Goal: Contribute content: Contribute content

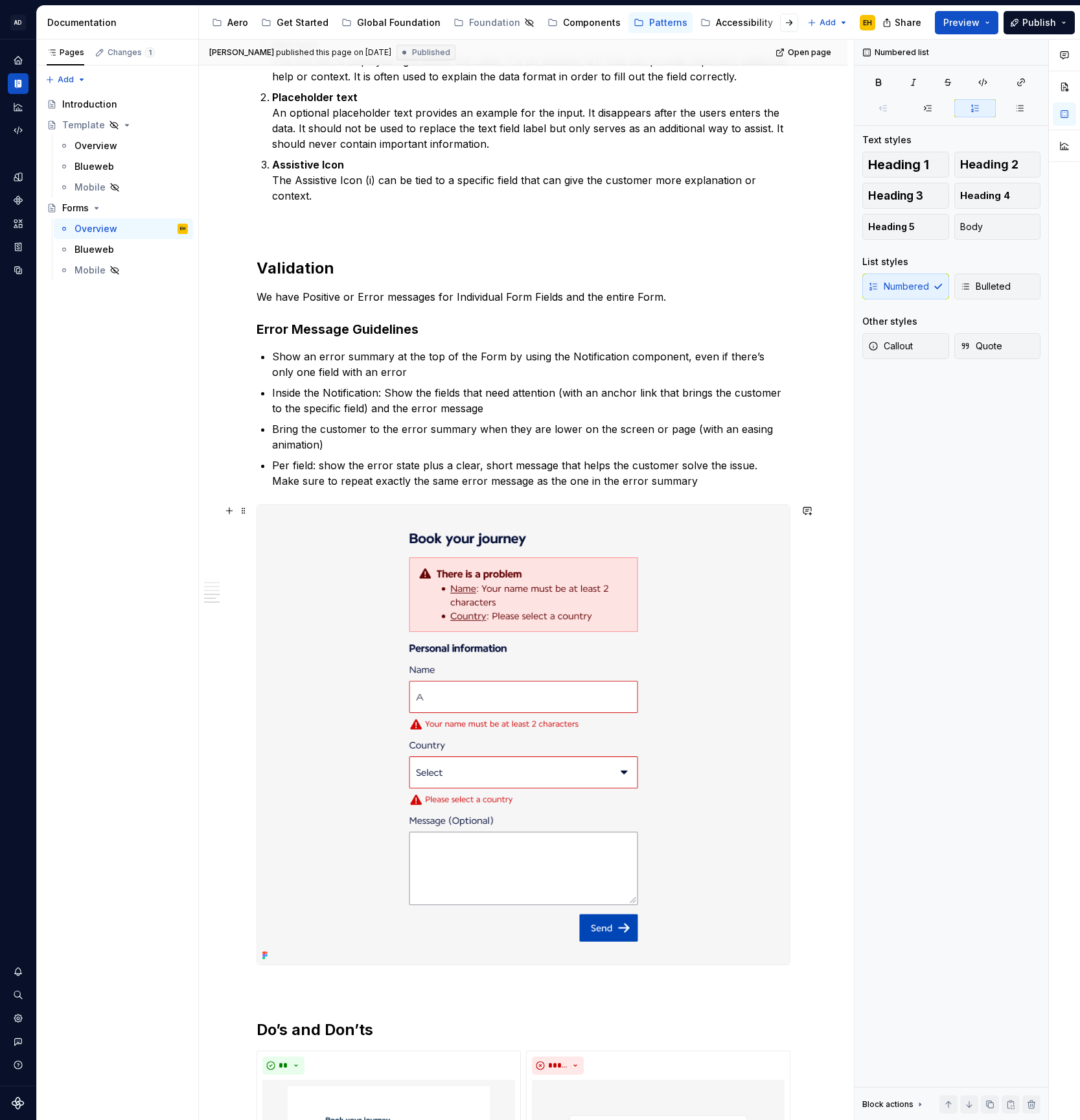
scroll to position [2180, 0]
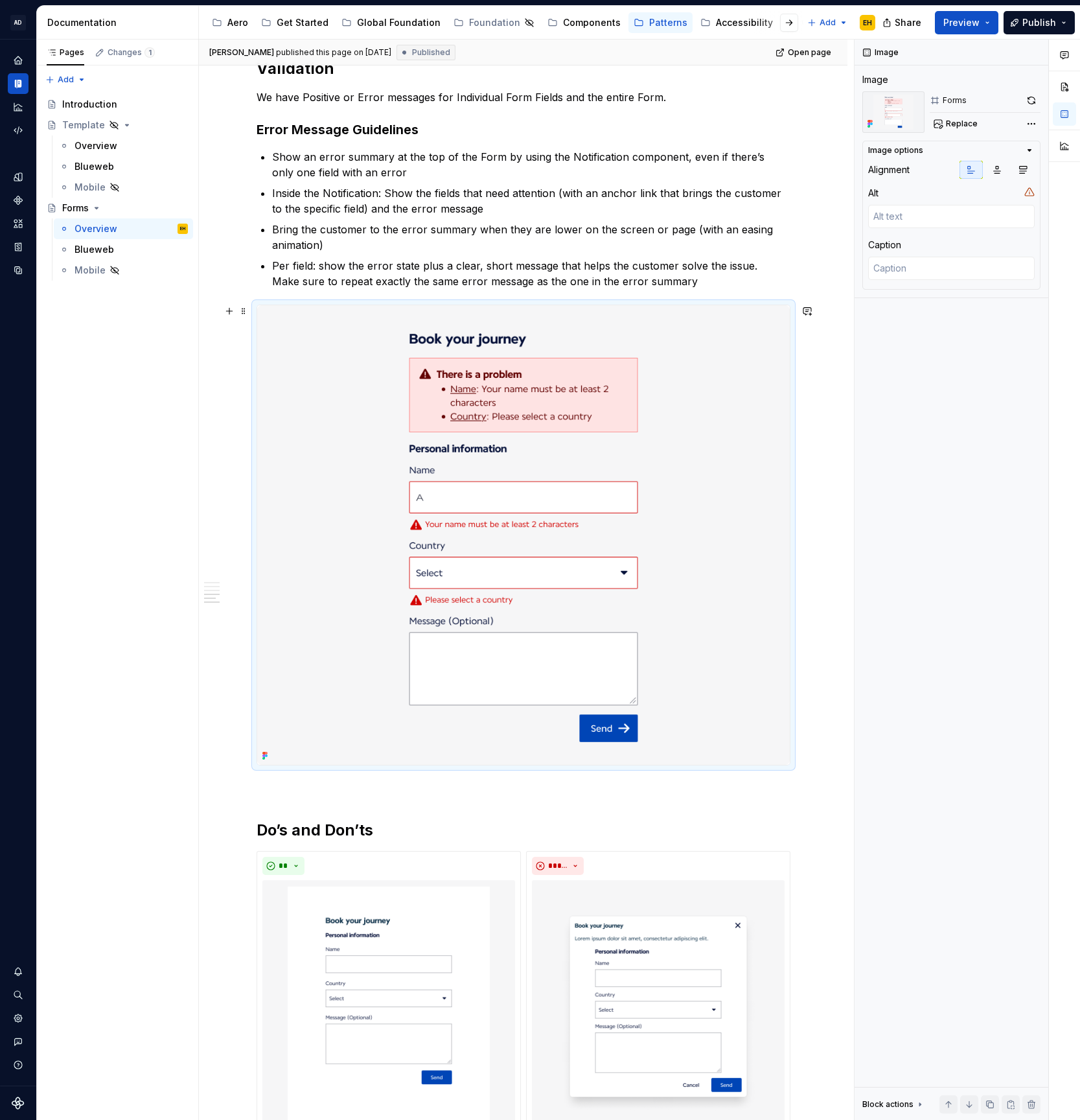
click at [620, 422] on img at bounding box center [524, 535] width 533 height 460
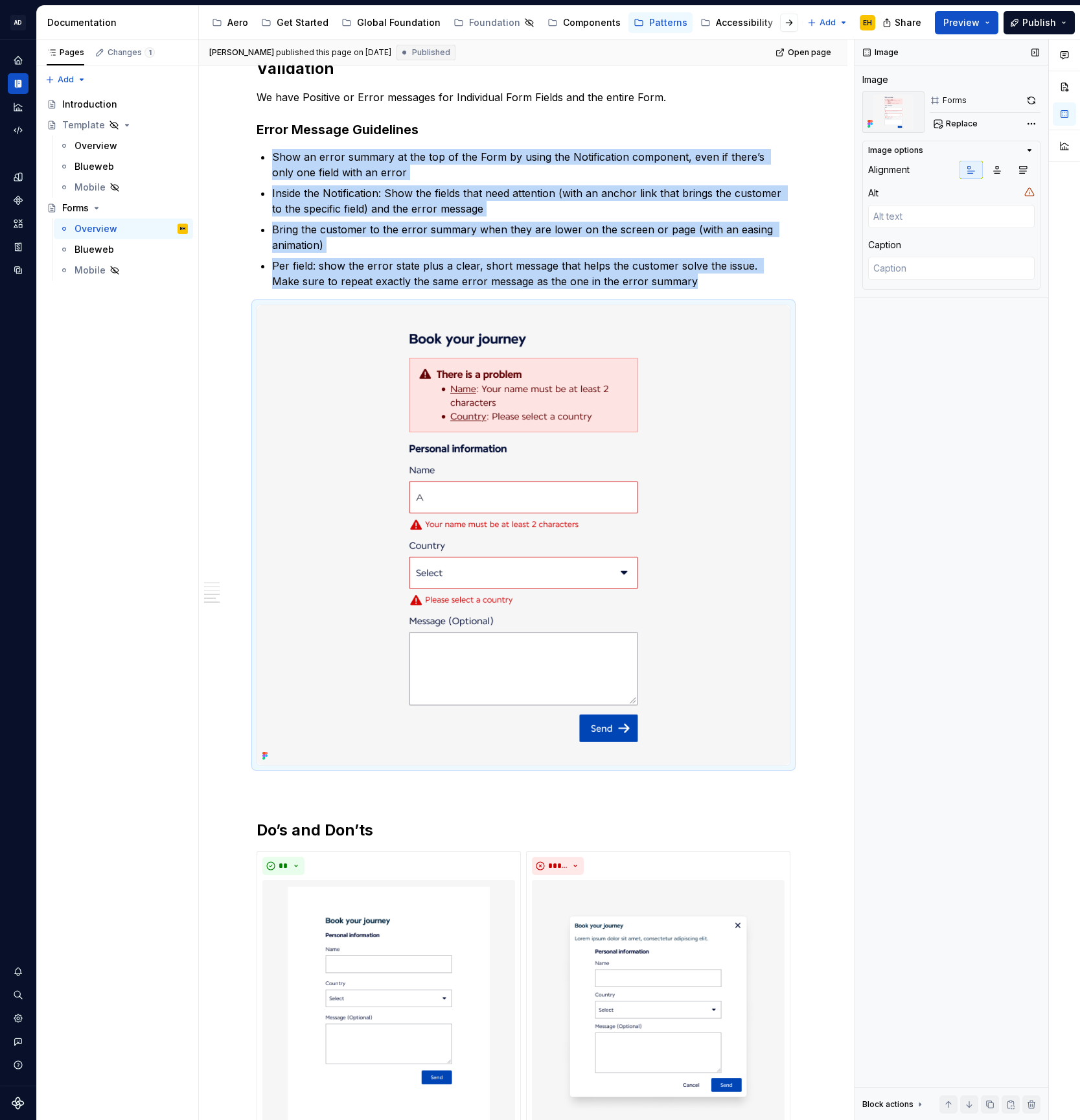
drag, startPoint x: 1032, startPoint y: 101, endPoint x: 938, endPoint y: 174, distance: 119.0
click at [1032, 101] on button "button" at bounding box center [1032, 101] width 18 height 18
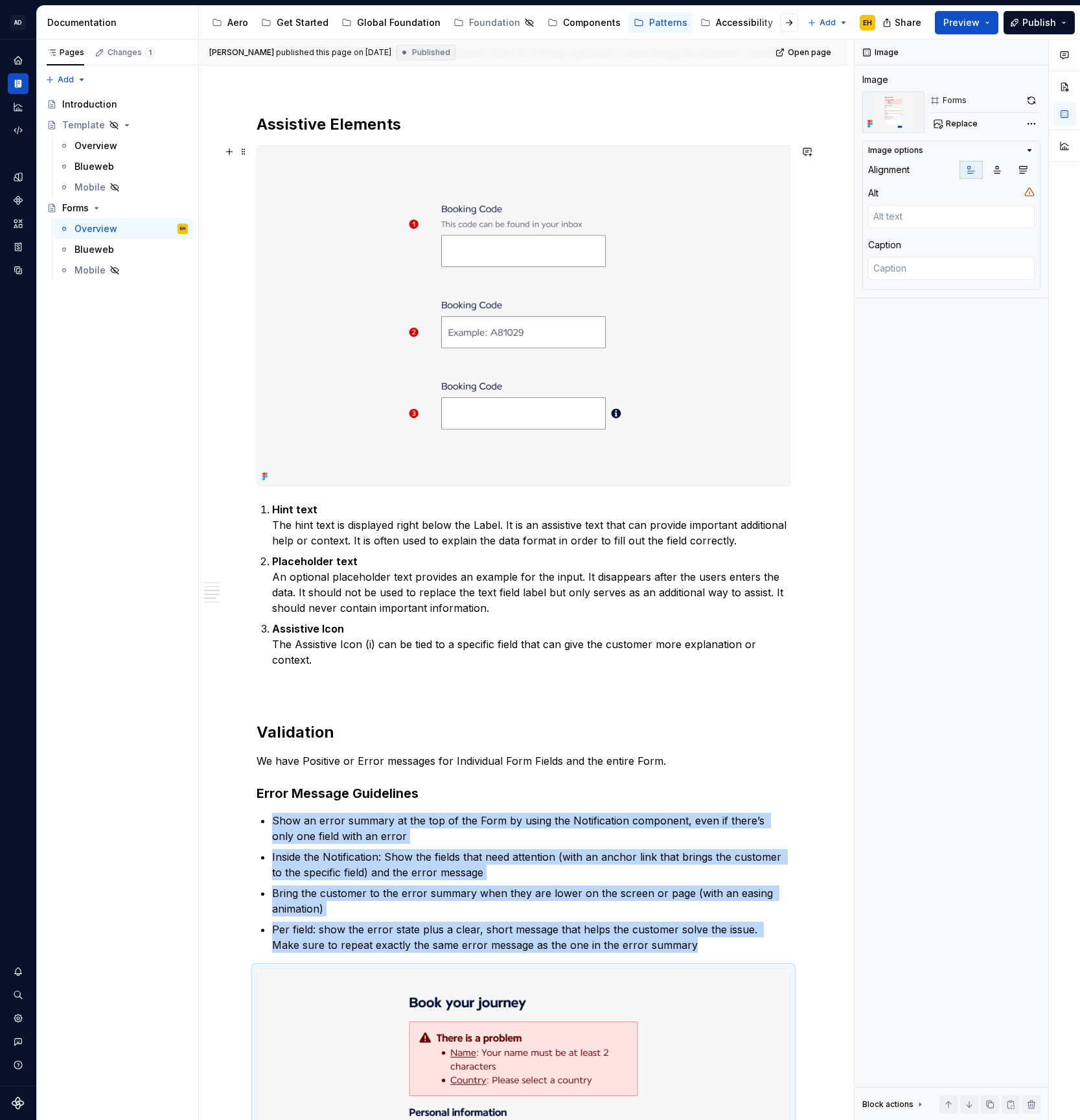
scroll to position [1468, 0]
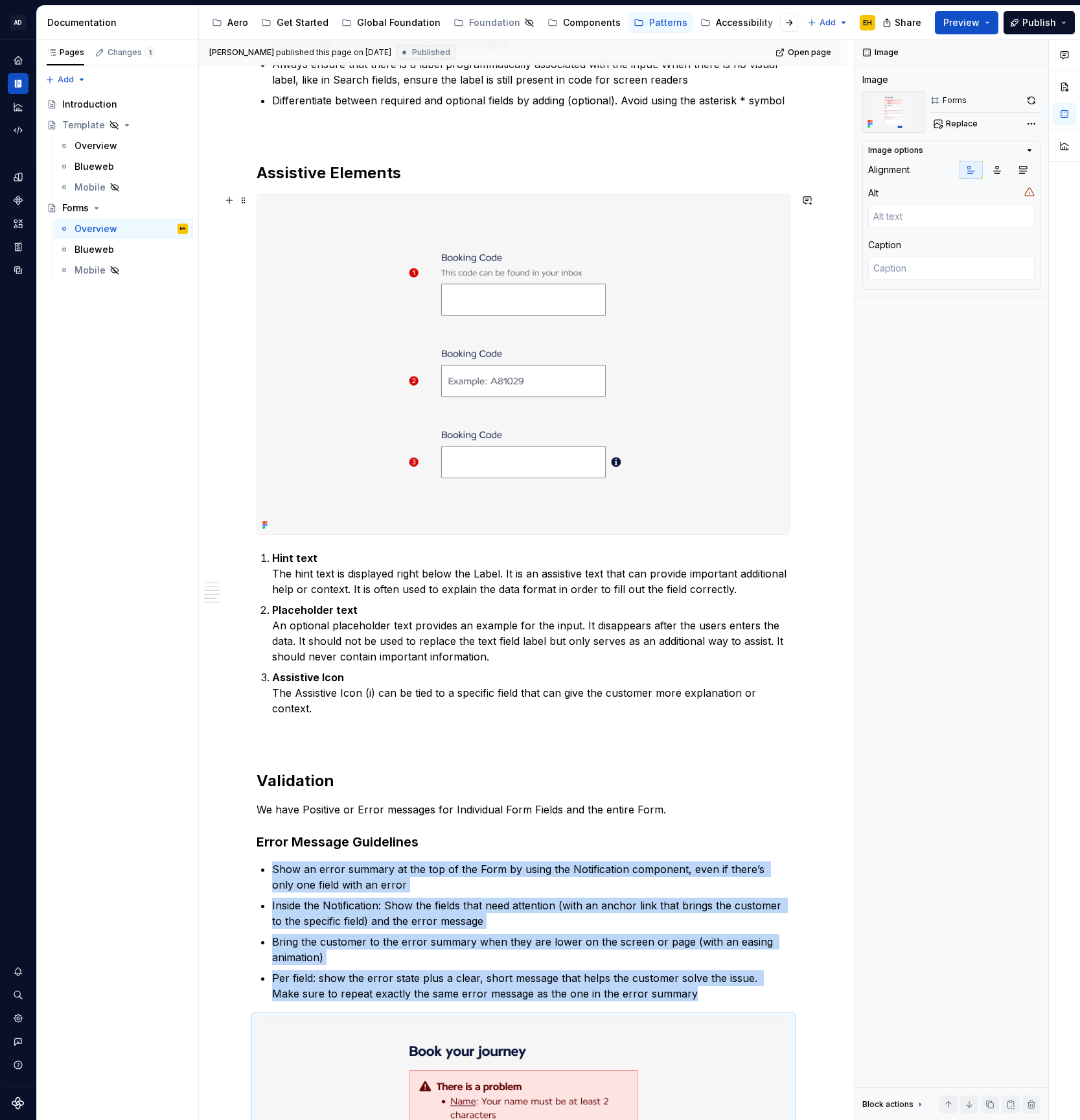
click at [459, 396] on img at bounding box center [524, 364] width 533 height 339
click at [1035, 101] on button "button" at bounding box center [1034, 101] width 14 height 18
type textarea "*"
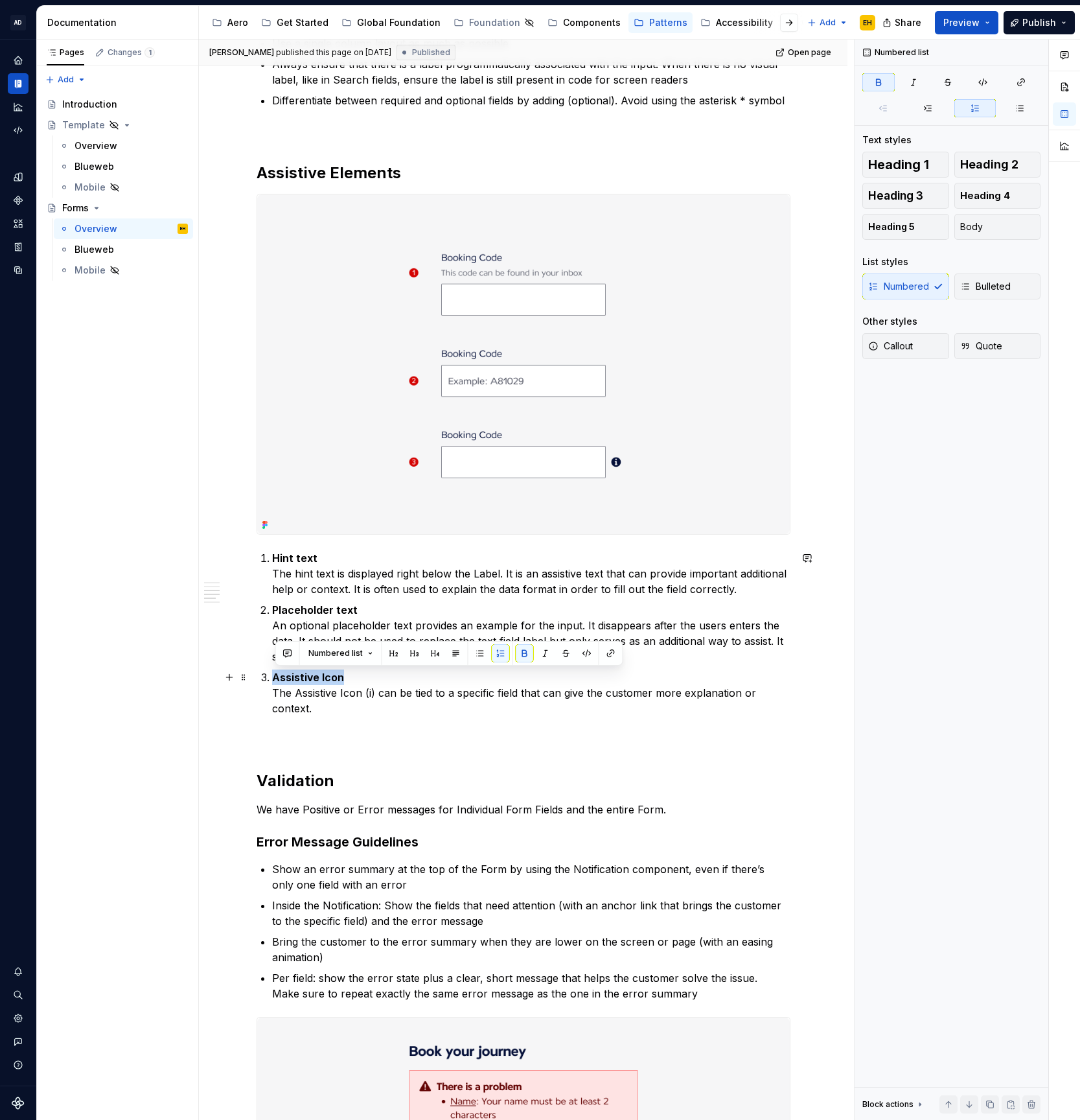
drag, startPoint x: 307, startPoint y: 679, endPoint x: 340, endPoint y: 694, distance: 36.2
click at [276, 681] on p "Assistive Icon The Assistive Icon (i) can be tied to a specific field that can …" at bounding box center [531, 692] width 519 height 46
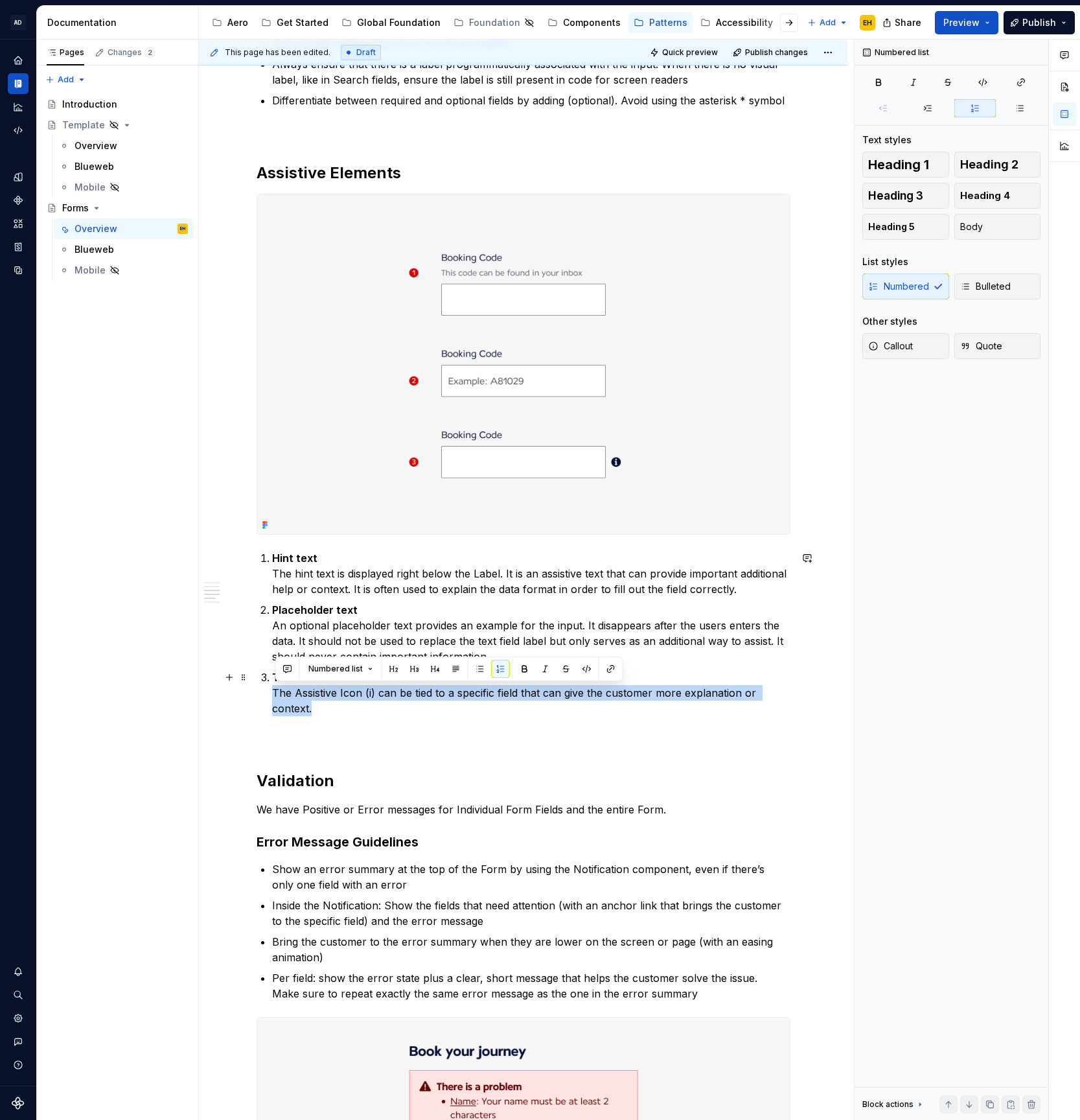
click at [276, 695] on p "Text or Link The Assistive Icon (i) can be tied to a specific field that can gi…" at bounding box center [531, 692] width 519 height 46
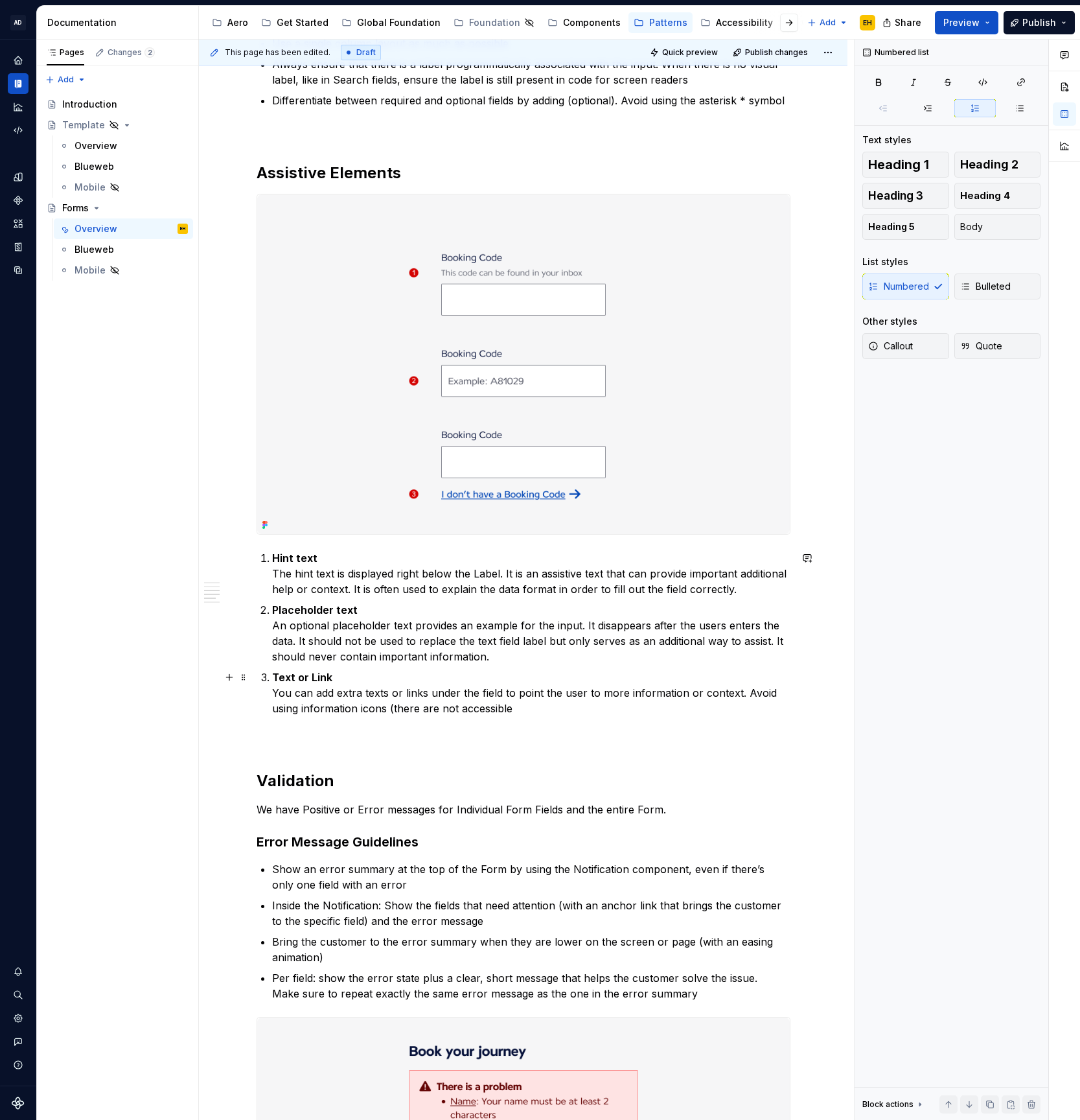
click at [460, 711] on p "Text or Link You can add extra texts or links under the field to point the user…" at bounding box center [531, 692] width 519 height 46
drag, startPoint x: 579, startPoint y: 708, endPoint x: 527, endPoint y: 709, distance: 52.0
click at [527, 709] on p "Text or Link You can add extra texts or links under the field to point the user…" at bounding box center [531, 692] width 519 height 46
click at [1034, 22] on span "Publish" at bounding box center [1040, 22] width 34 height 13
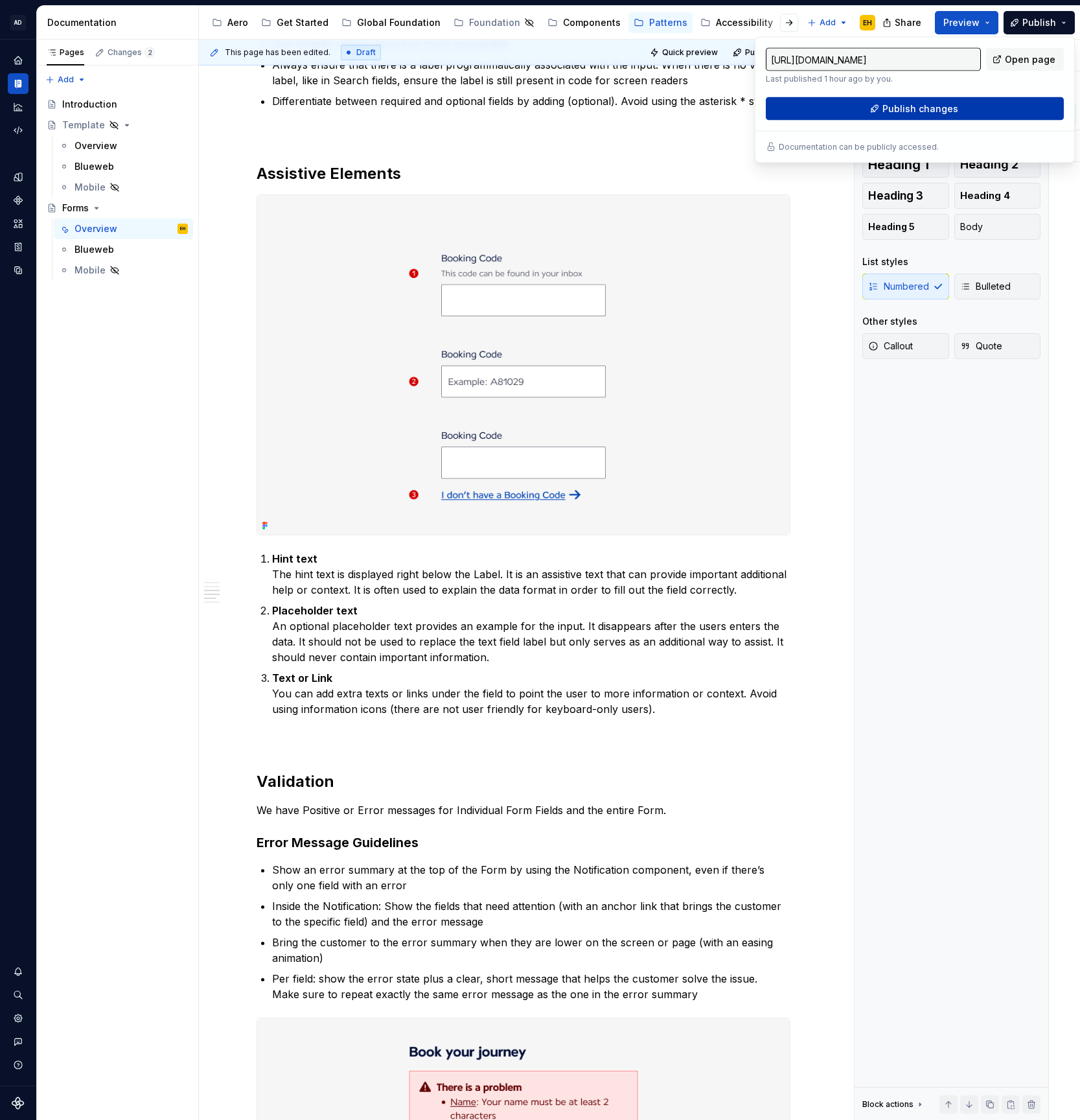
click at [924, 112] on span "Publish changes" at bounding box center [920, 109] width 76 height 13
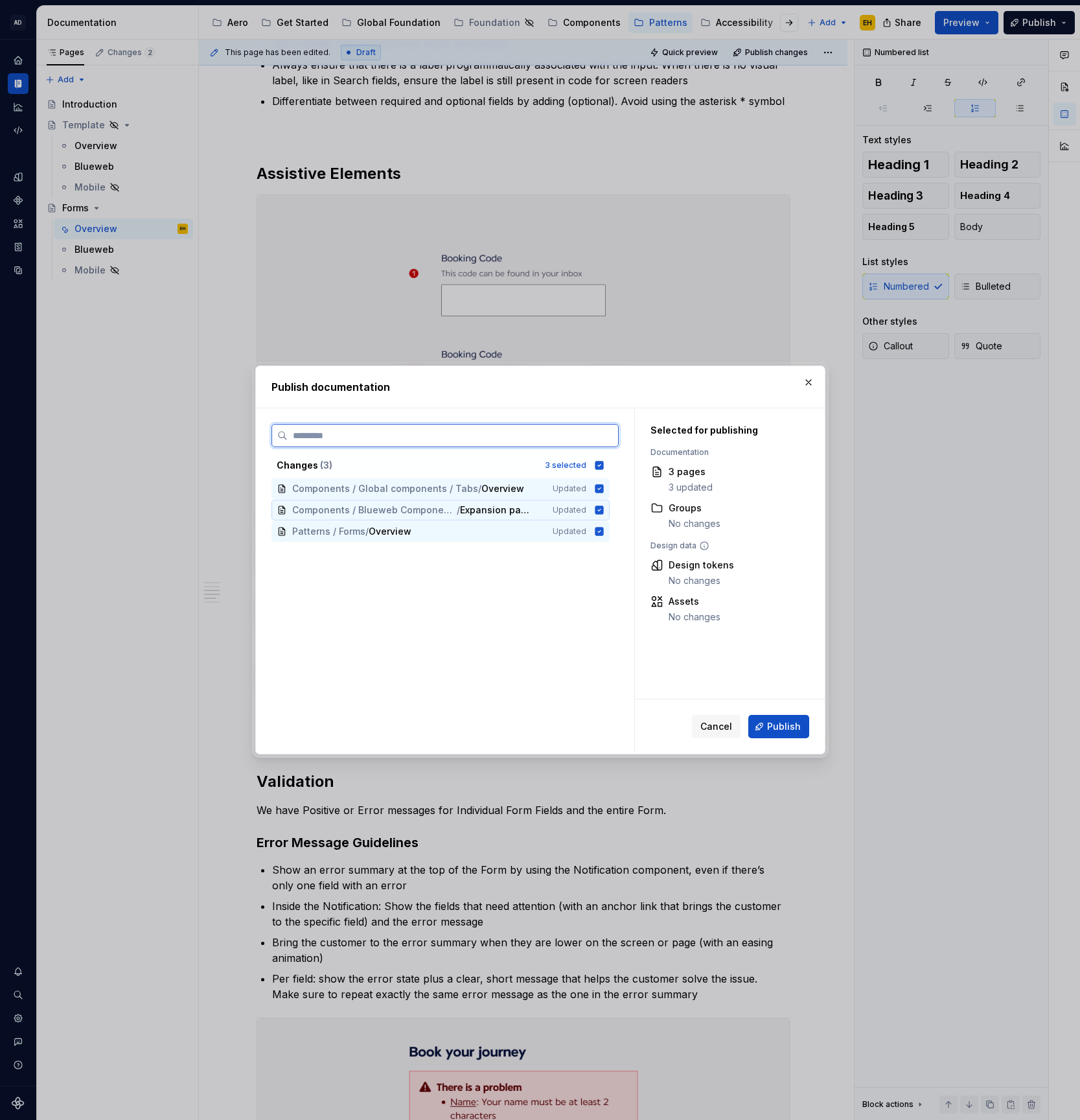
click at [603, 510] on icon at bounding box center [599, 509] width 8 height 8
click at [603, 490] on icon at bounding box center [599, 487] width 8 height 8
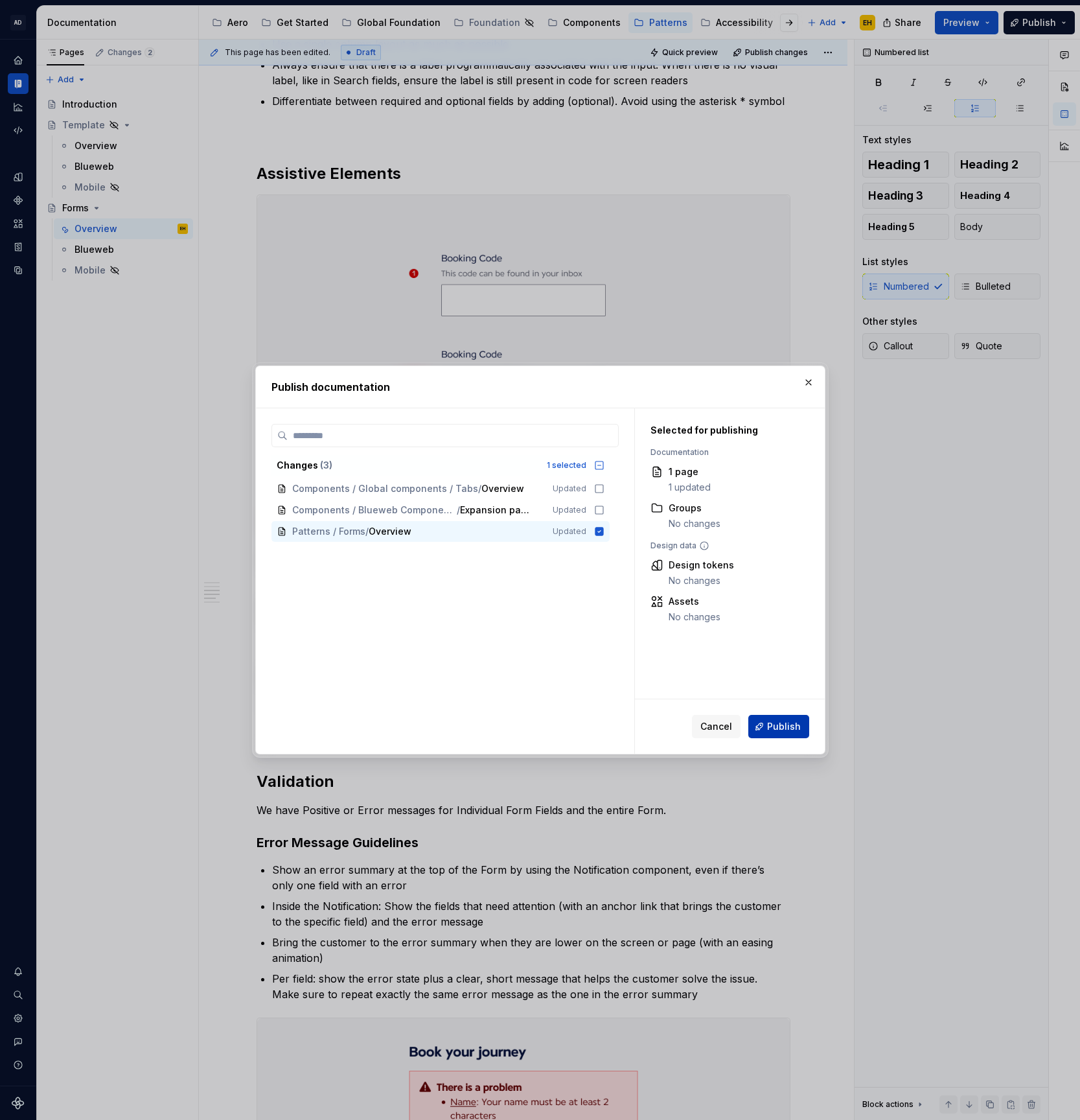
click at [786, 725] on span "Publish" at bounding box center [784, 726] width 34 height 13
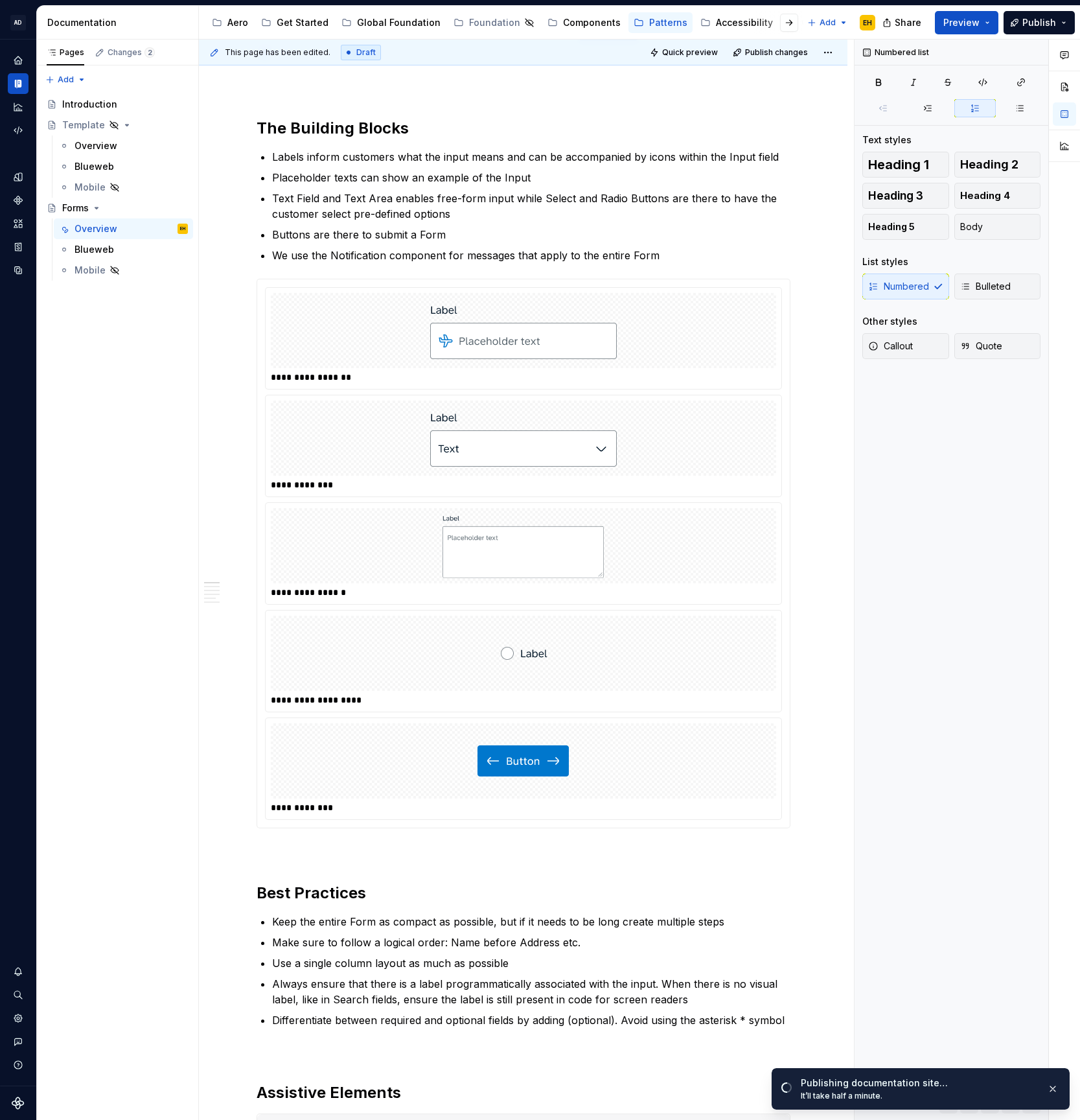
scroll to position [0, 0]
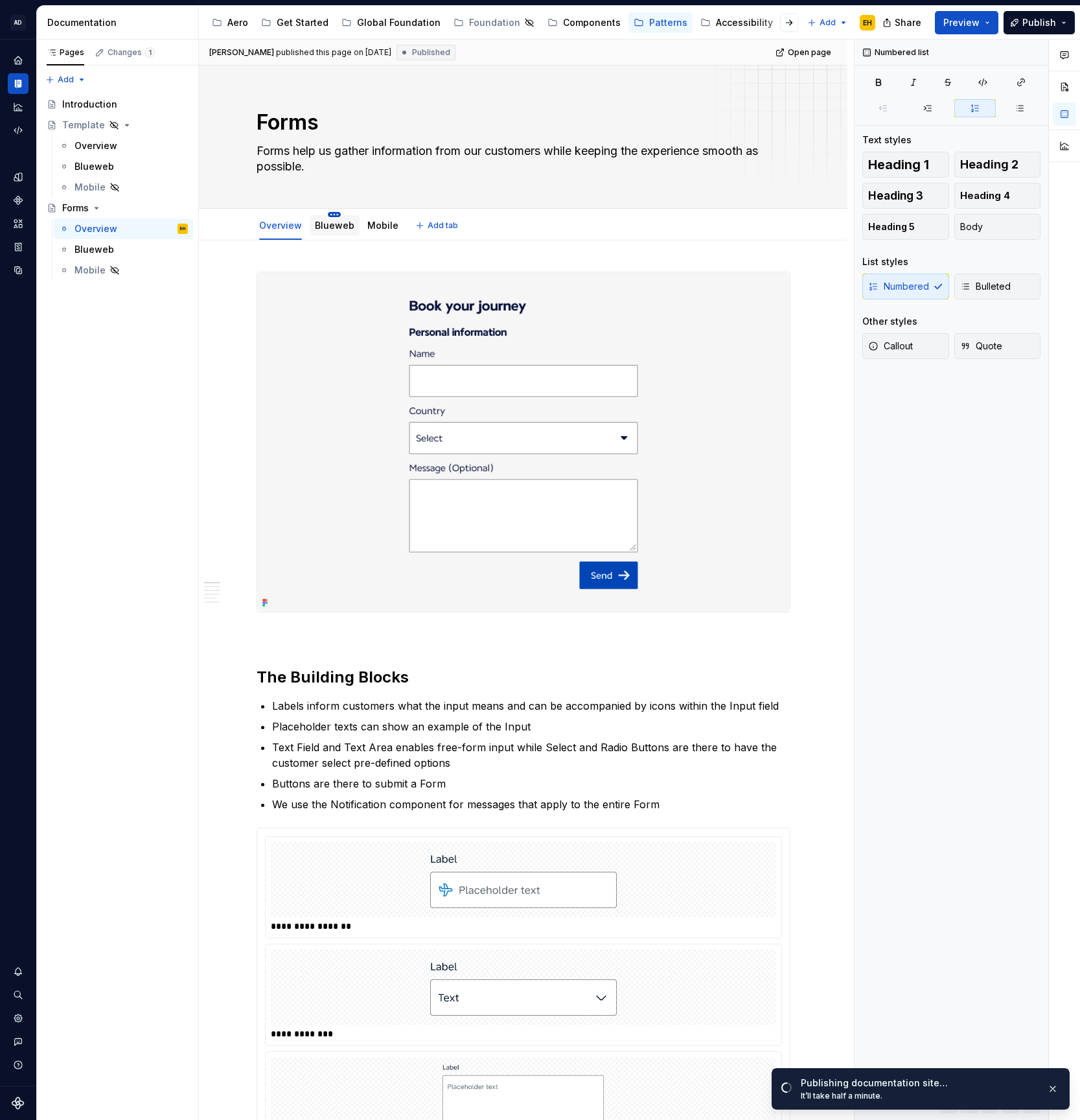
click at [336, 212] on html "AD Air France EH Design system data Documentation Accessibility guide for tree …" at bounding box center [540, 560] width 1080 height 1120
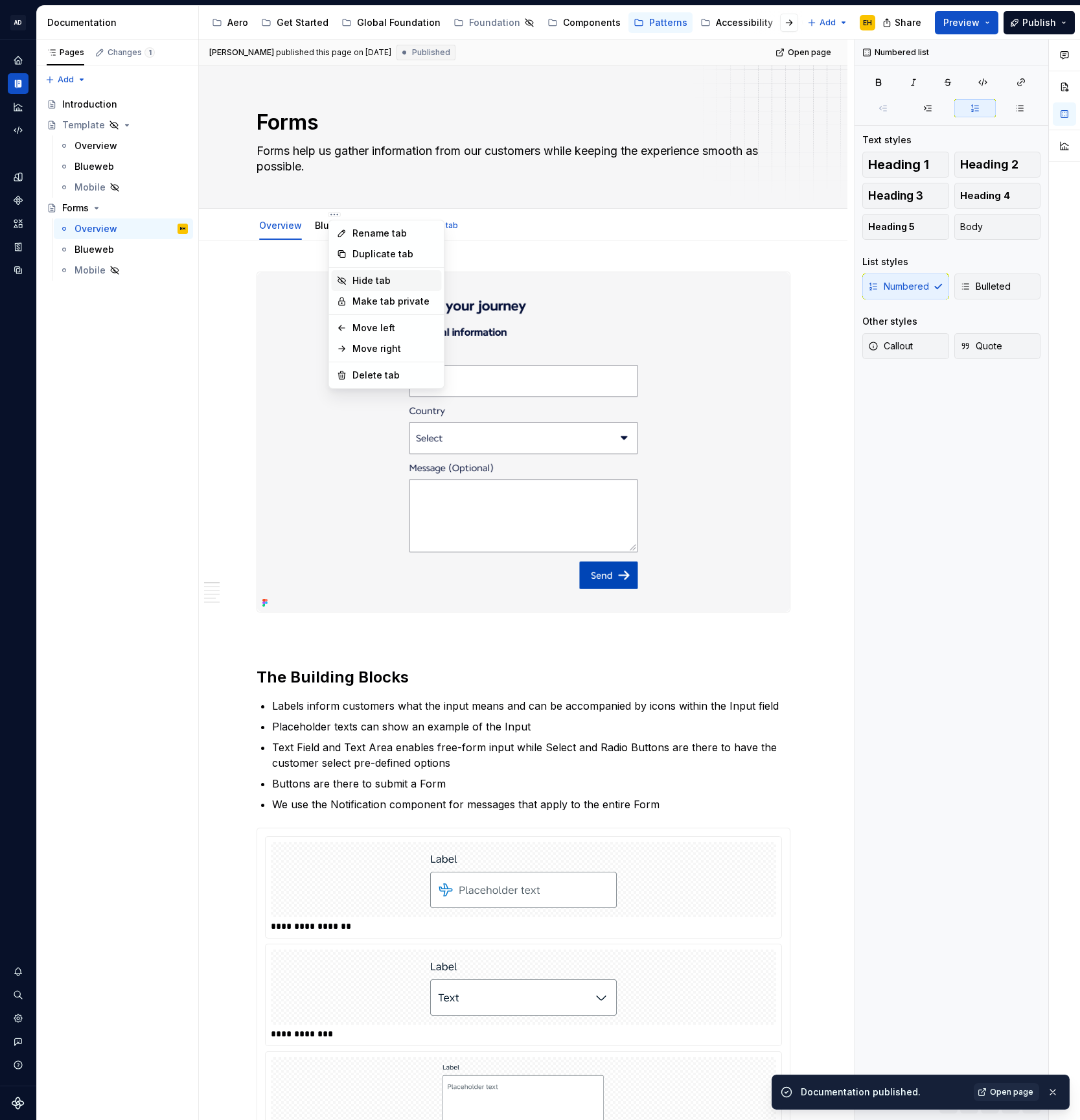
click at [370, 284] on div "Hide tab" at bounding box center [395, 281] width 85 height 13
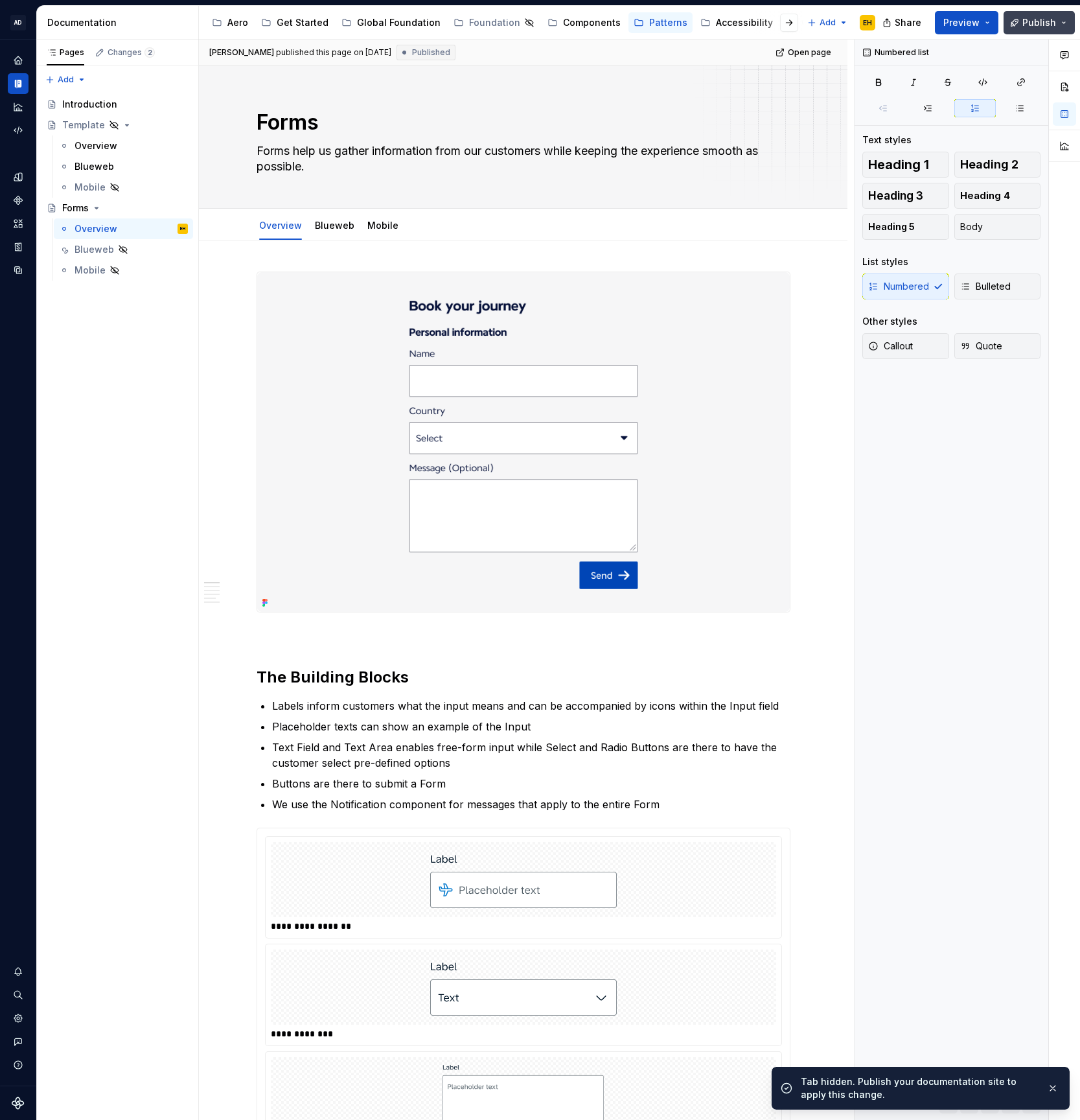
click at [1018, 28] on button "Publish" at bounding box center [1040, 22] width 71 height 23
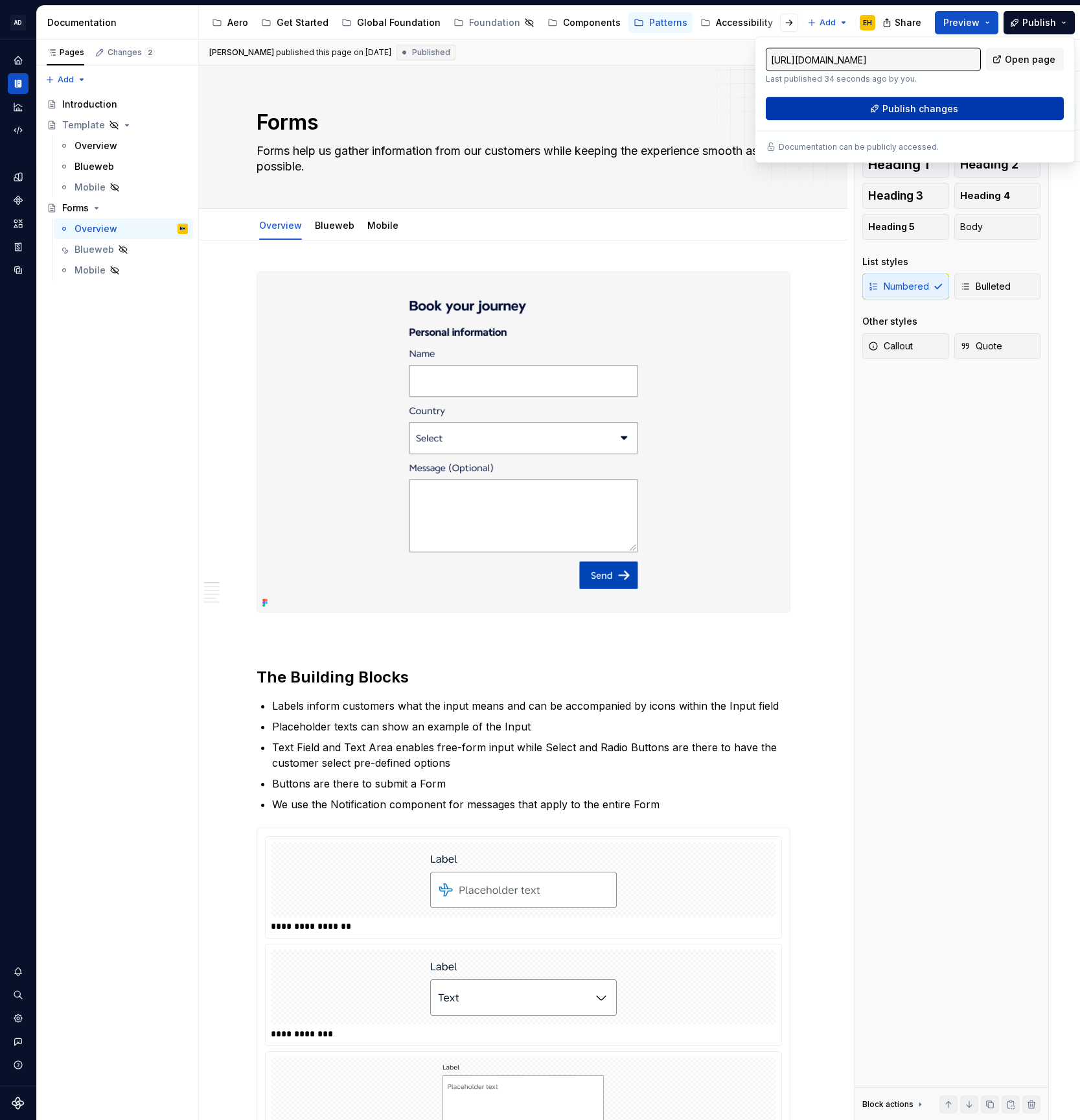
click at [909, 107] on span "Publish changes" at bounding box center [920, 109] width 76 height 13
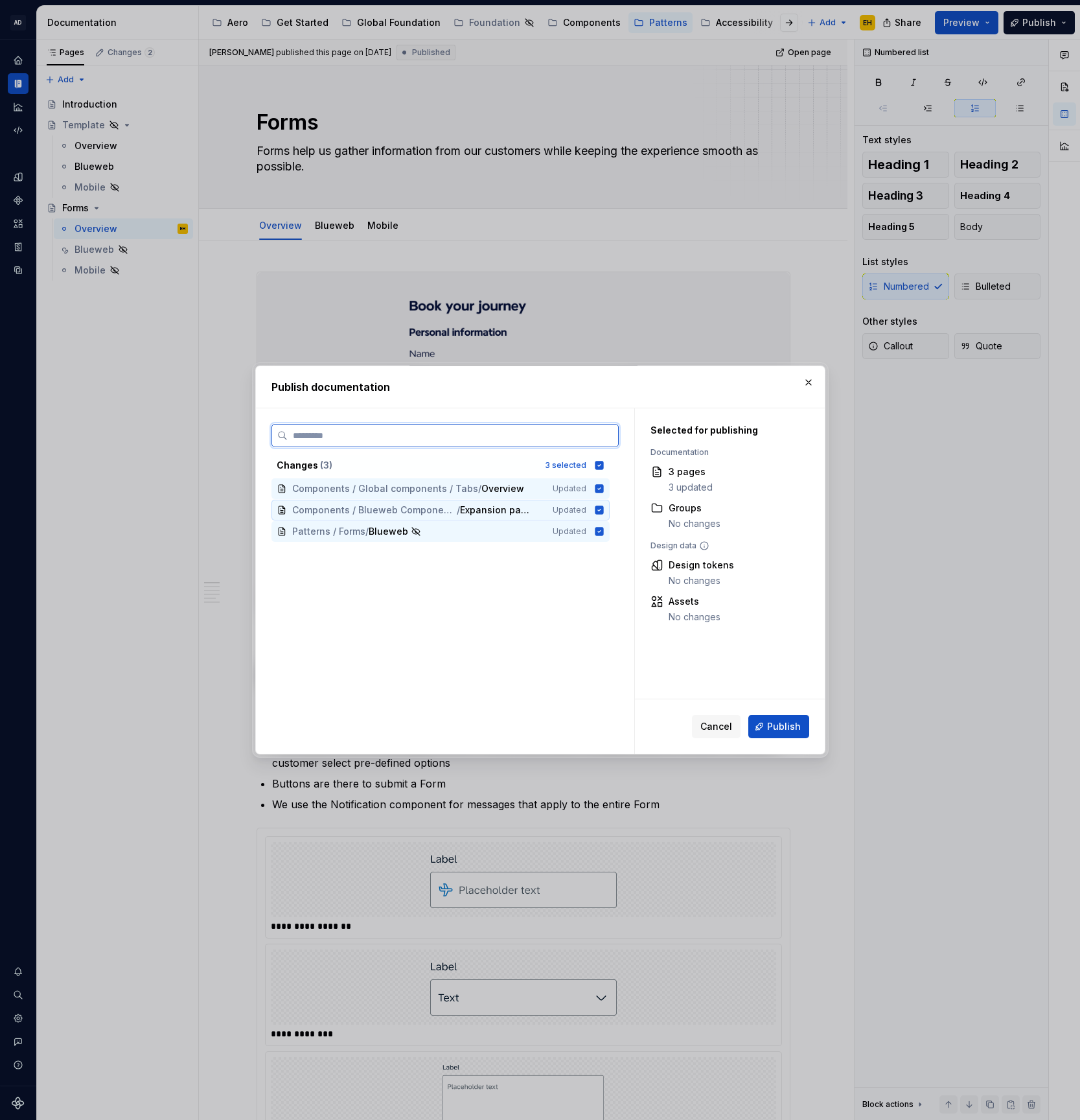
click at [603, 510] on icon at bounding box center [599, 509] width 8 height 8
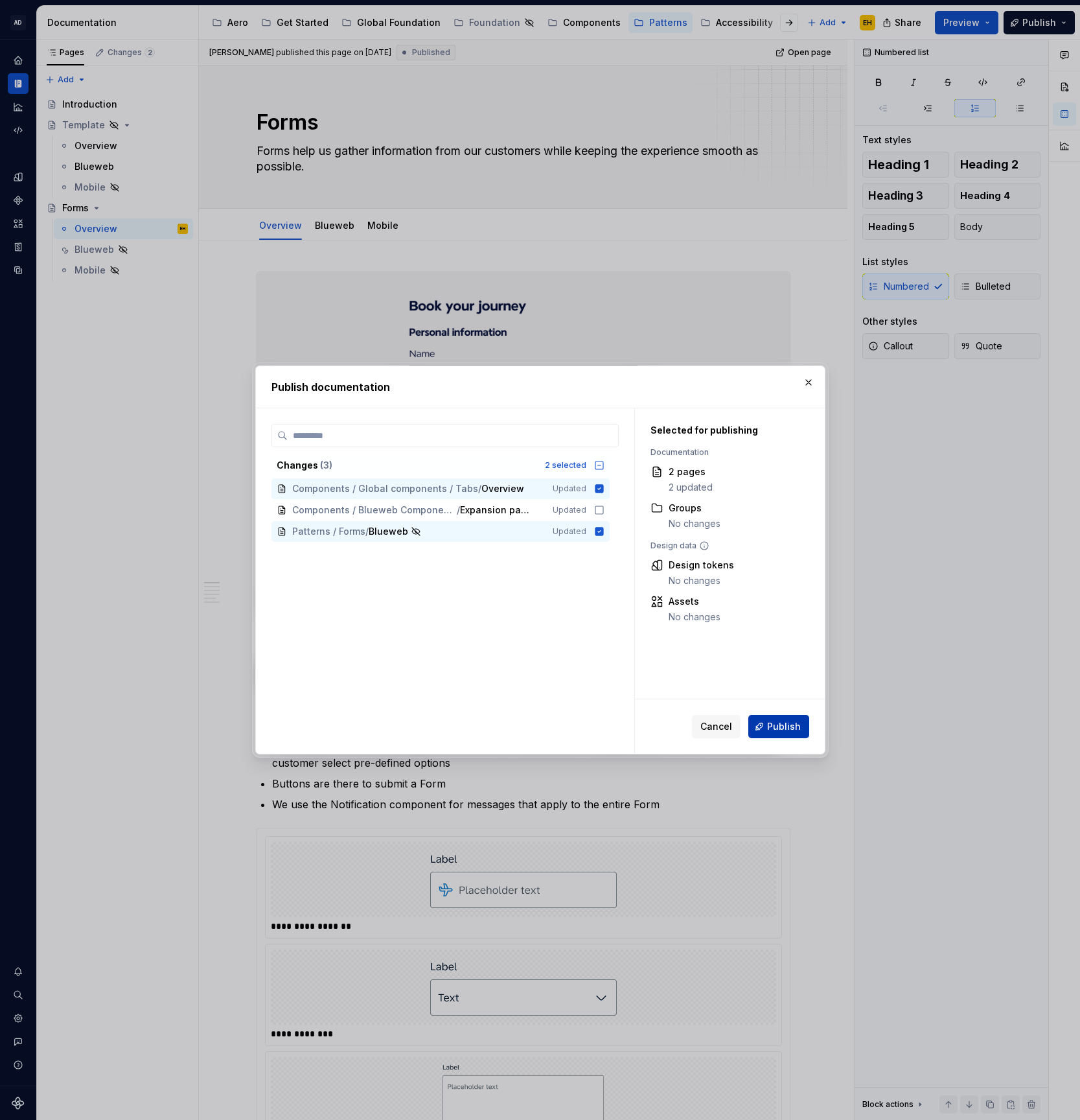
click at [777, 729] on span "Publish" at bounding box center [784, 726] width 34 height 13
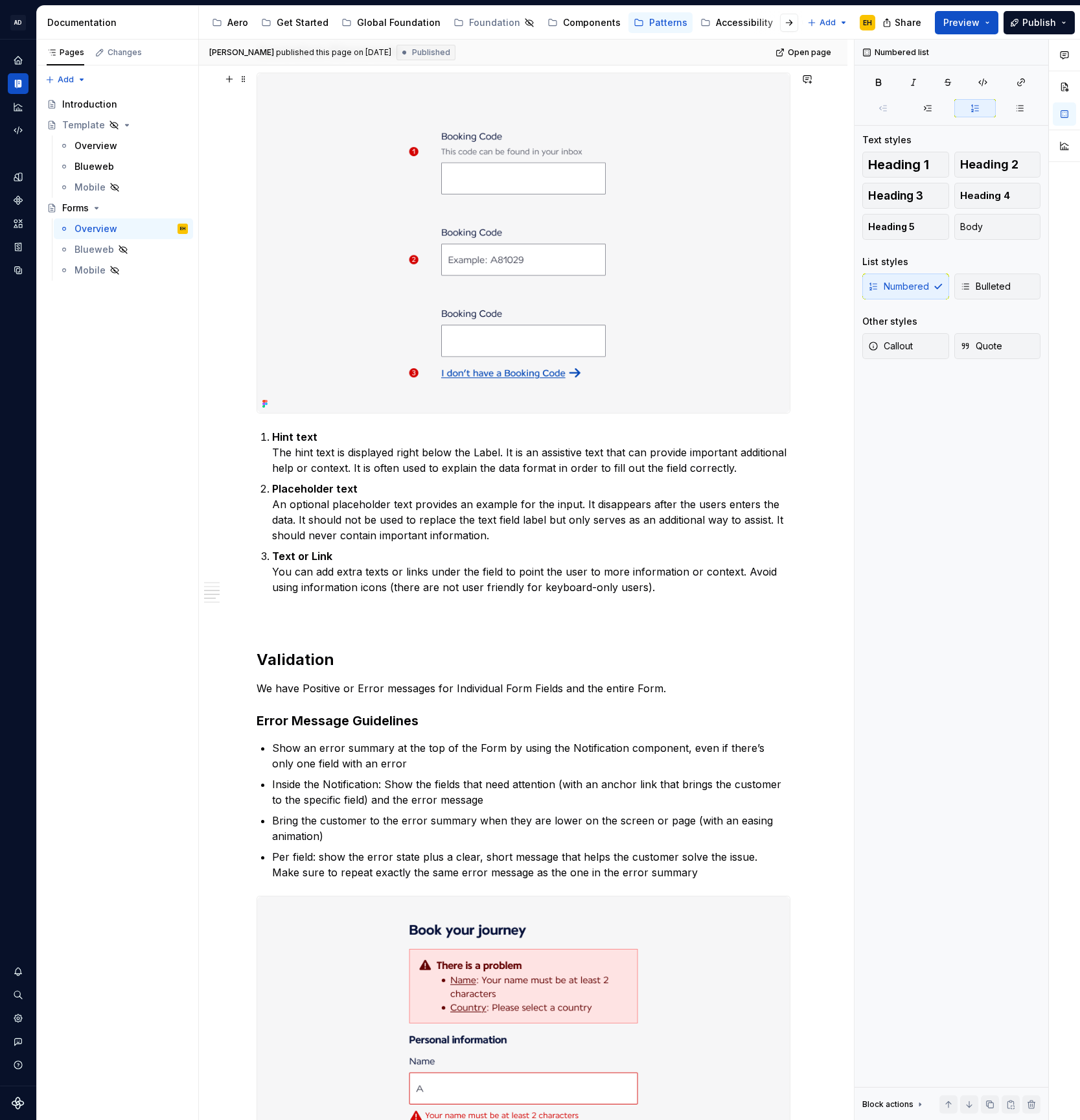
scroll to position [1553, 0]
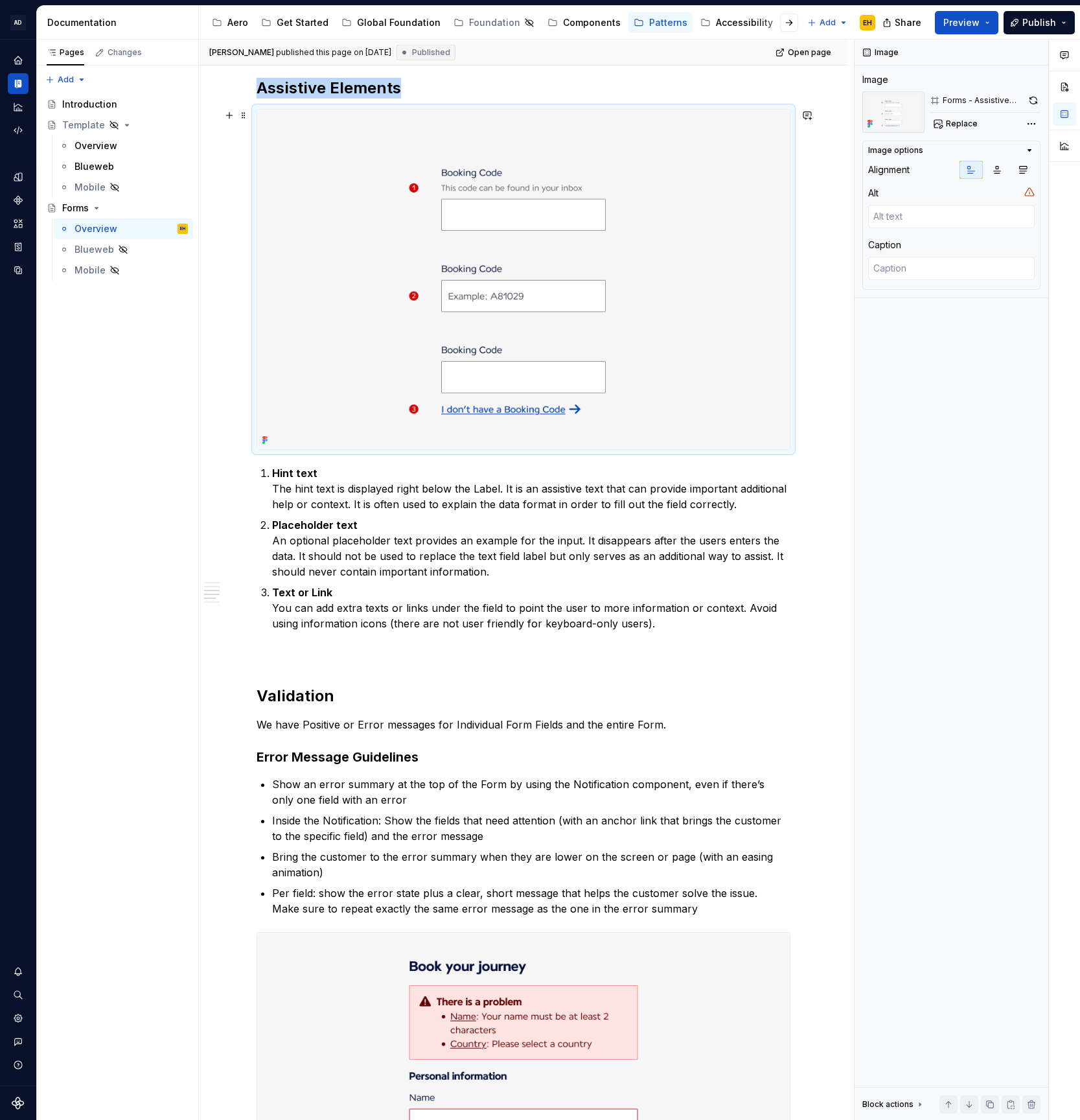
click at [615, 196] on img at bounding box center [524, 279] width 533 height 339
click at [1032, 99] on button "button" at bounding box center [1034, 101] width 14 height 18
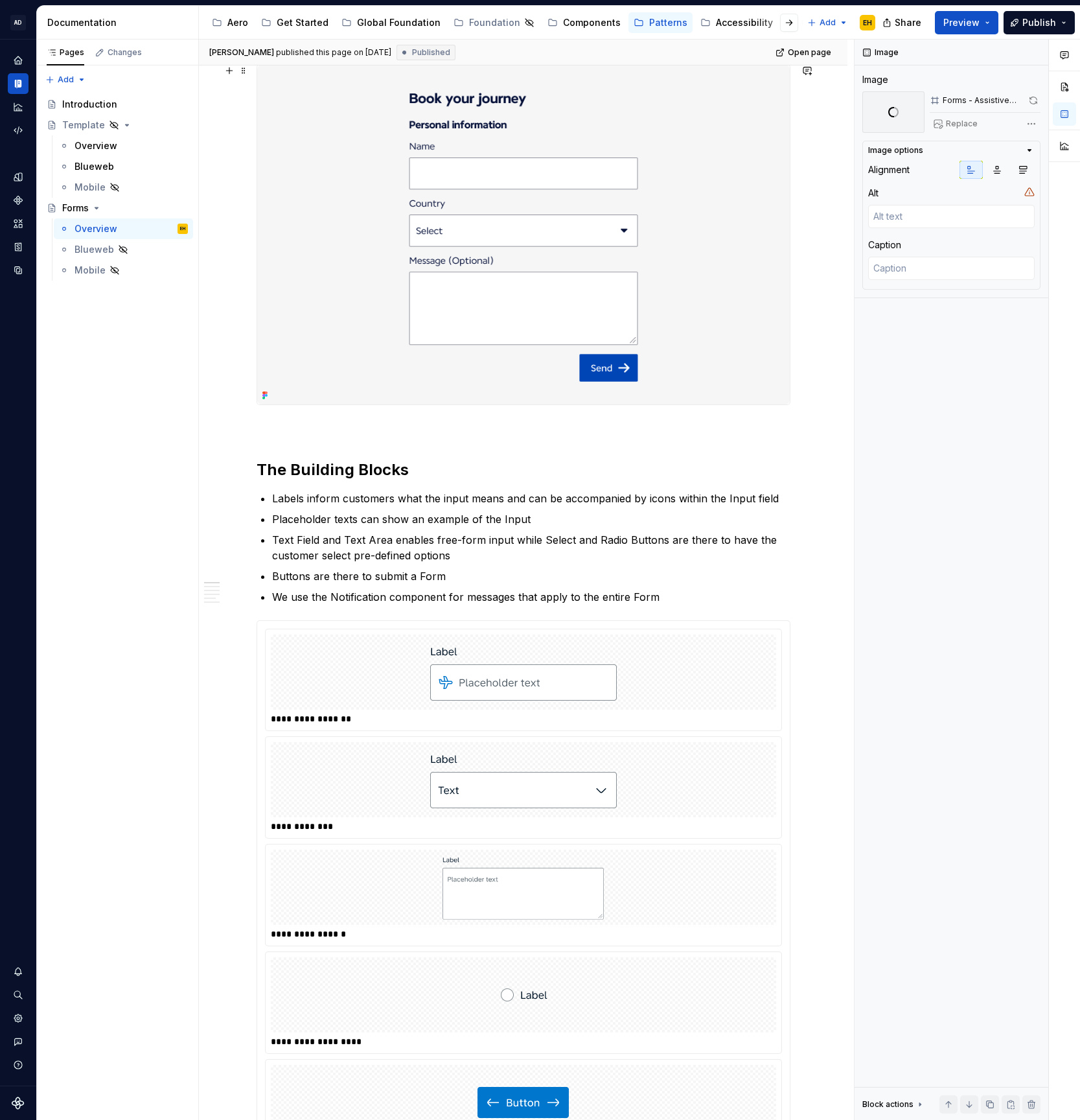
scroll to position [0, 0]
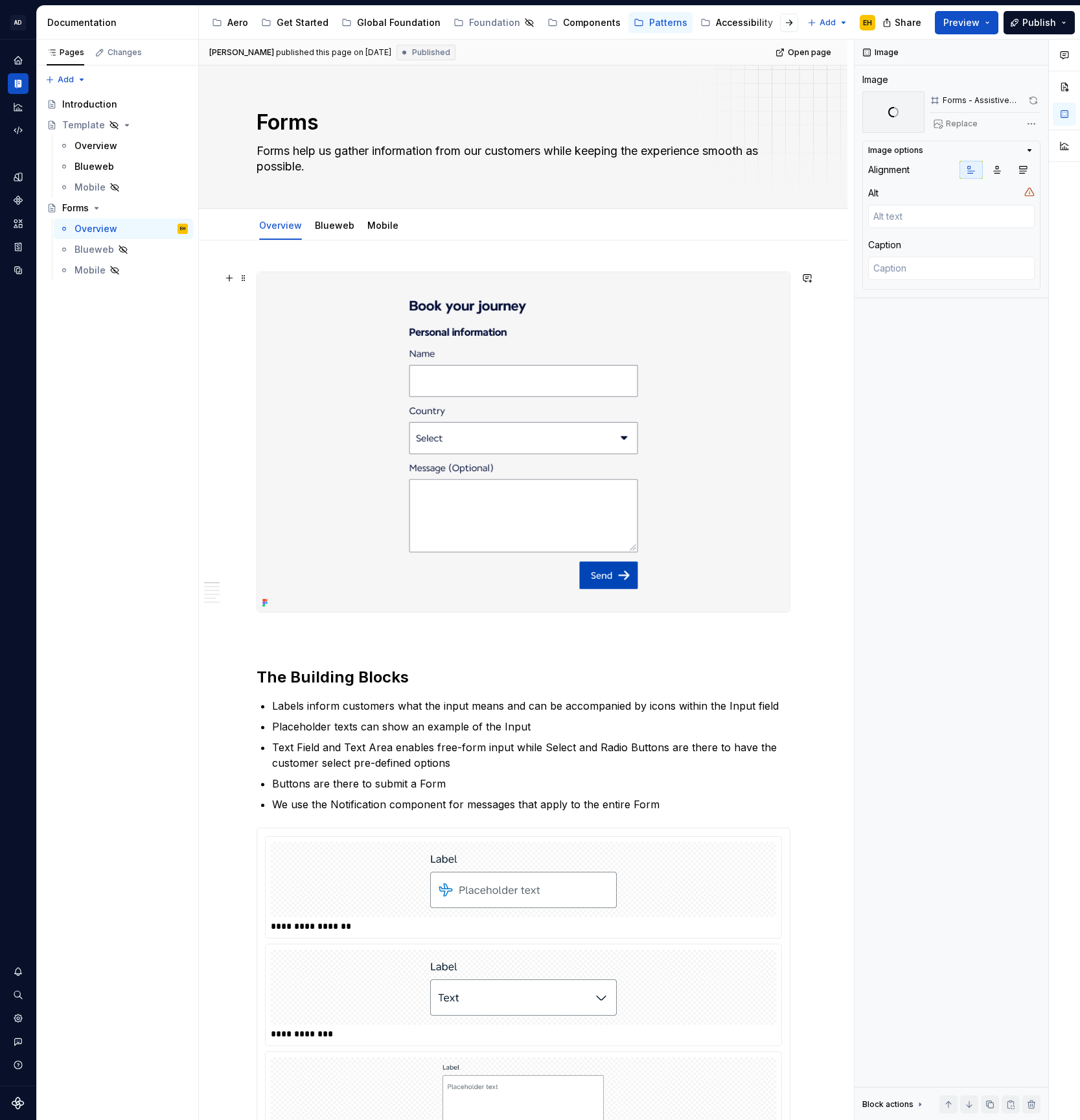
click at [715, 369] on img at bounding box center [524, 441] width 533 height 339
click at [538, 434] on img at bounding box center [524, 441] width 533 height 339
click at [1029, 101] on button "button" at bounding box center [1032, 101] width 18 height 18
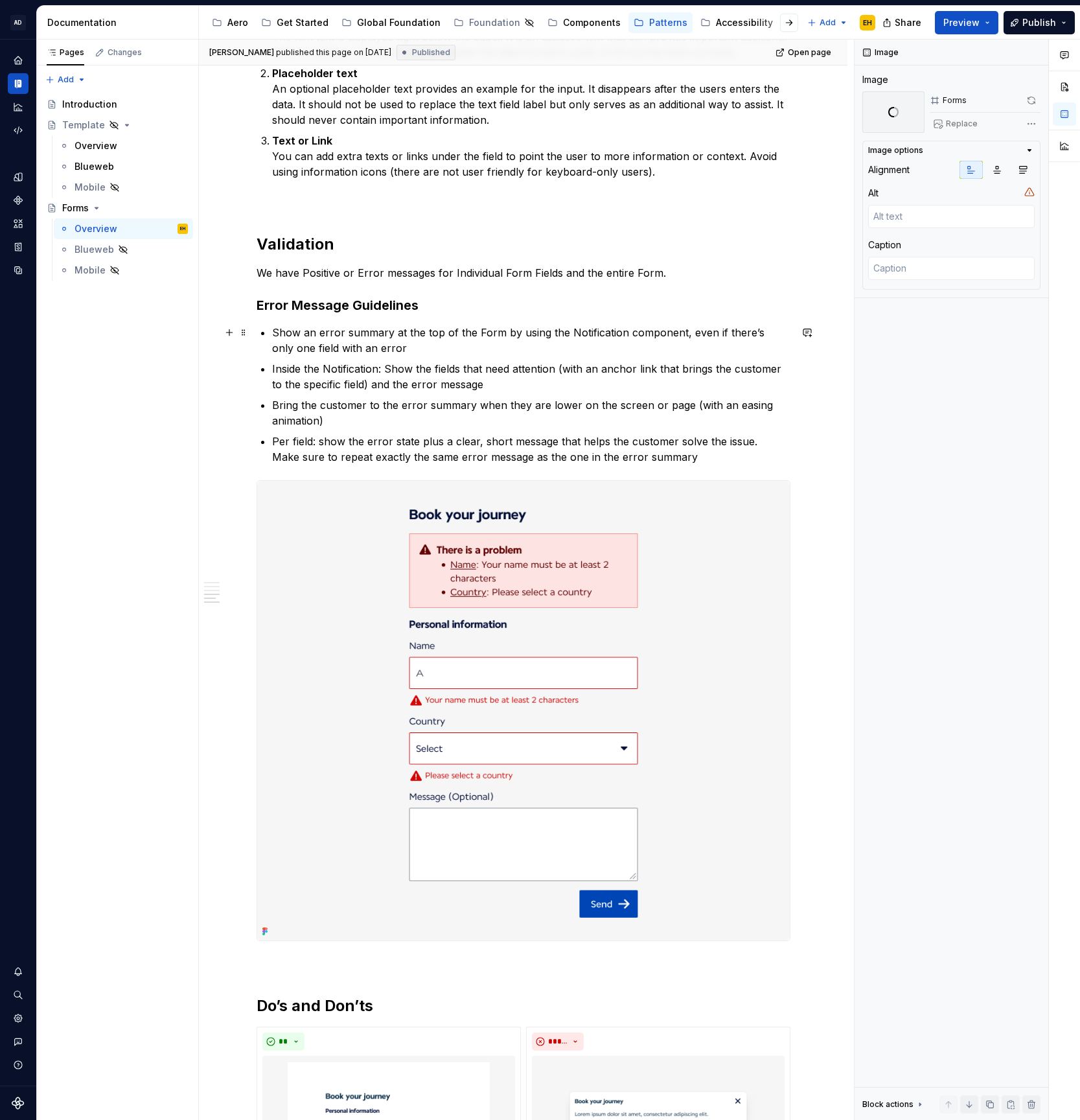
scroll to position [2069, 0]
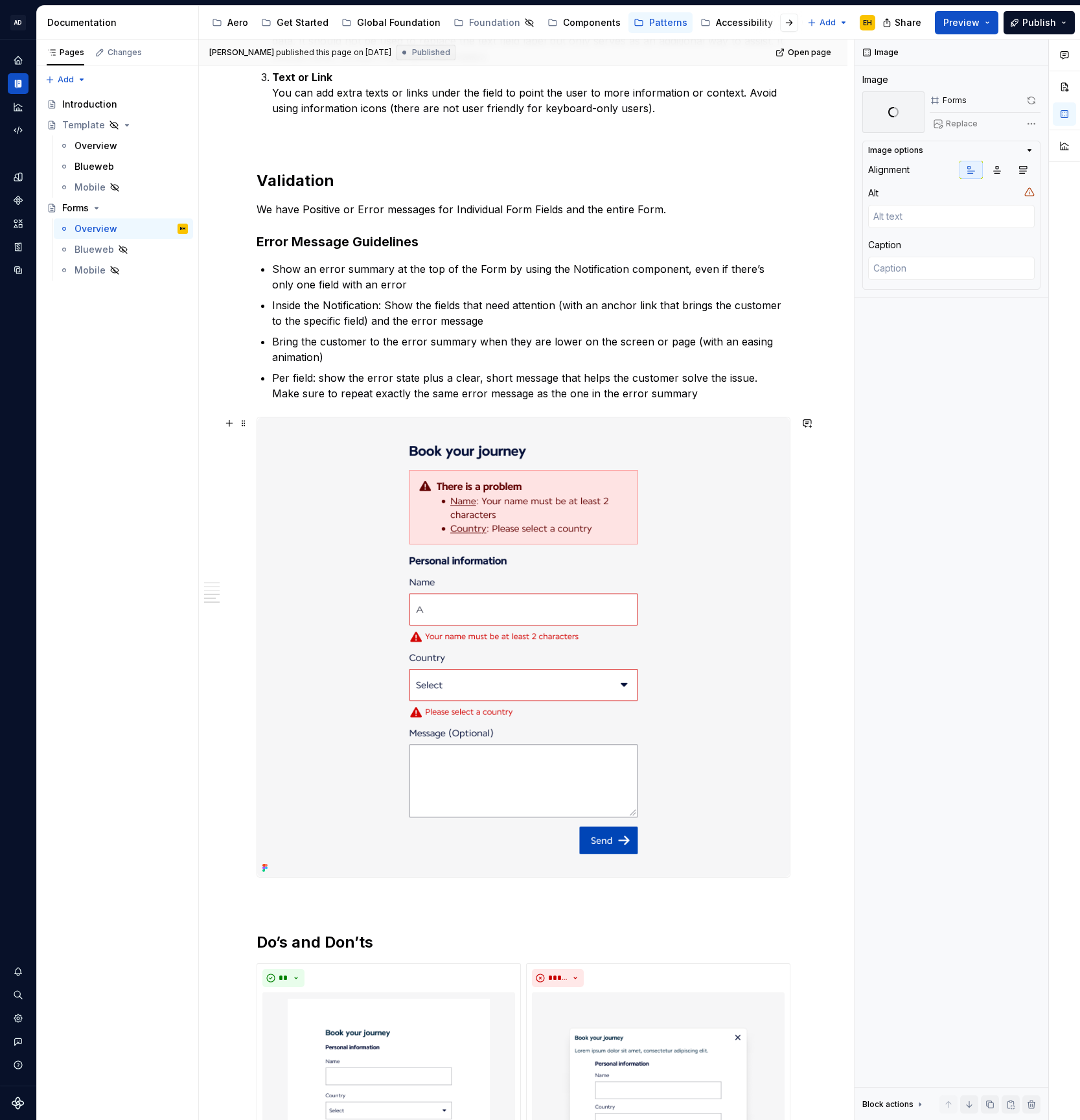
click at [702, 637] on img at bounding box center [524, 647] width 533 height 460
click at [1033, 99] on button "button" at bounding box center [1032, 101] width 18 height 18
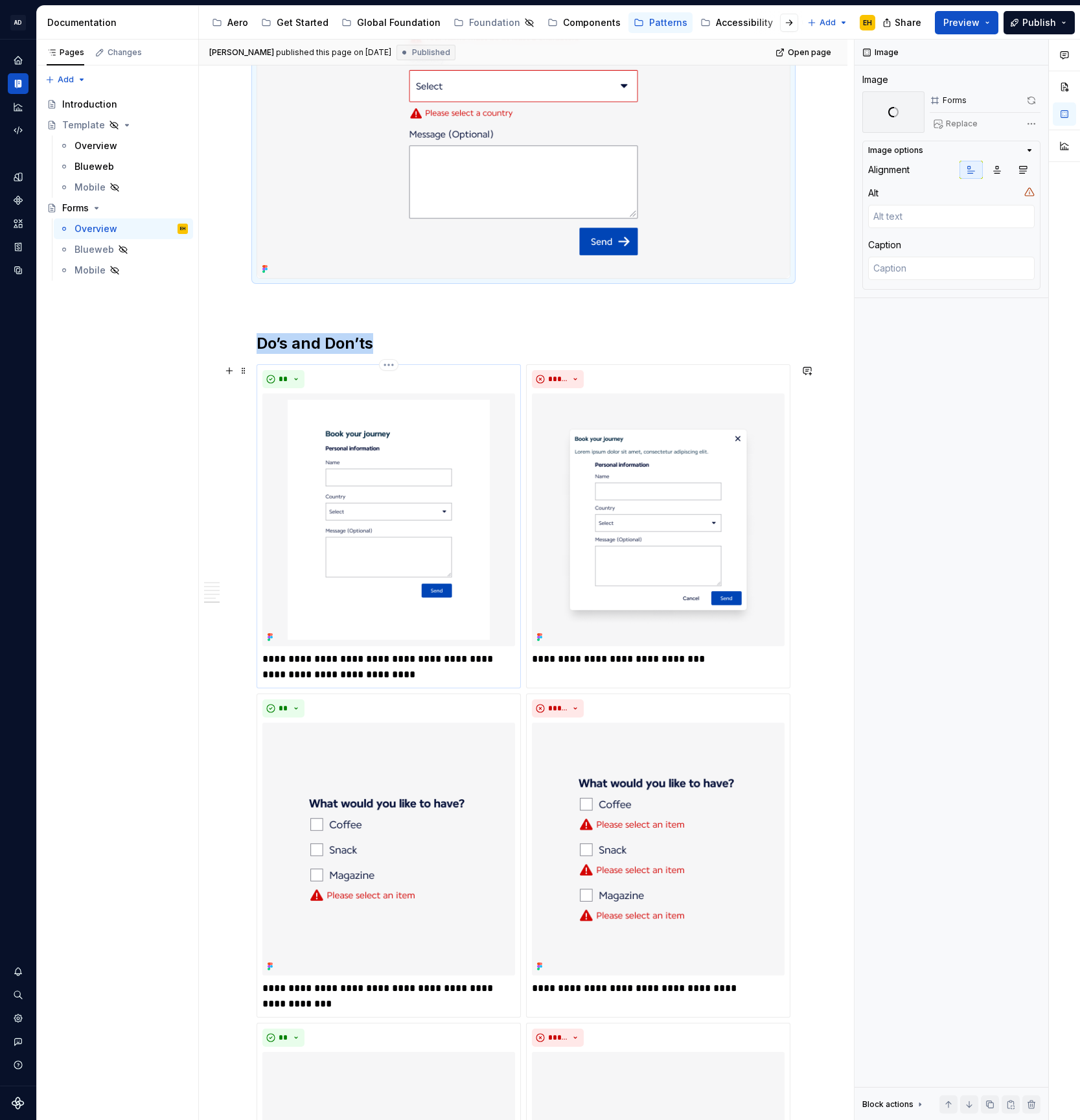
click at [418, 511] on img at bounding box center [389, 519] width 253 height 253
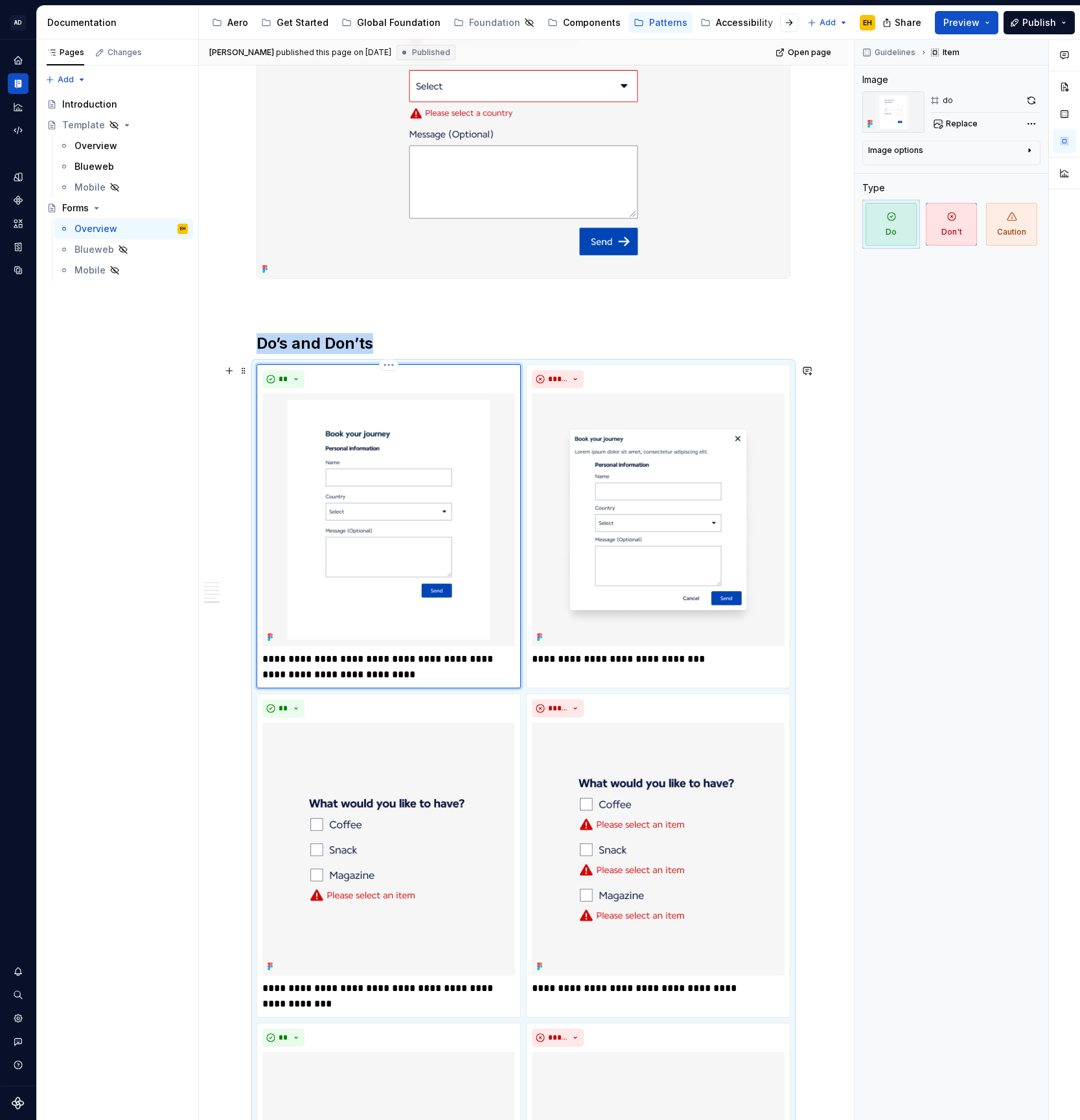
click at [462, 431] on img at bounding box center [389, 519] width 253 height 253
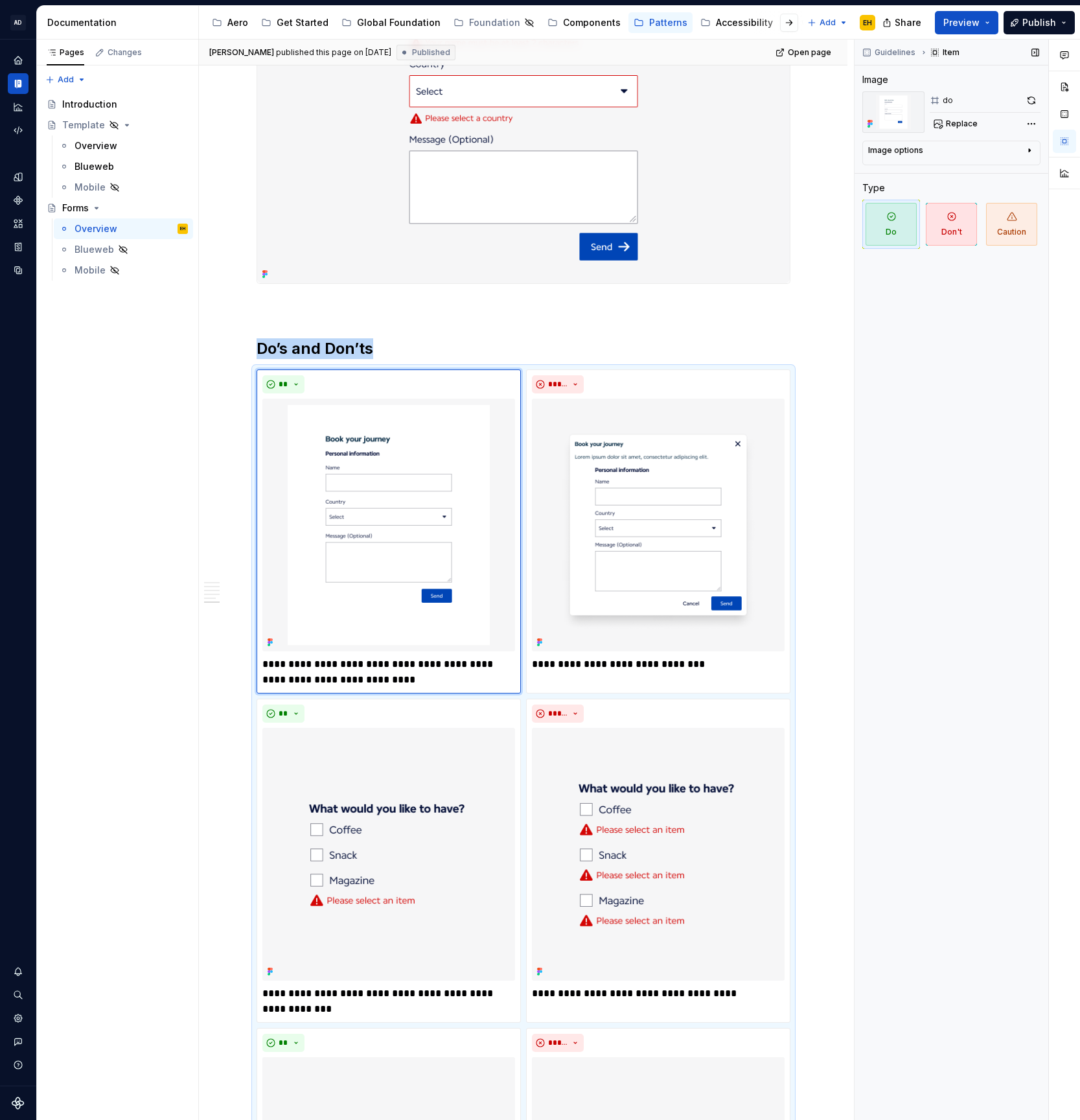
click at [1028, 97] on button "button" at bounding box center [1032, 101] width 18 height 18
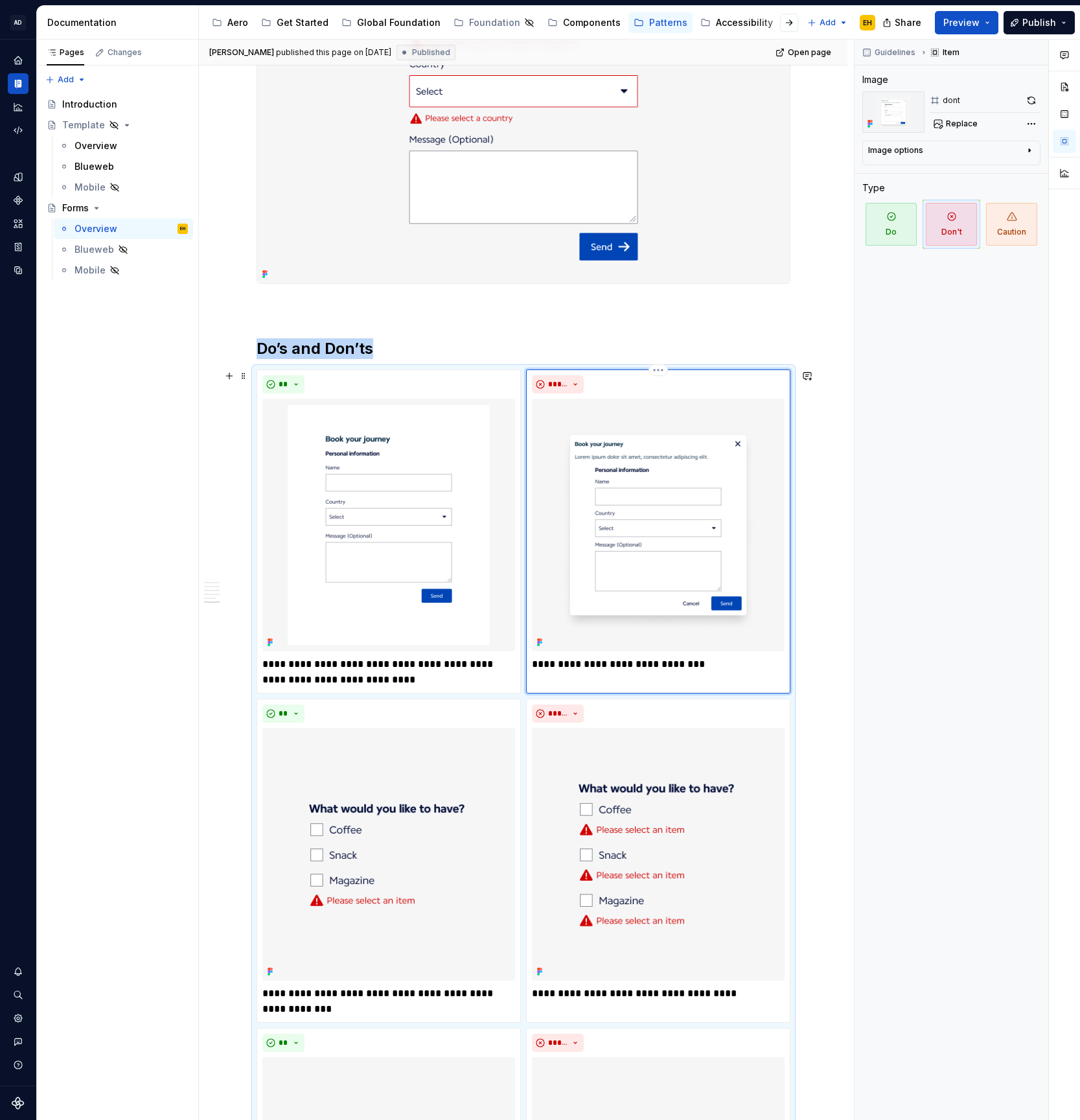
click at [700, 488] on img at bounding box center [659, 525] width 253 height 253
click at [1031, 100] on button "button" at bounding box center [1032, 101] width 18 height 18
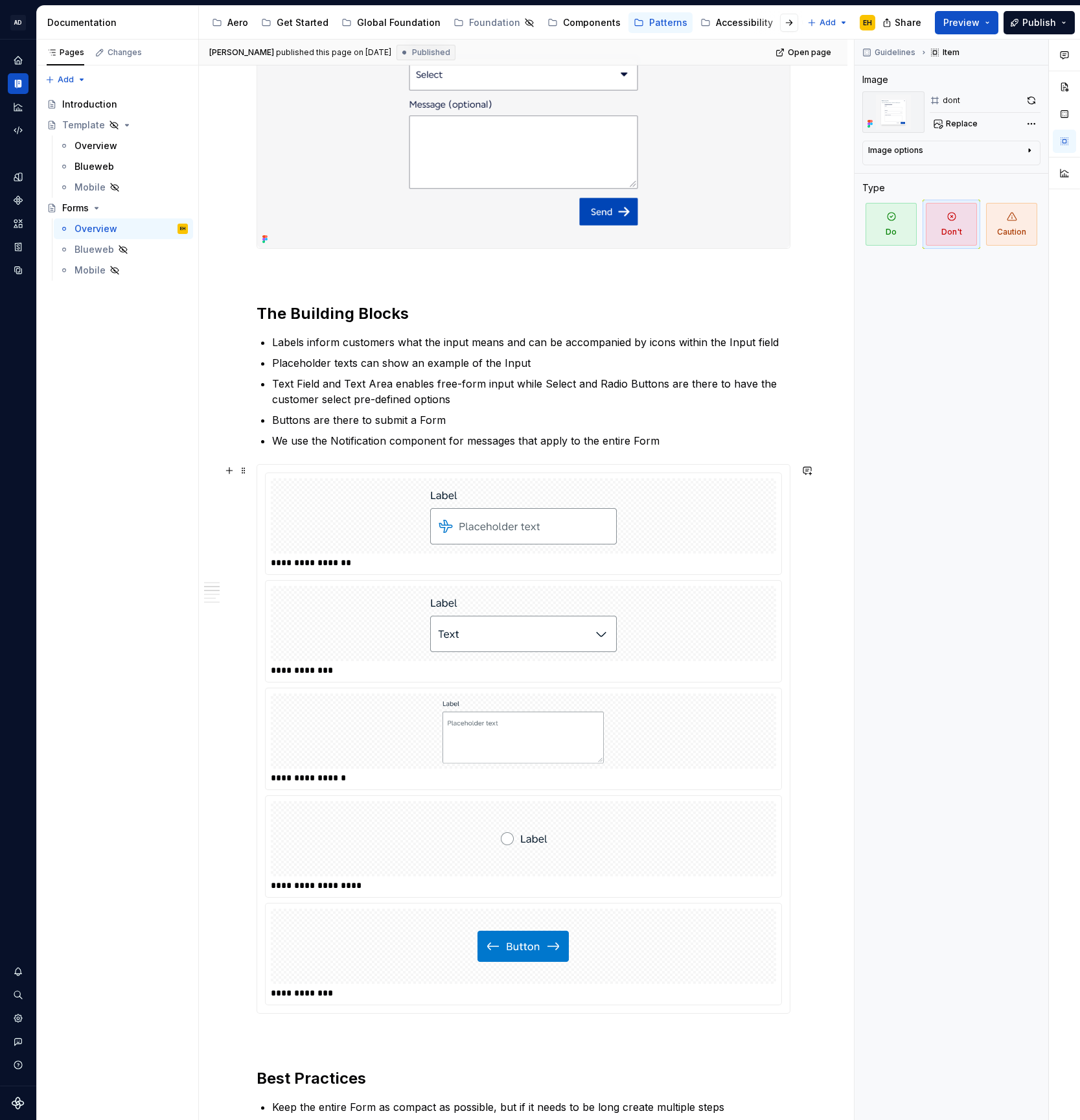
scroll to position [0, 0]
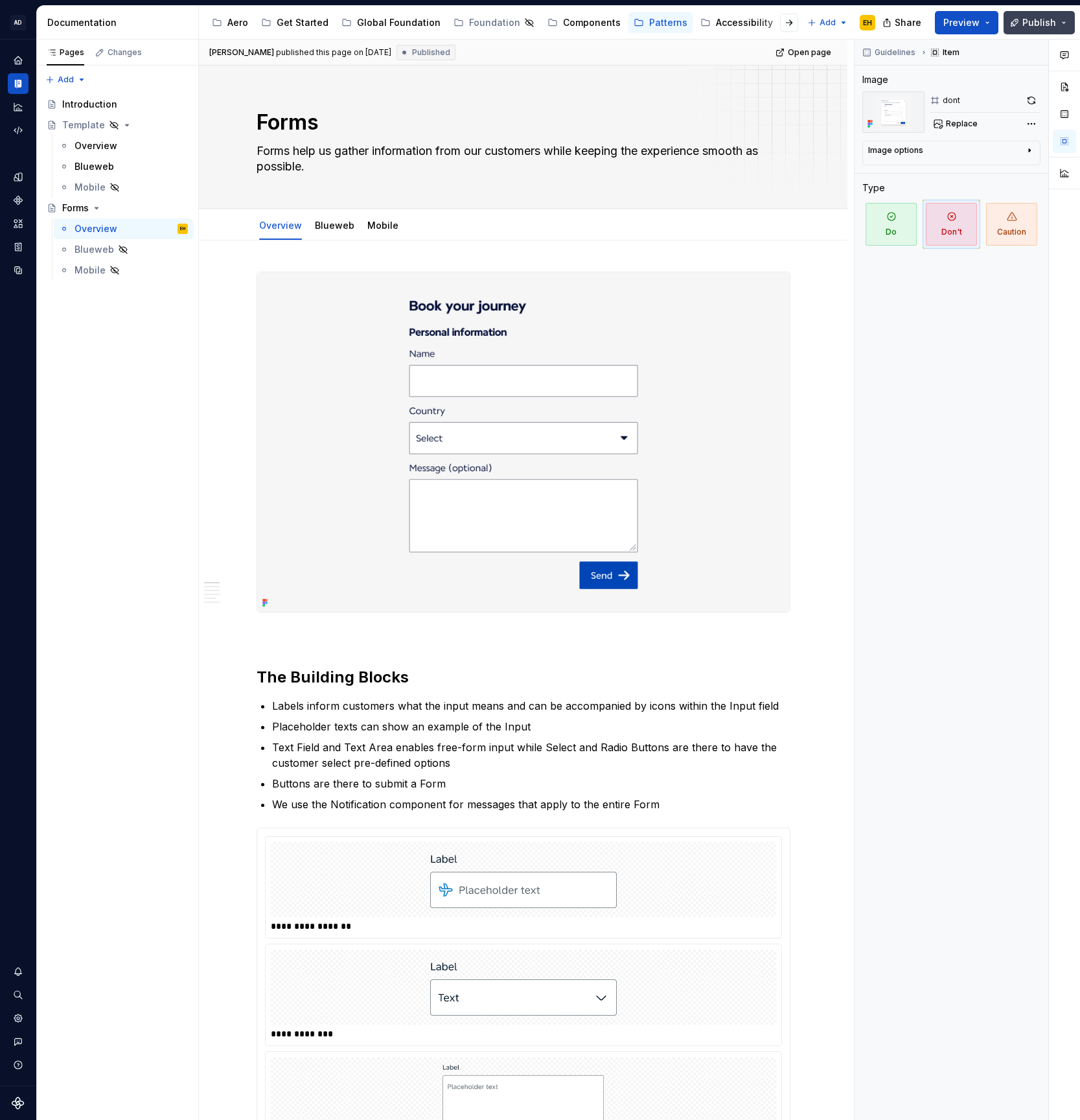
click at [1030, 24] on span "Publish" at bounding box center [1040, 22] width 34 height 13
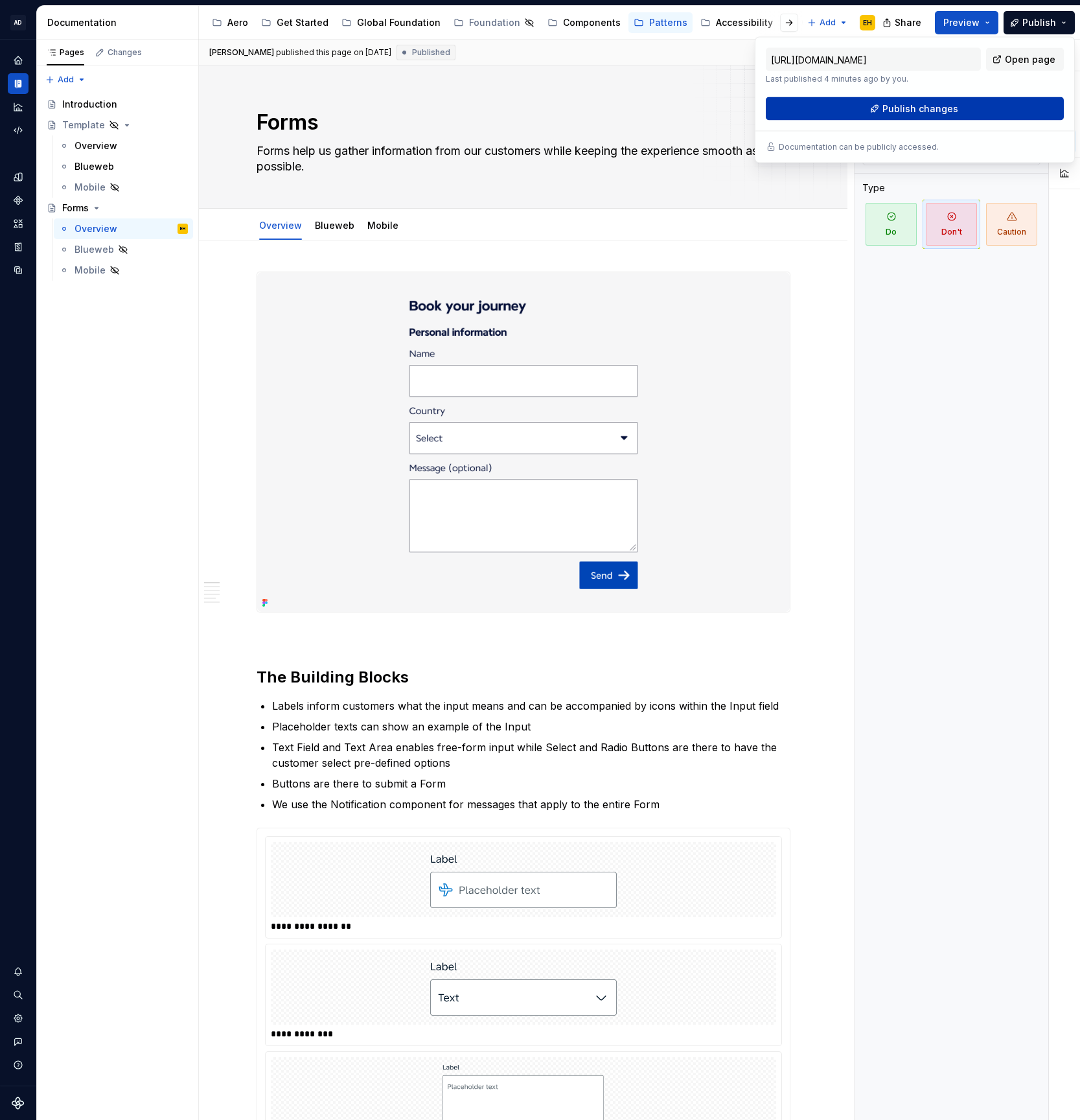
click at [929, 111] on span "Publish changes" at bounding box center [920, 109] width 76 height 13
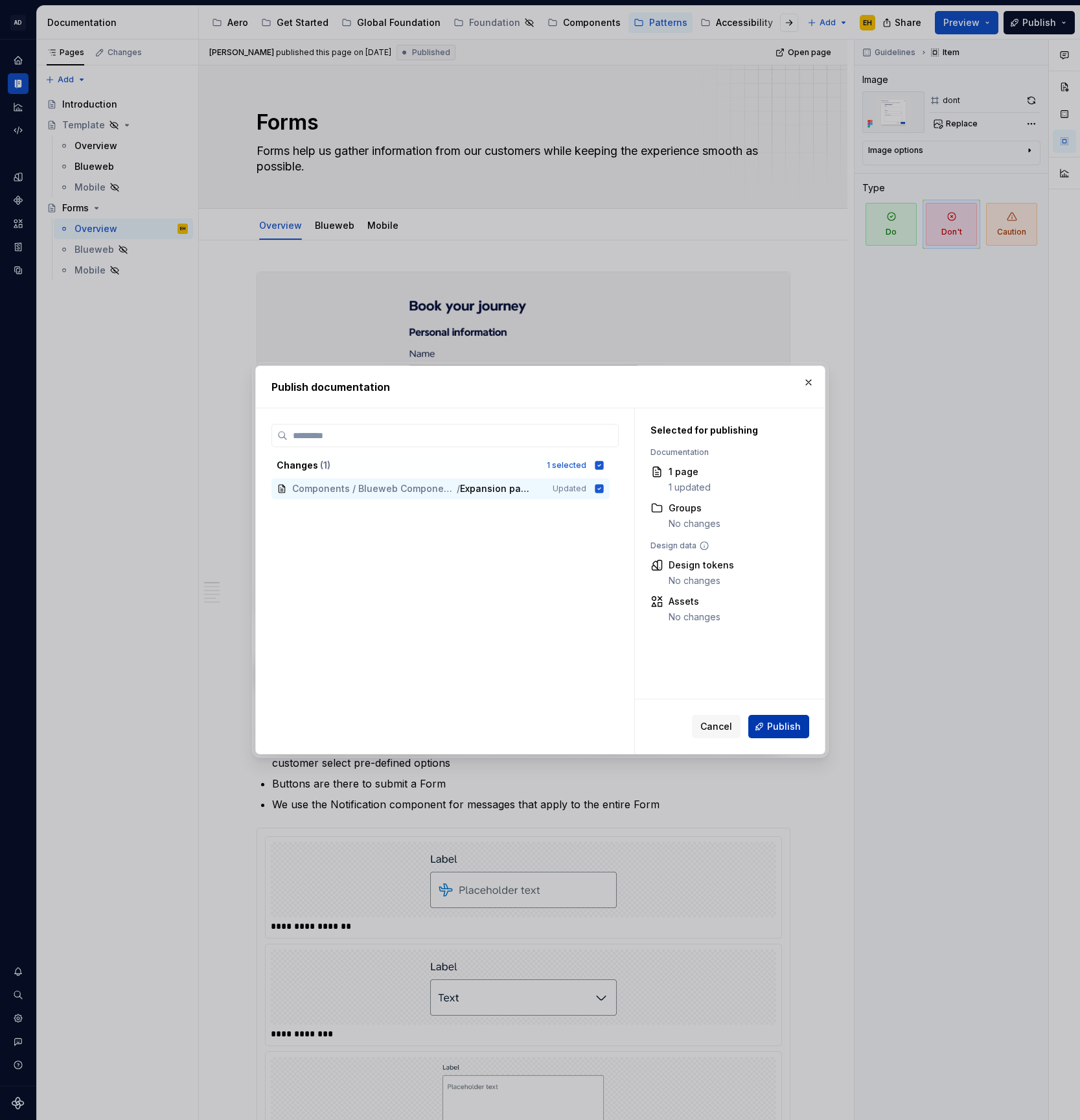
click at [767, 726] on button "Publish" at bounding box center [779, 726] width 61 height 23
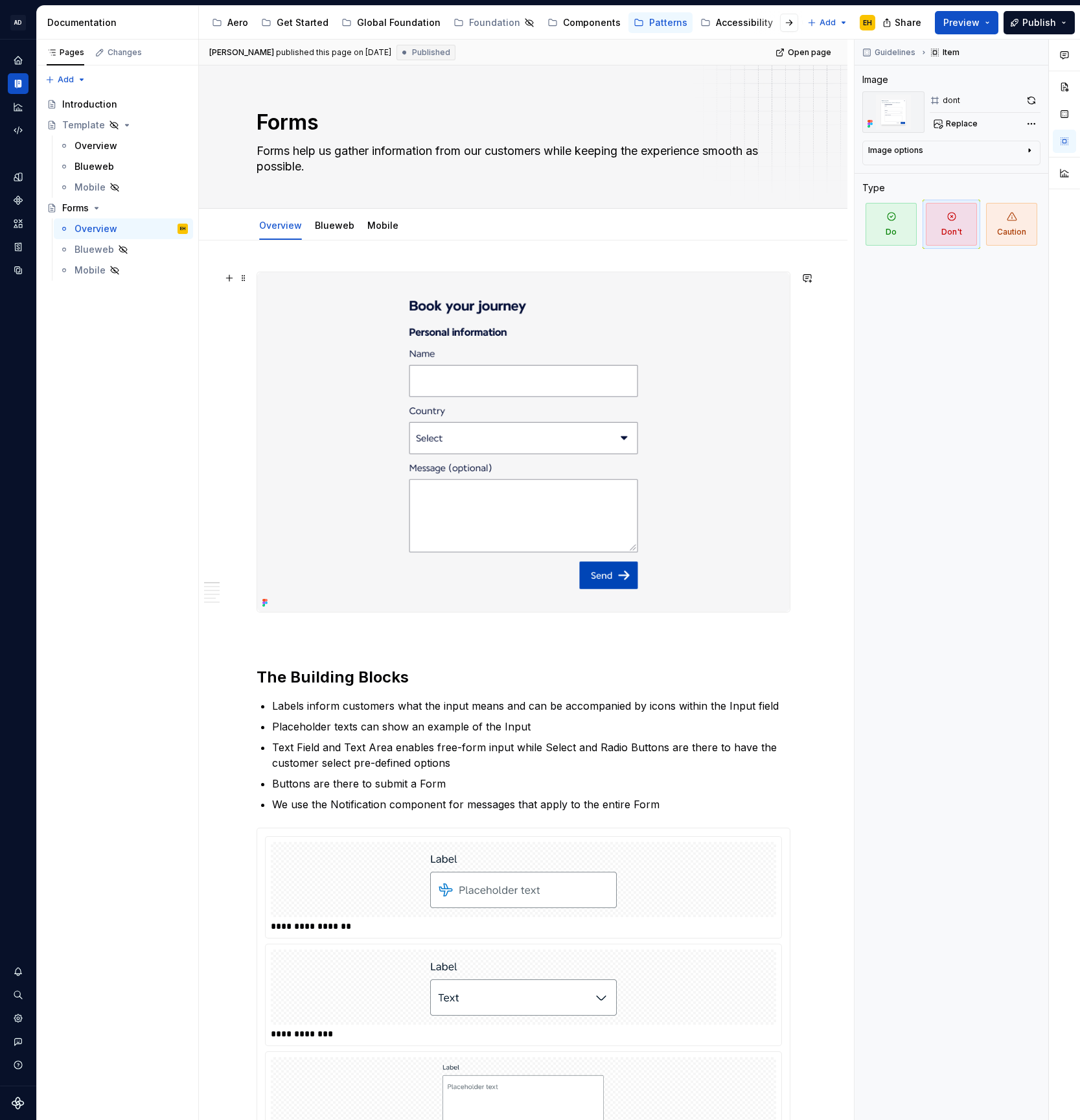
click at [646, 350] on img at bounding box center [524, 441] width 533 height 339
click at [1032, 99] on button "button" at bounding box center [1032, 101] width 18 height 18
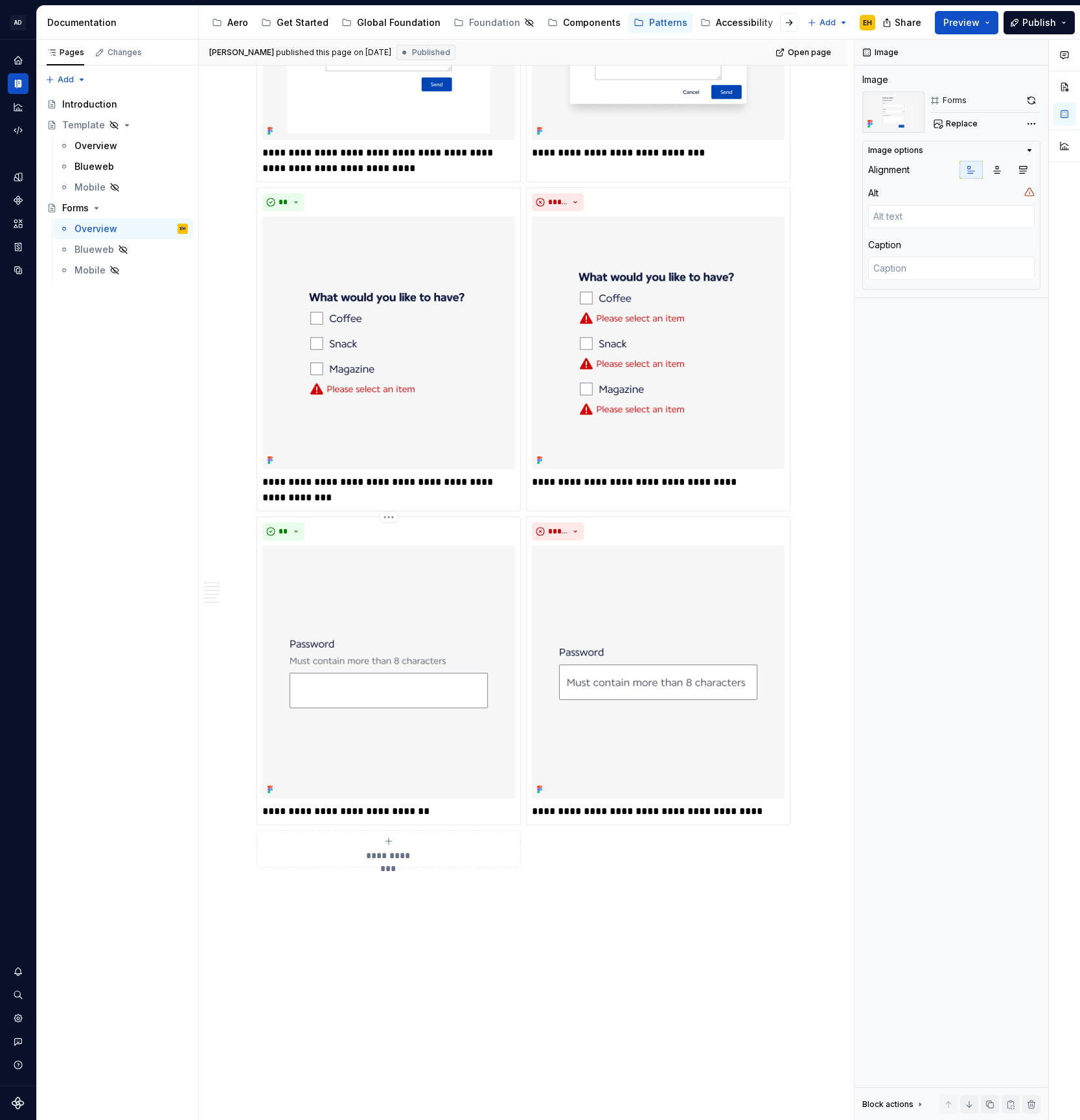
scroll to position [3200, 0]
click at [446, 935] on div "**********" at bounding box center [526, 579] width 655 height 1081
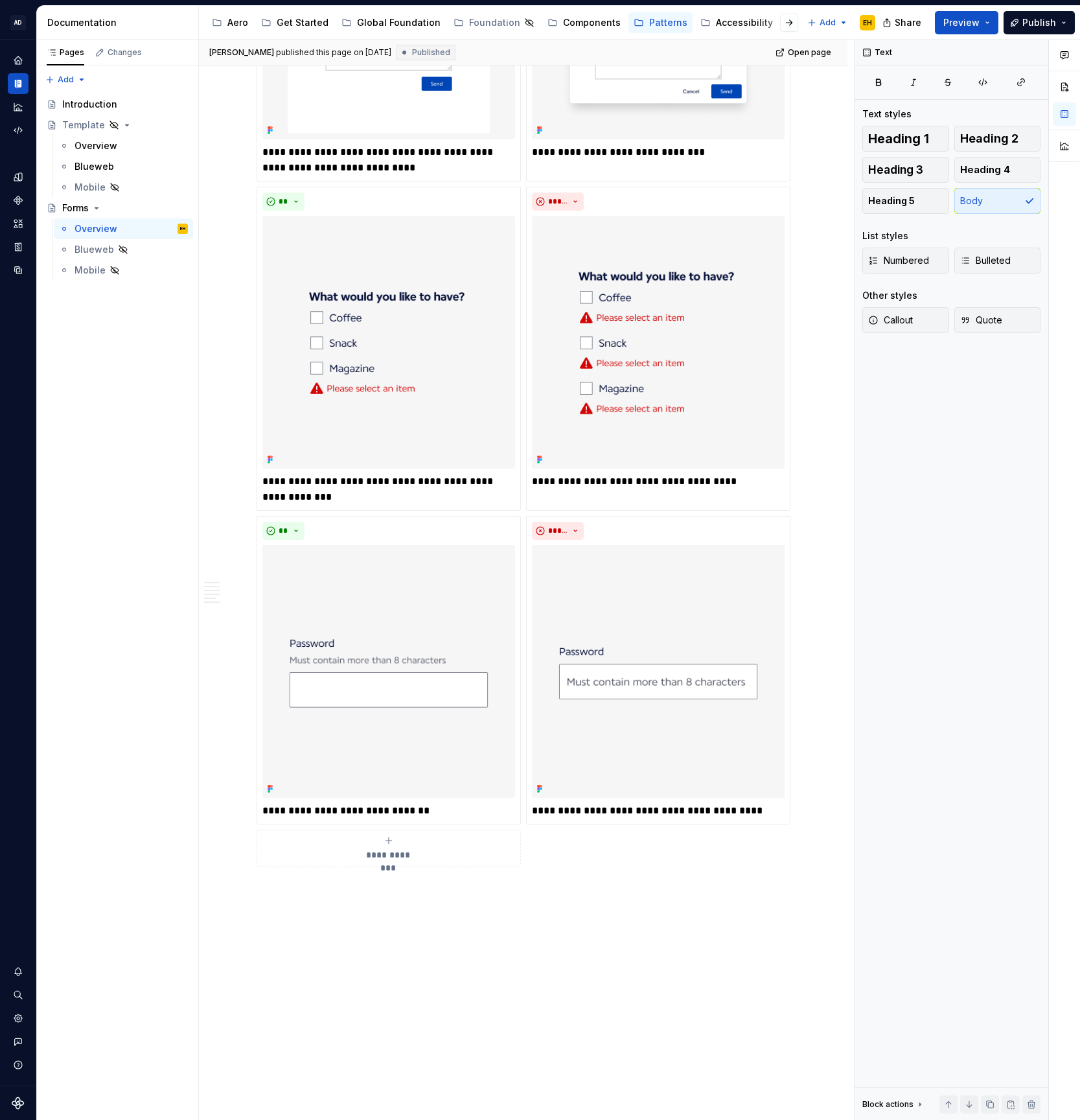
click at [569, 851] on div "**********" at bounding box center [523, 362] width 534 height 1010
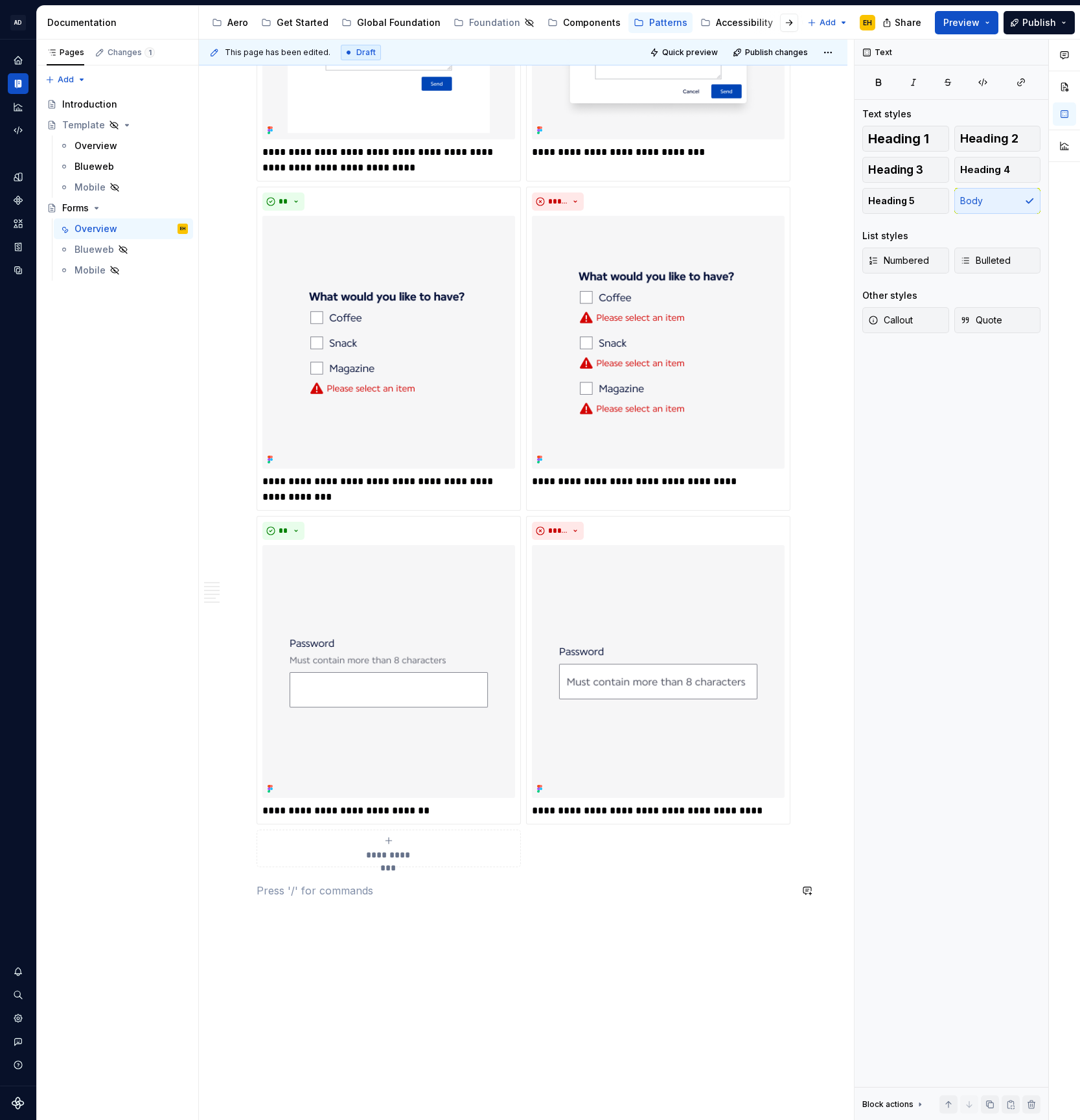
click at [281, 886] on p at bounding box center [523, 890] width 534 height 15
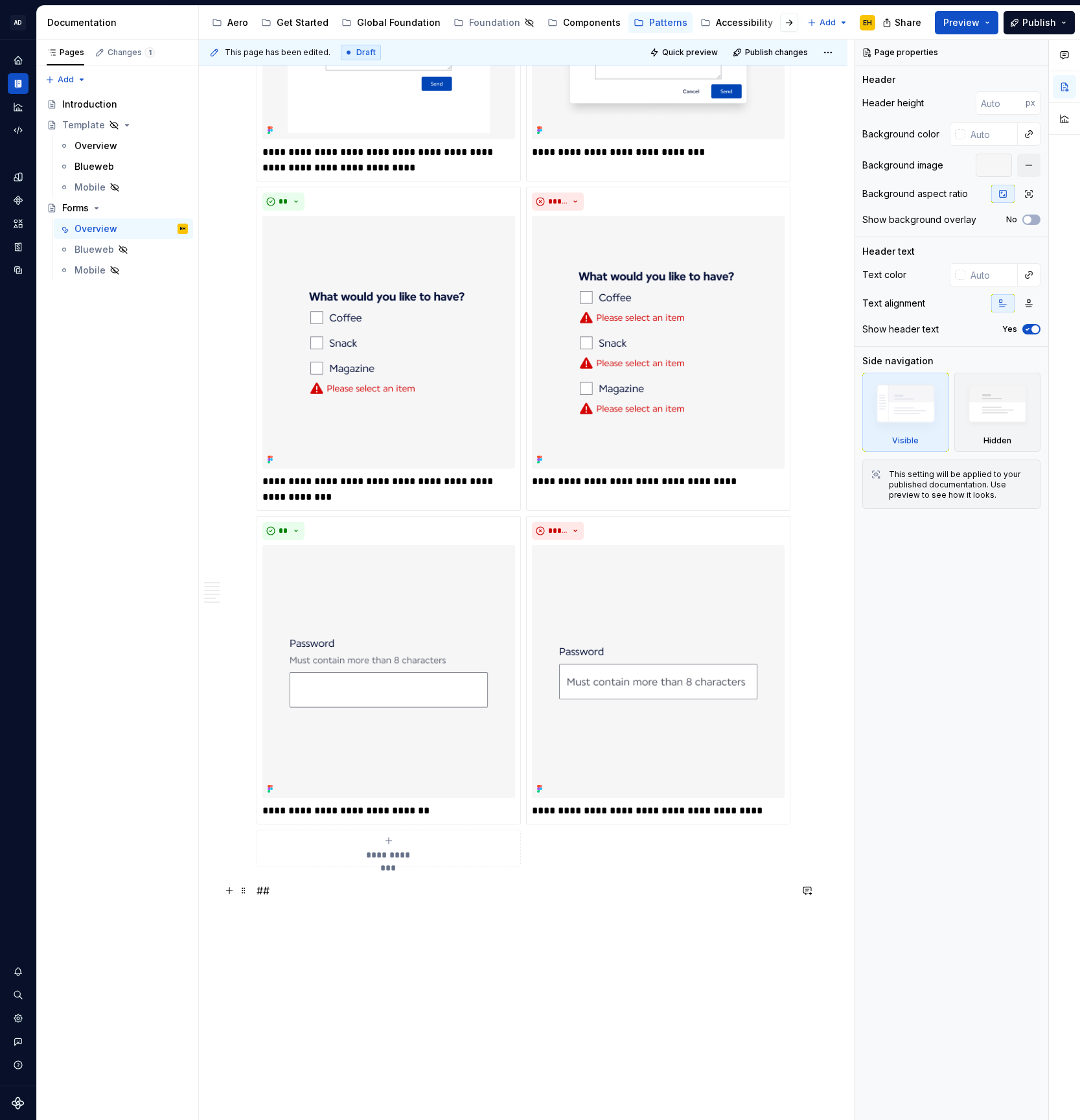
type textarea "*"
click at [285, 891] on p "##" at bounding box center [523, 890] width 534 height 15
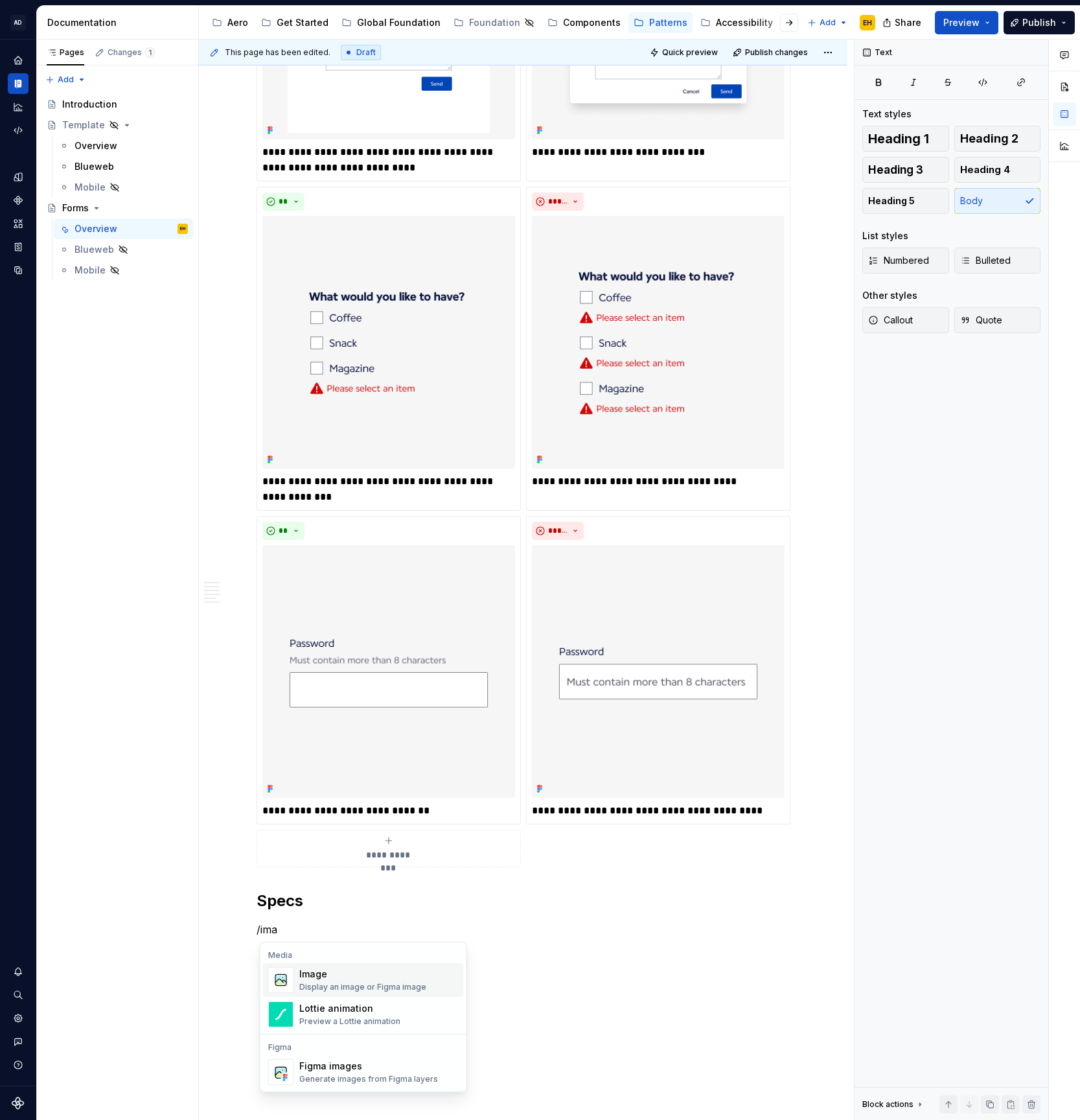
click at [322, 982] on div "Display an image or Figma image" at bounding box center [363, 987] width 127 height 11
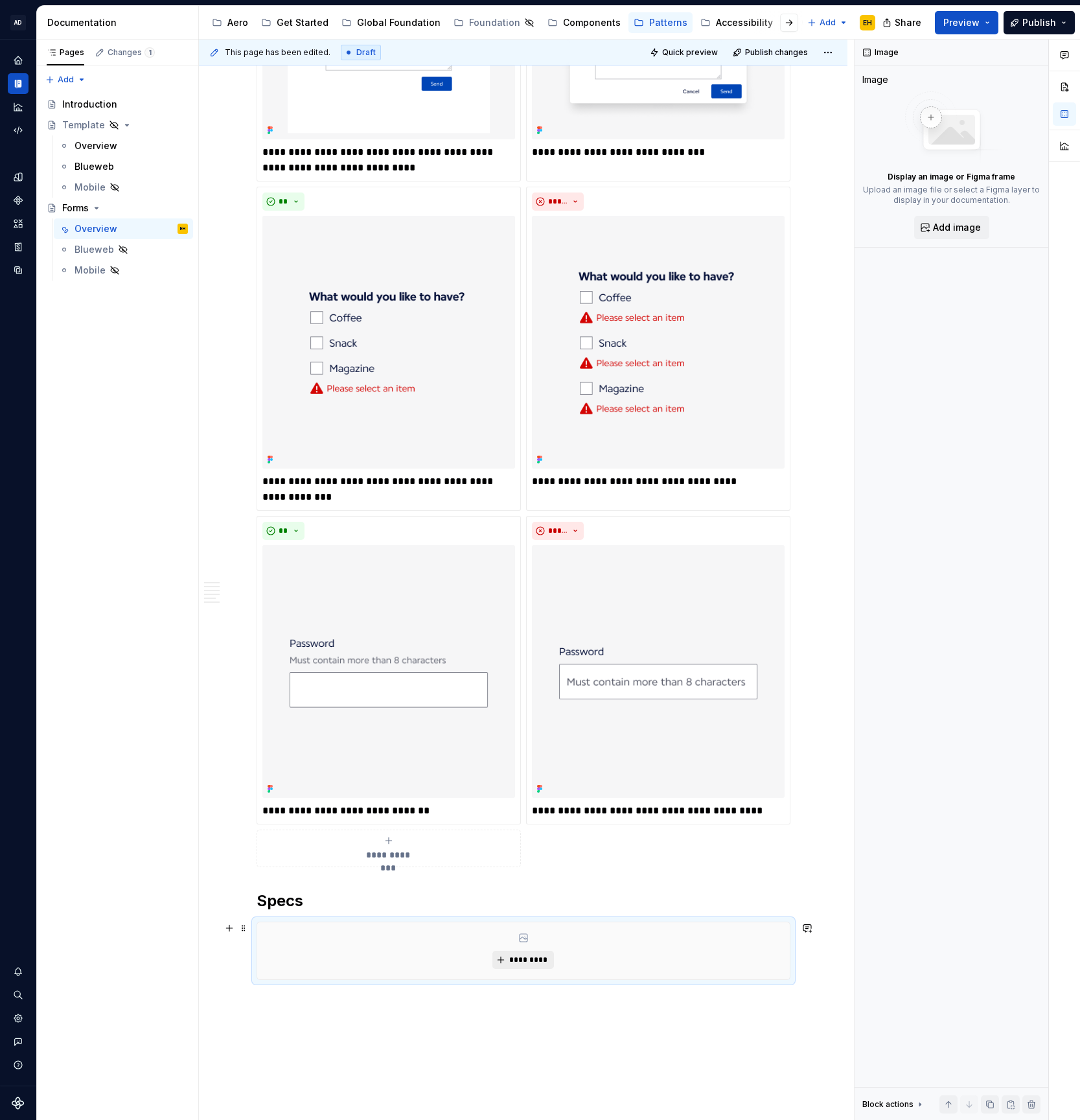
click at [536, 956] on span "*********" at bounding box center [528, 960] width 39 height 11
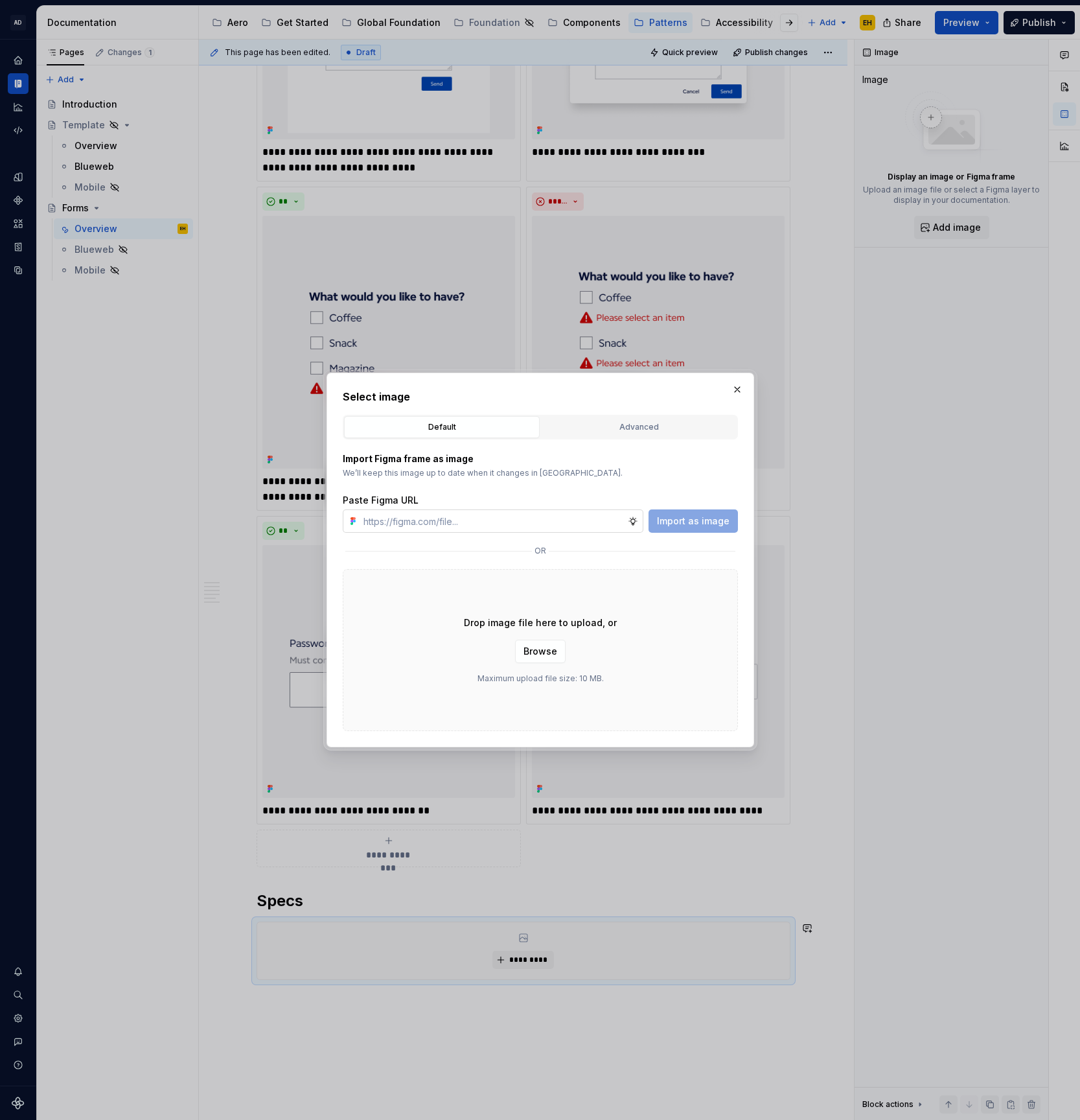
click at [530, 517] on input "text" at bounding box center [493, 521] width 270 height 23
type input "[URL][DOMAIN_NAME]"
click at [686, 527] on span "Import as image" at bounding box center [693, 520] width 72 height 13
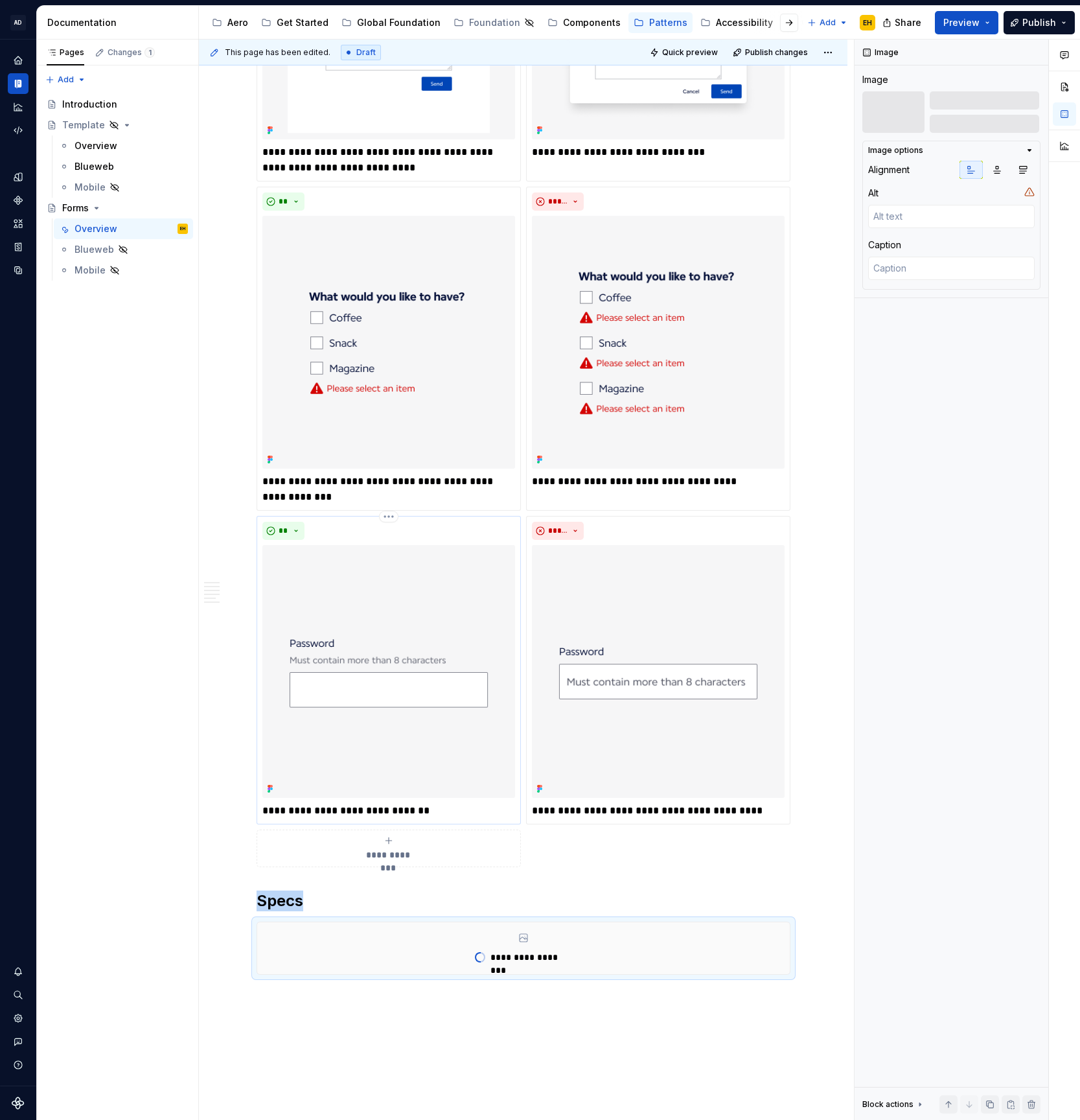
scroll to position [3405, 0]
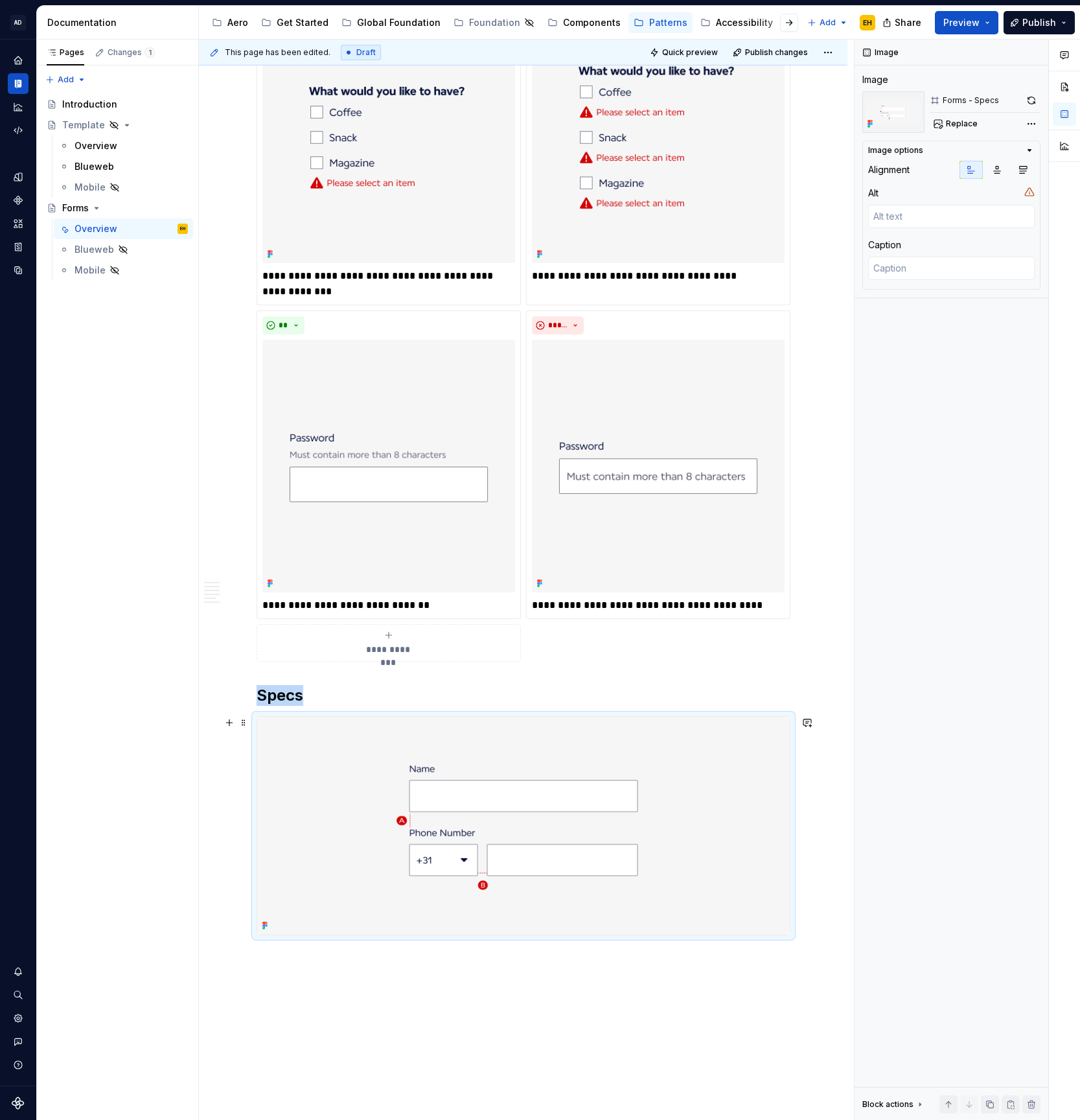
click at [410, 873] on img at bounding box center [524, 825] width 533 height 217
click at [357, 917] on img at bounding box center [524, 825] width 533 height 217
click at [811, 722] on button "button" at bounding box center [807, 723] width 18 height 18
click at [907, 264] on textarea at bounding box center [952, 268] width 167 height 23
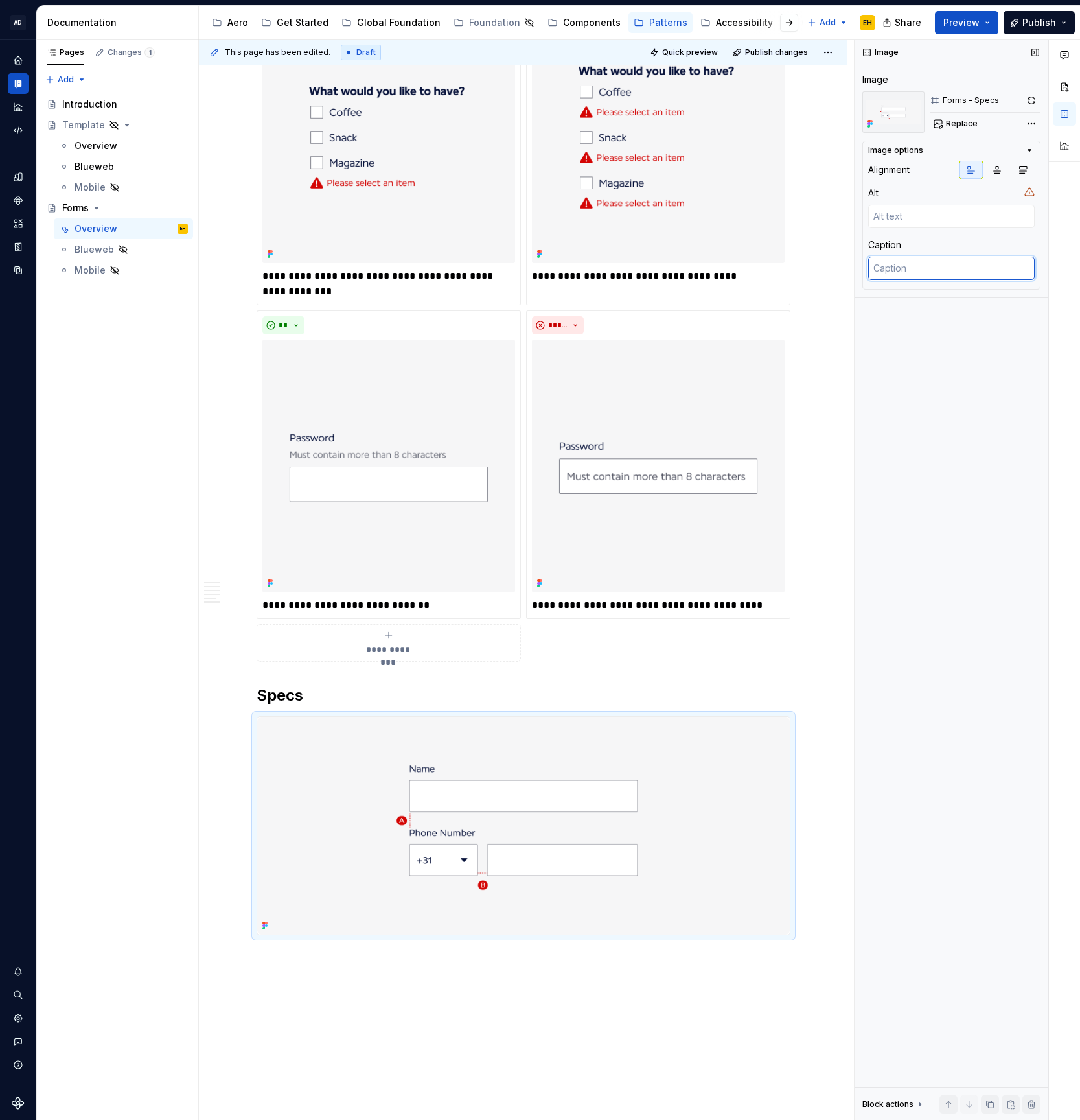
type textarea "*"
type textarea "A"
type textarea "*"
type textarea "A."
type textarea "*"
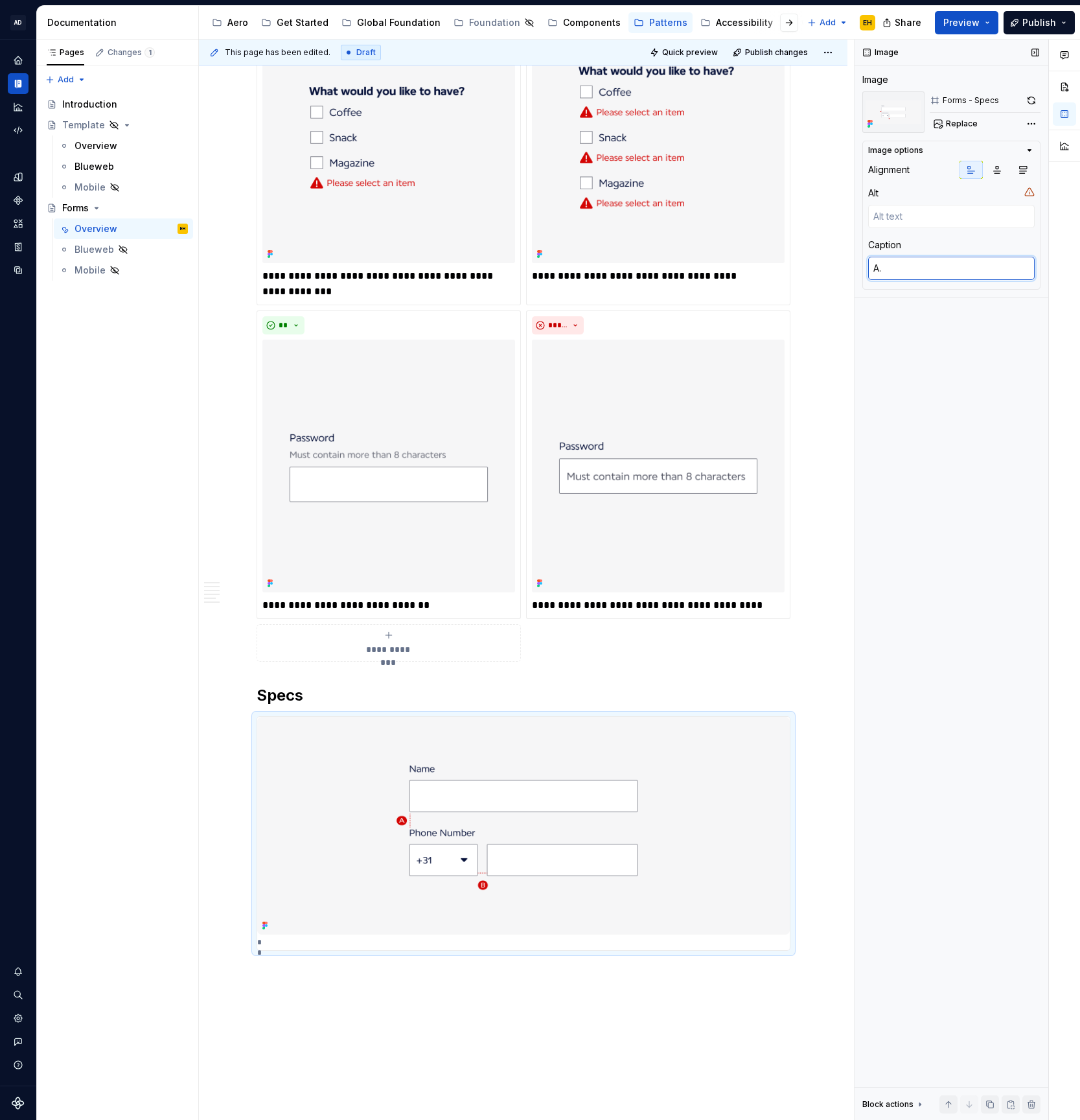
type textarea "A."
type textarea "*"
type textarea "A."
type textarea "*"
type textarea "A"
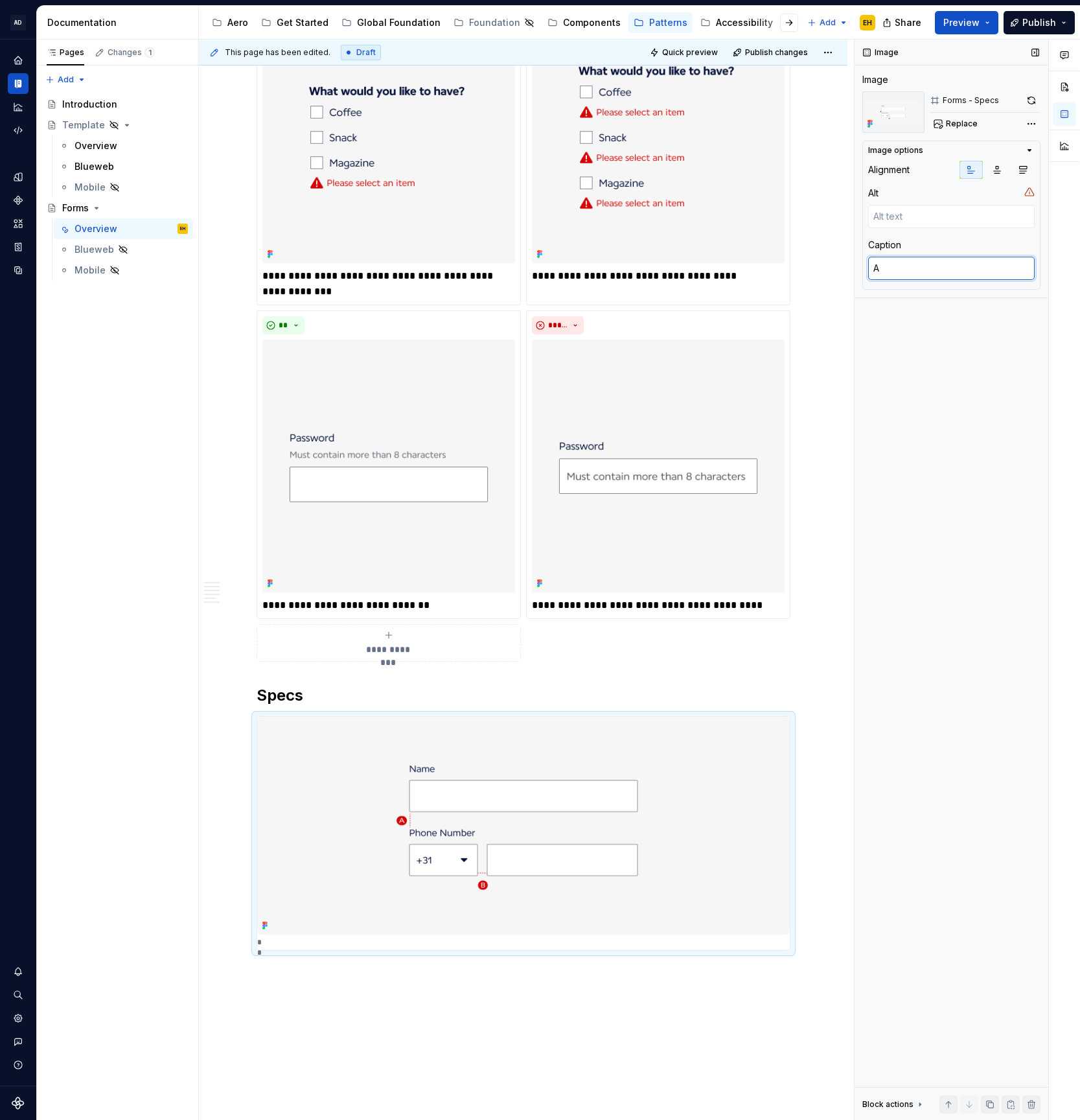
type textarea "*"
click at [421, 987] on div "**********" at bounding box center [526, 579] width 655 height 1081
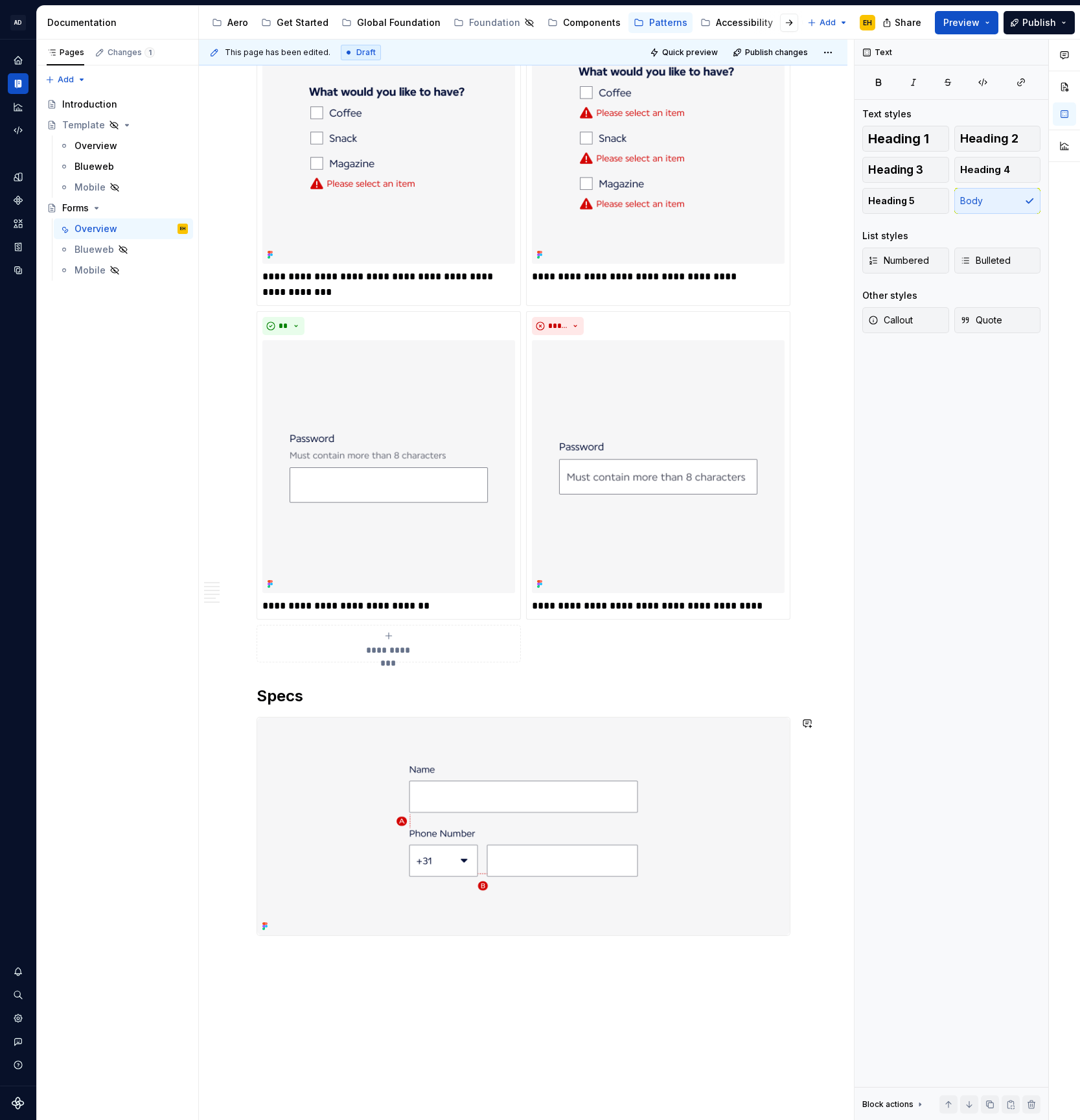
click at [409, 971] on div "**********" at bounding box center [526, 579] width 655 height 1081
drag, startPoint x: 484, startPoint y: 914, endPoint x: 476, endPoint y: 924, distance: 12.8
click at [484, 914] on img at bounding box center [524, 826] width 533 height 217
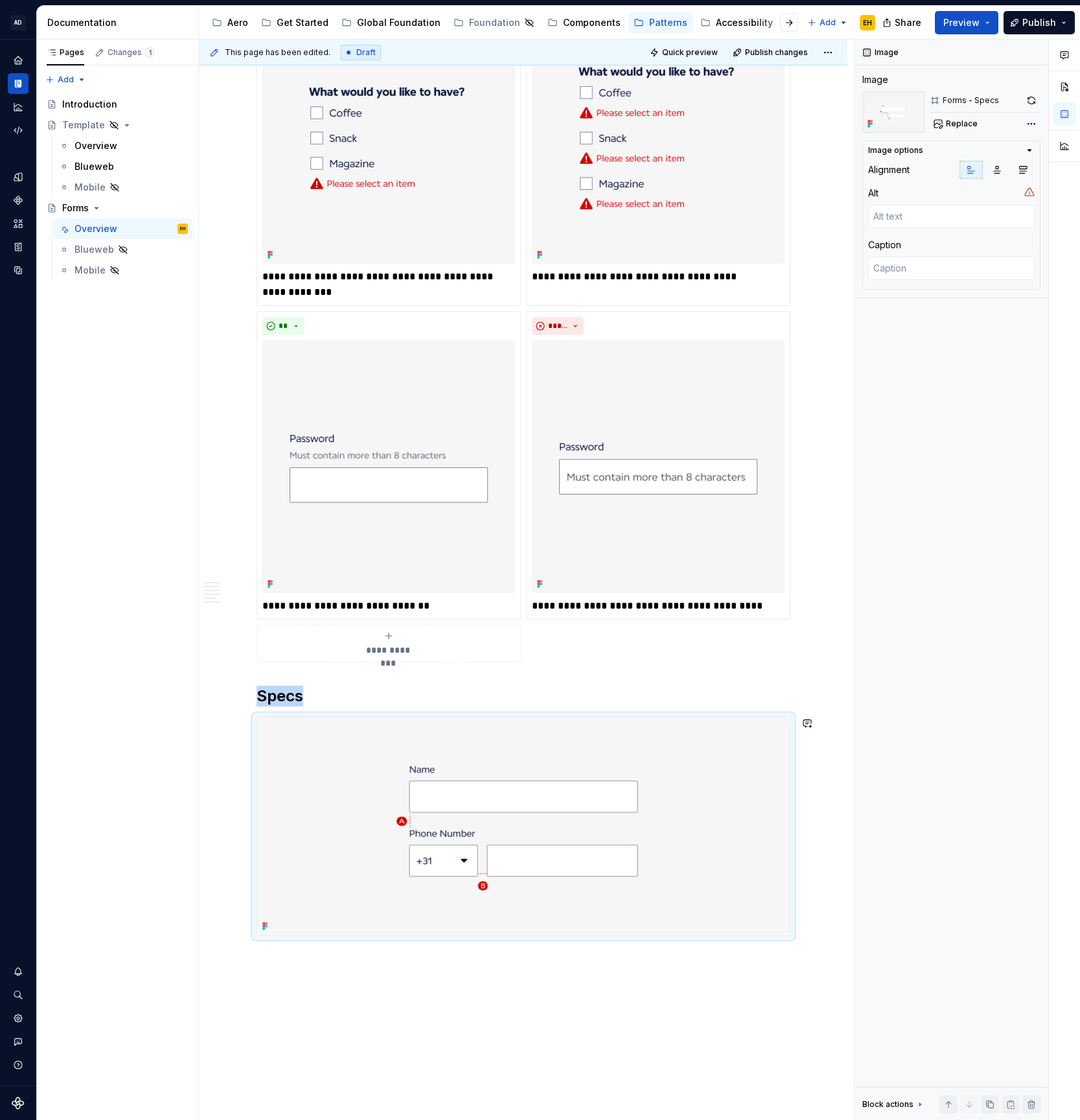
drag, startPoint x: 462, startPoint y: 962, endPoint x: 462, endPoint y: 975, distance: 13.0
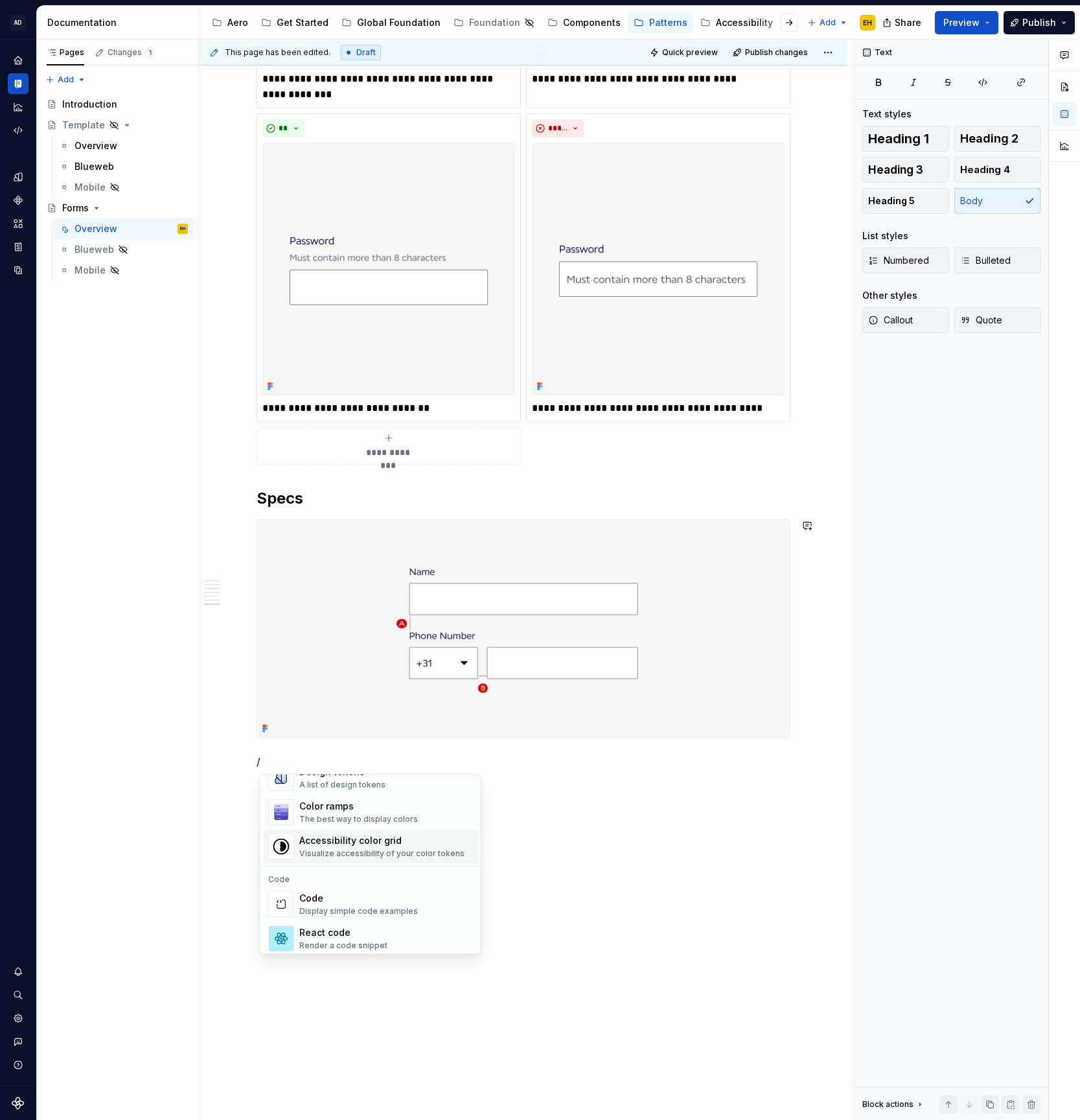
scroll to position [916, 0]
click at [350, 834] on div "Design tokens" at bounding box center [342, 830] width 86 height 13
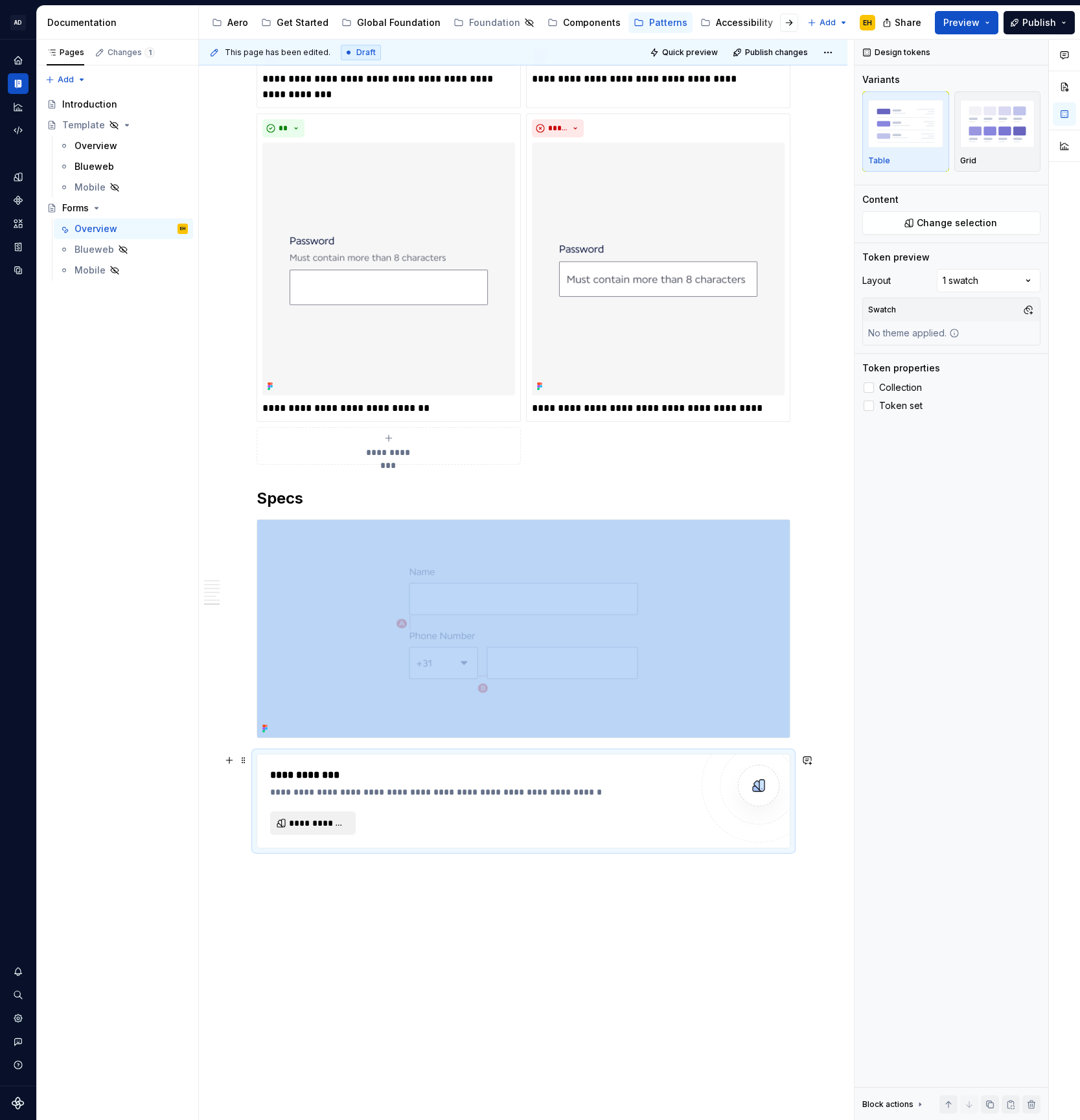
click at [321, 822] on span "**********" at bounding box center [317, 822] width 58 height 13
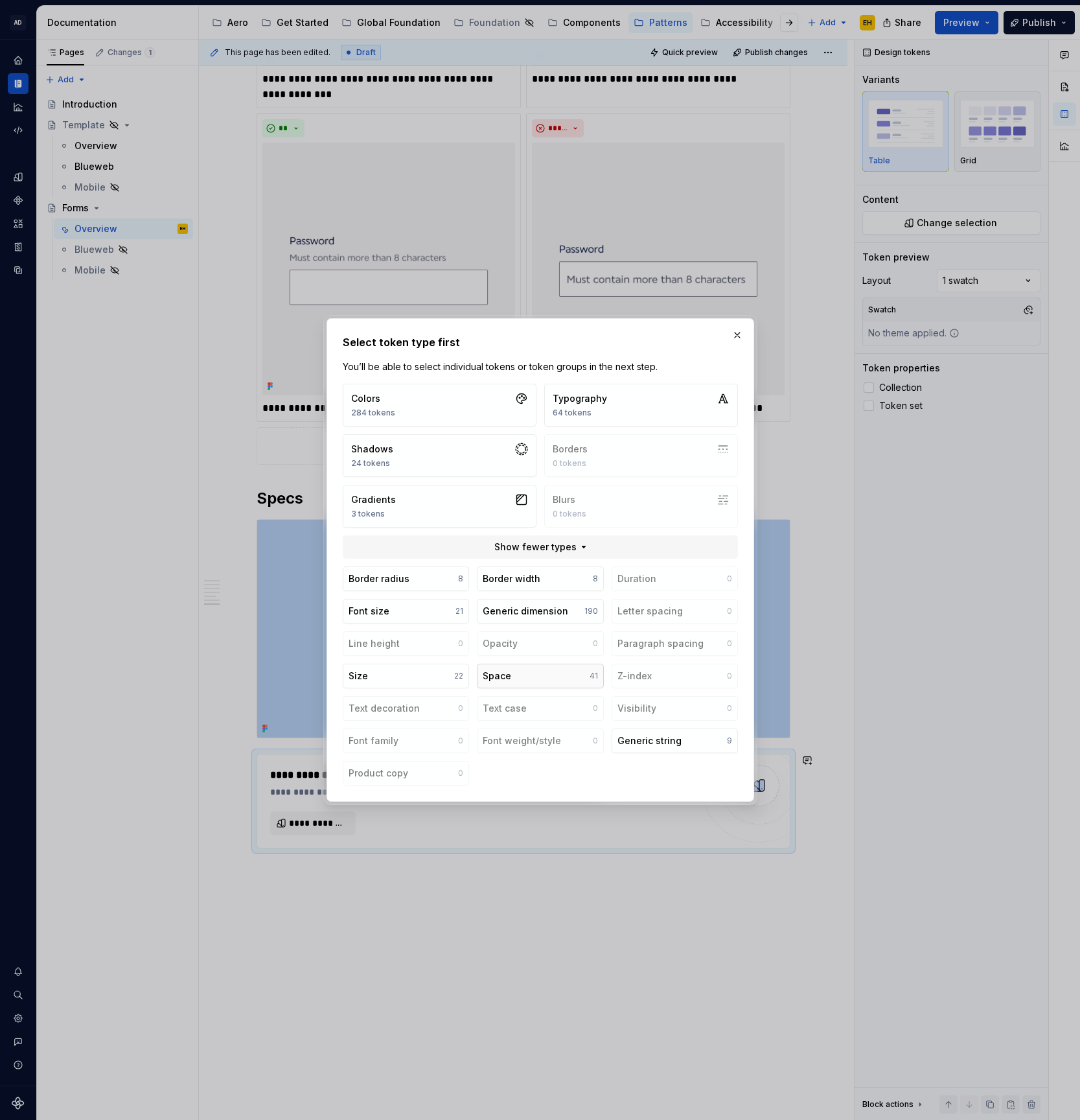
click at [545, 680] on button "Space 41" at bounding box center [540, 676] width 127 height 25
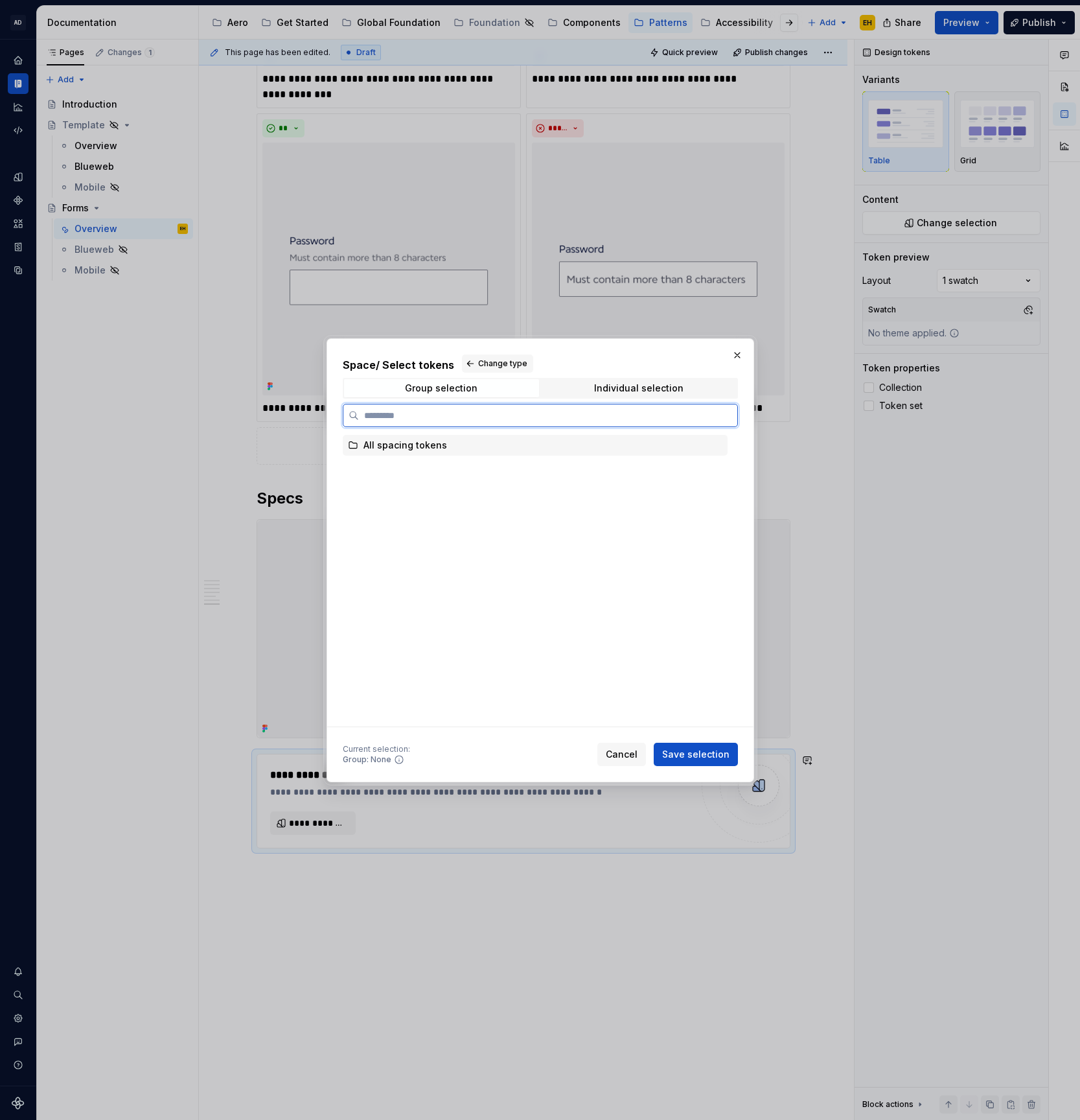
click at [400, 448] on div "All spacing tokens" at bounding box center [405, 445] width 84 height 13
click at [400, 446] on div "All spacing tokens" at bounding box center [405, 445] width 84 height 13
click at [647, 393] on div "Individual selection" at bounding box center [639, 388] width 89 height 11
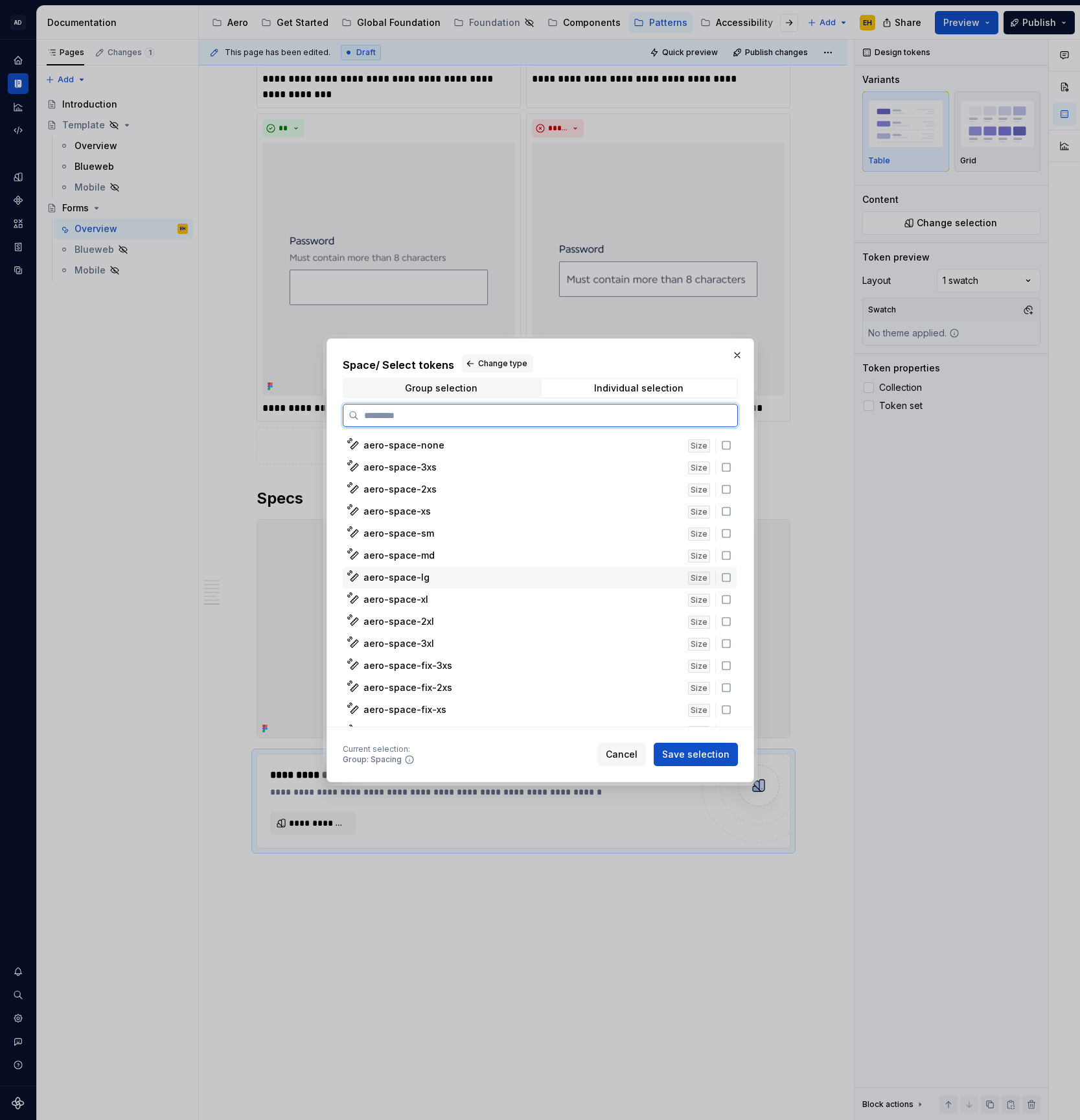
click at [732, 576] on icon at bounding box center [727, 577] width 11 height 11
click at [732, 557] on icon at bounding box center [727, 555] width 11 height 11
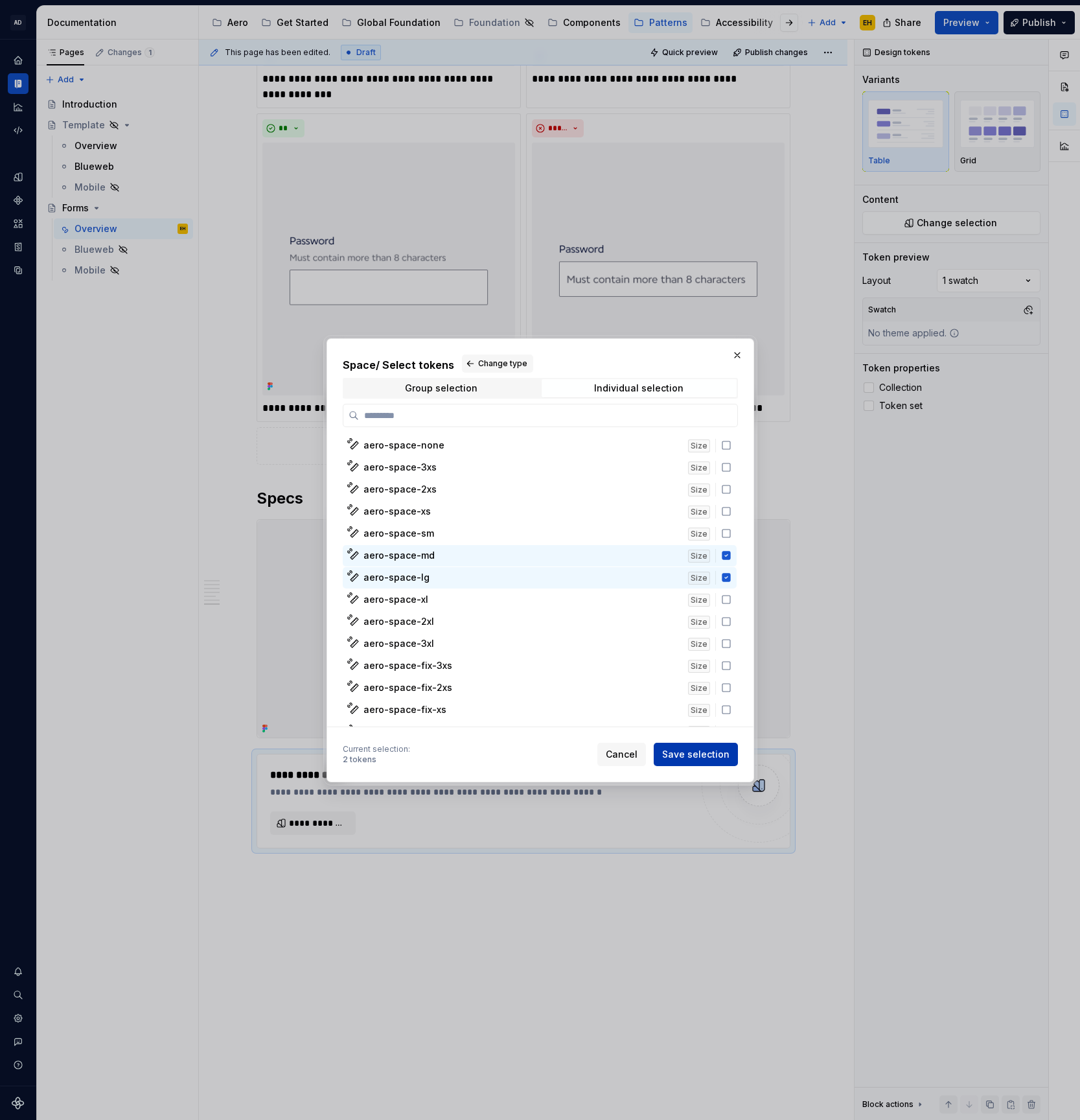
click at [692, 755] on span "Save selection" at bounding box center [696, 754] width 68 height 13
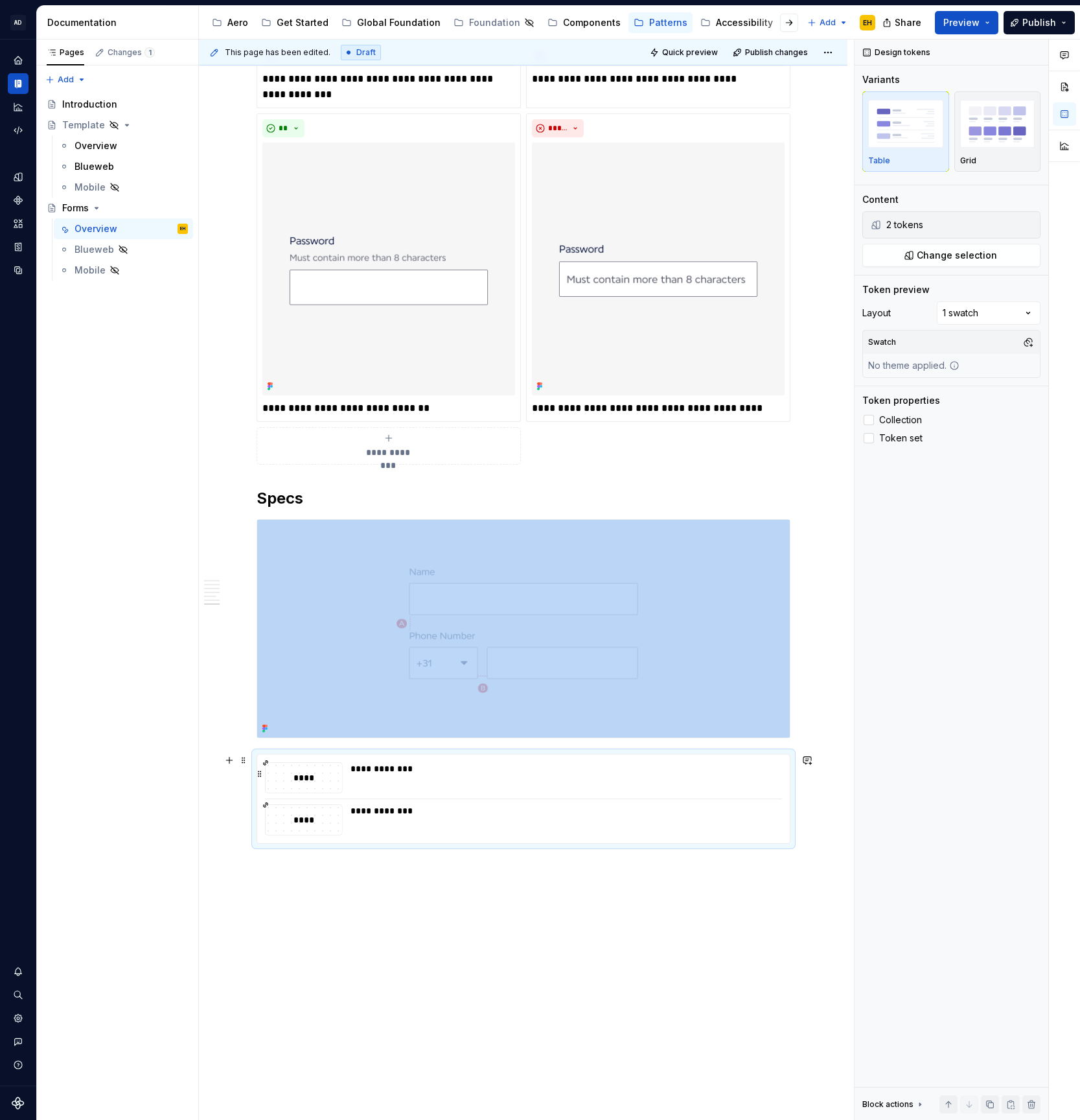
click at [406, 775] on div "**********" at bounding box center [562, 777] width 424 height 31
click at [976, 310] on div "Comments Open comments No comments yet Select ‘Comment’ from the block context …" at bounding box center [967, 579] width 225 height 1081
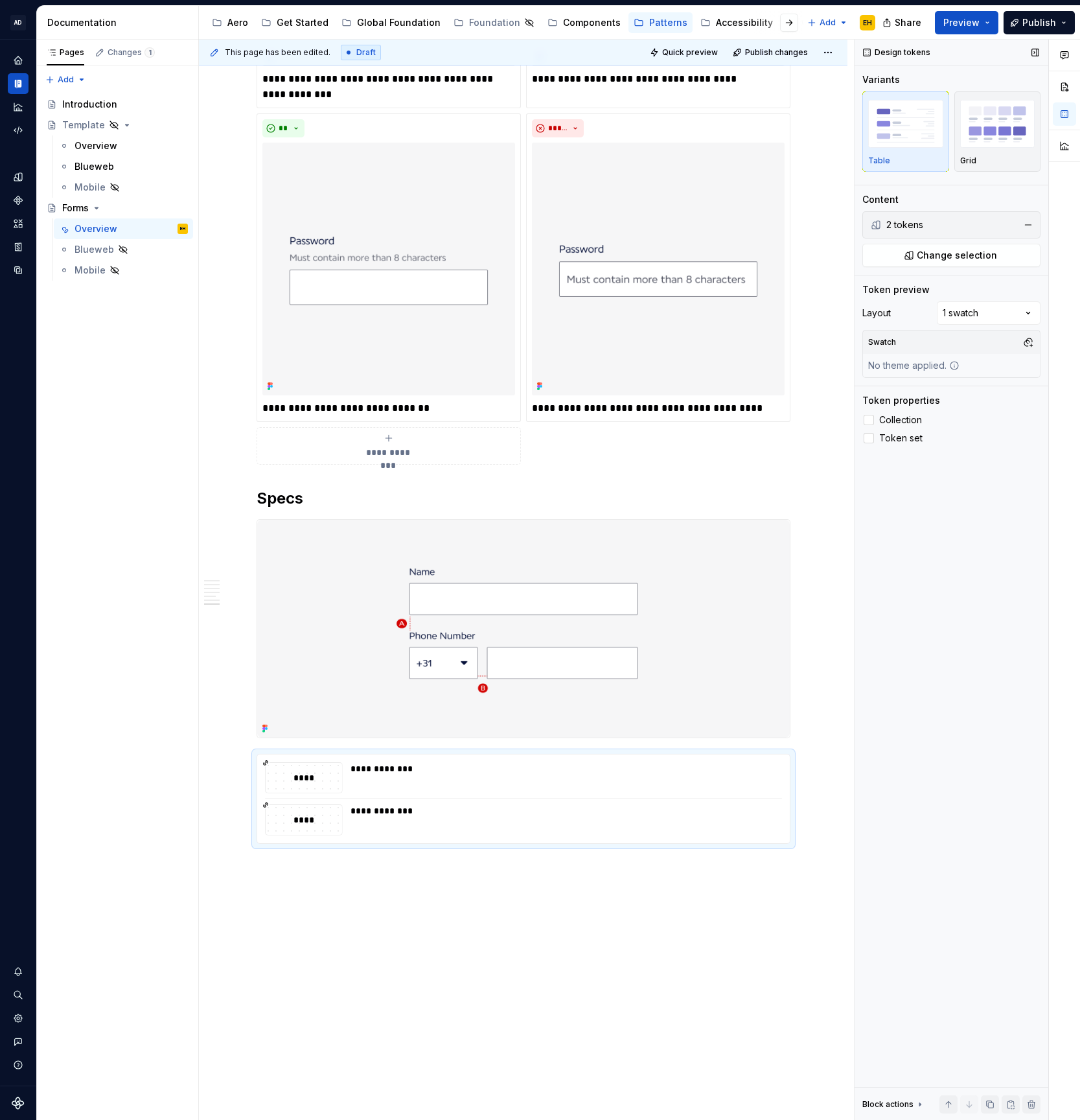
click at [906, 373] on div "No theme applied." at bounding box center [914, 365] width 102 height 23
click at [921, 360] on div "No theme applied." at bounding box center [914, 365] width 102 height 23
click at [871, 419] on div at bounding box center [870, 420] width 11 height 11
click at [869, 439] on div at bounding box center [870, 438] width 11 height 11
click at [869, 438] on icon at bounding box center [869, 438] width 0 height 0
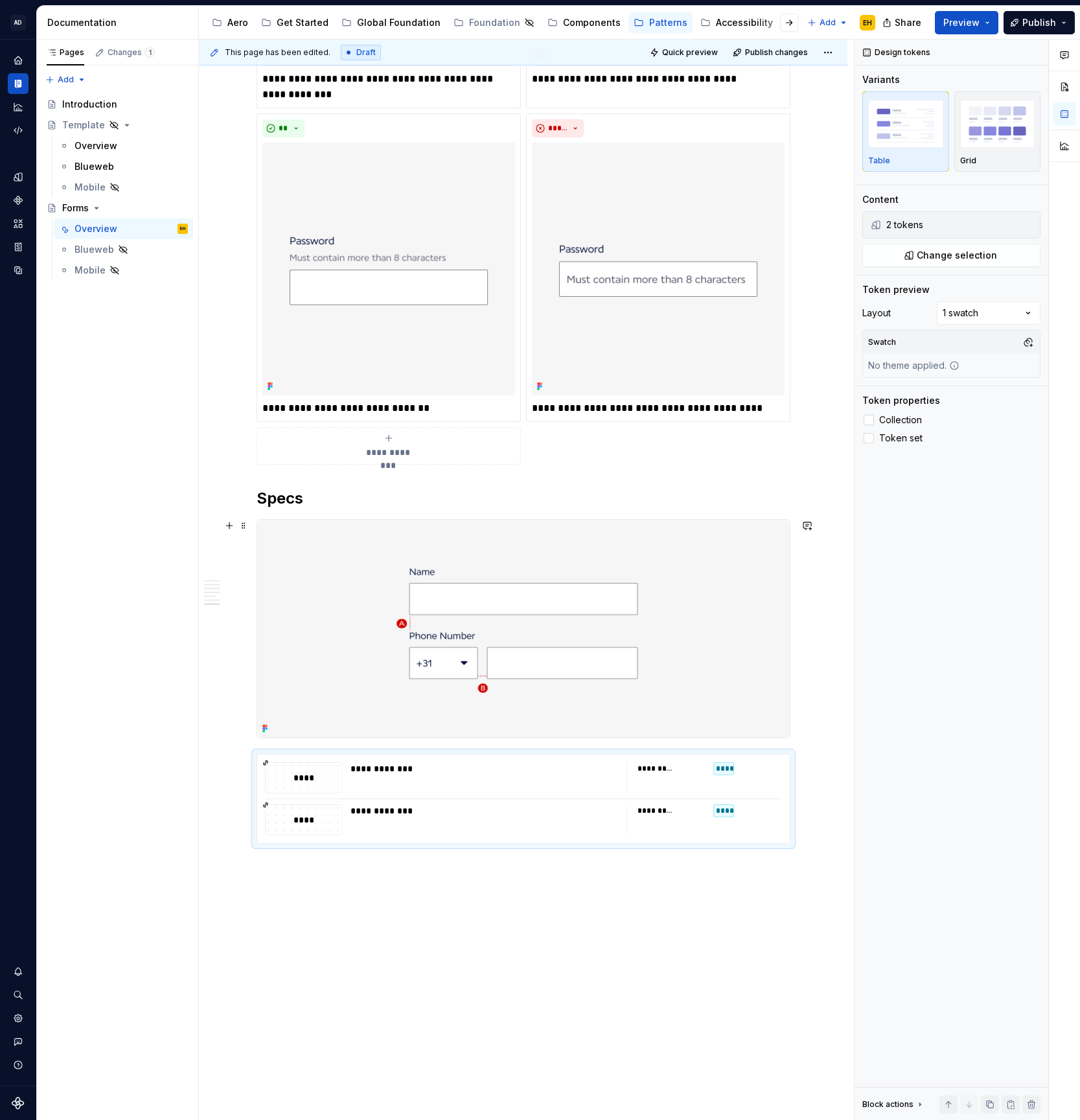
click at [696, 652] on img at bounding box center [524, 628] width 533 height 217
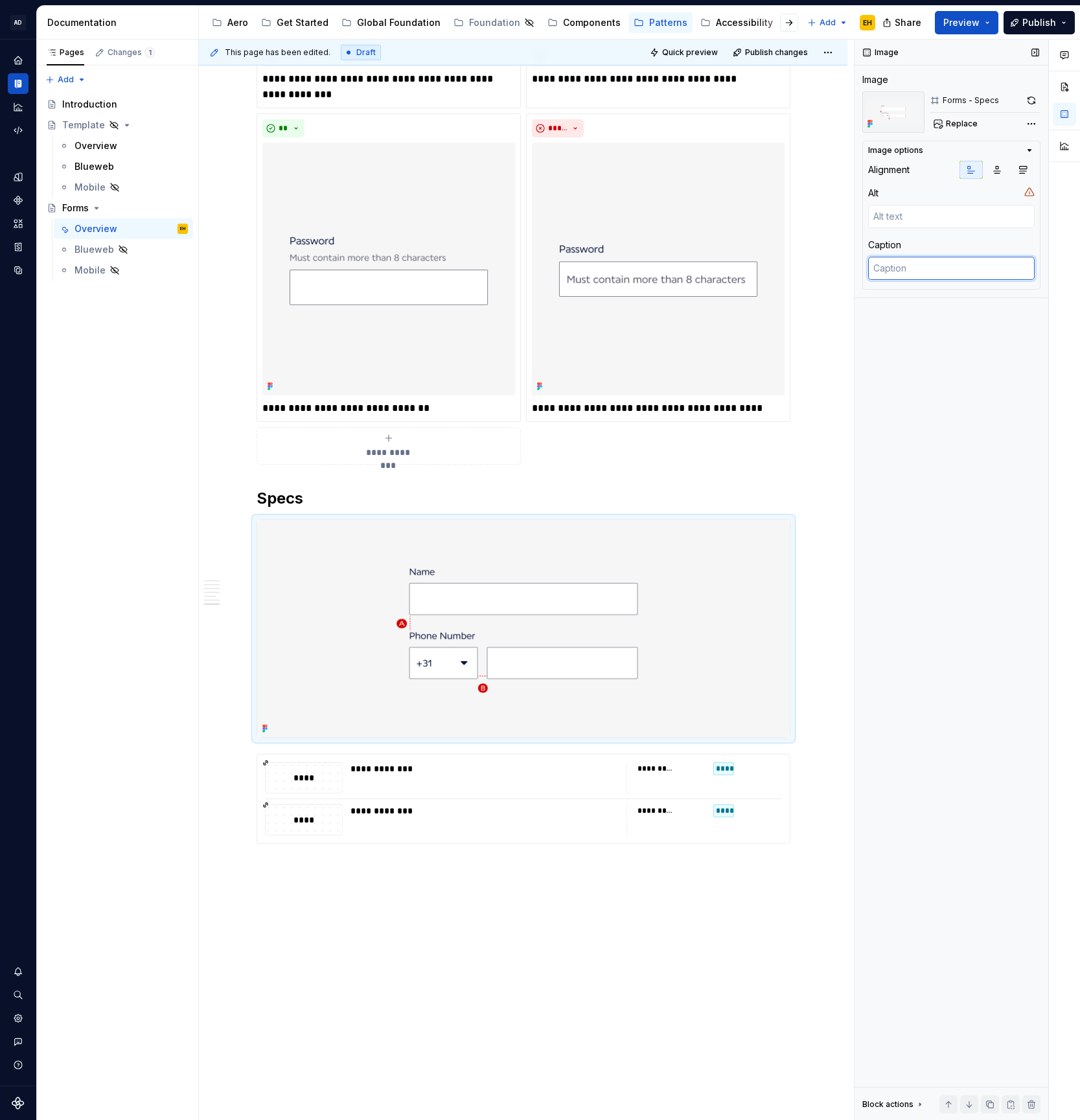
click at [915, 266] on textarea at bounding box center [952, 268] width 167 height 23
type textarea "*"
type textarea "A"
type textarea "*"
type textarea "A."
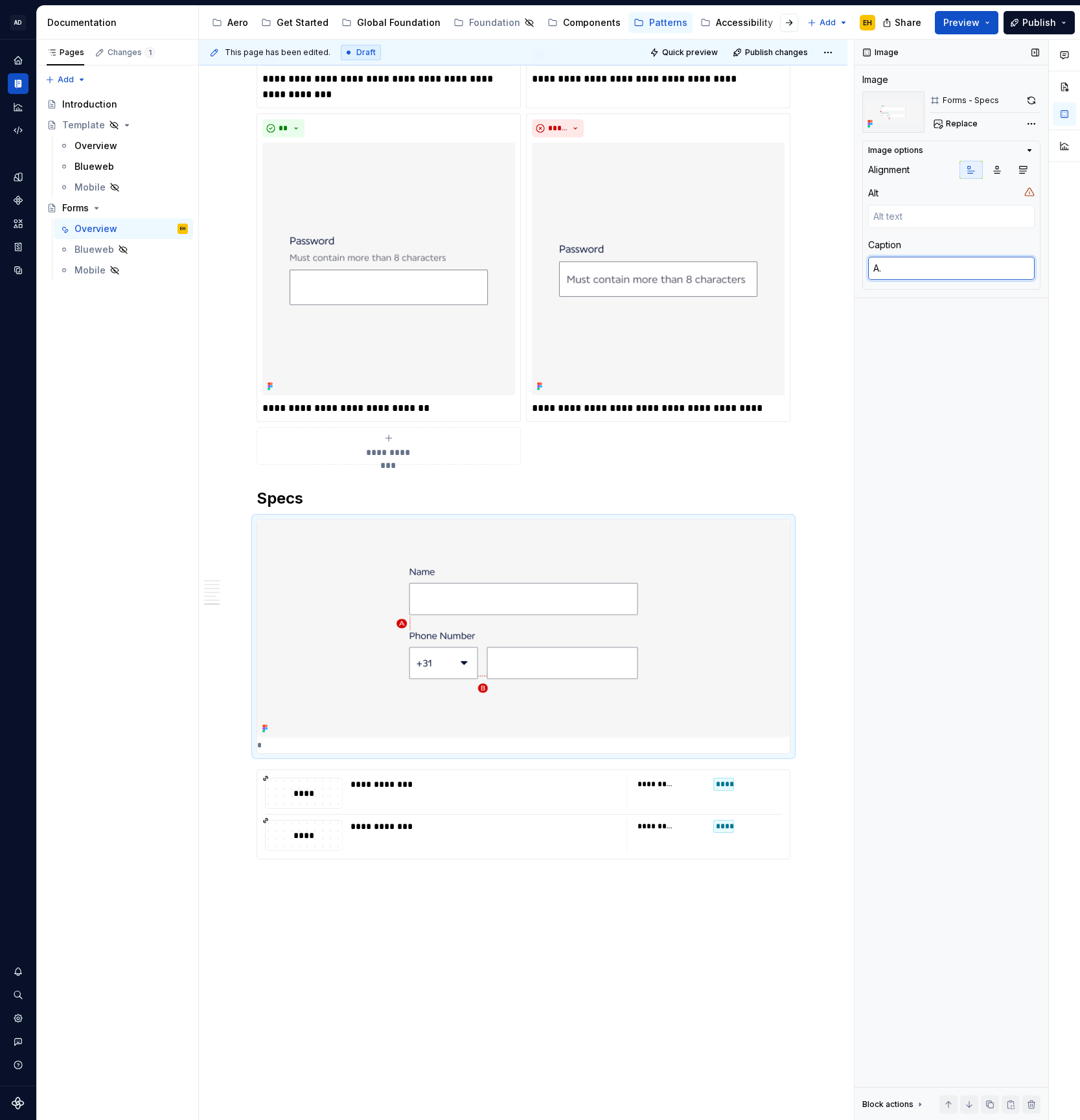
type textarea "*"
type textarea "A."
type textarea "*"
type textarea "A. a"
type textarea "*"
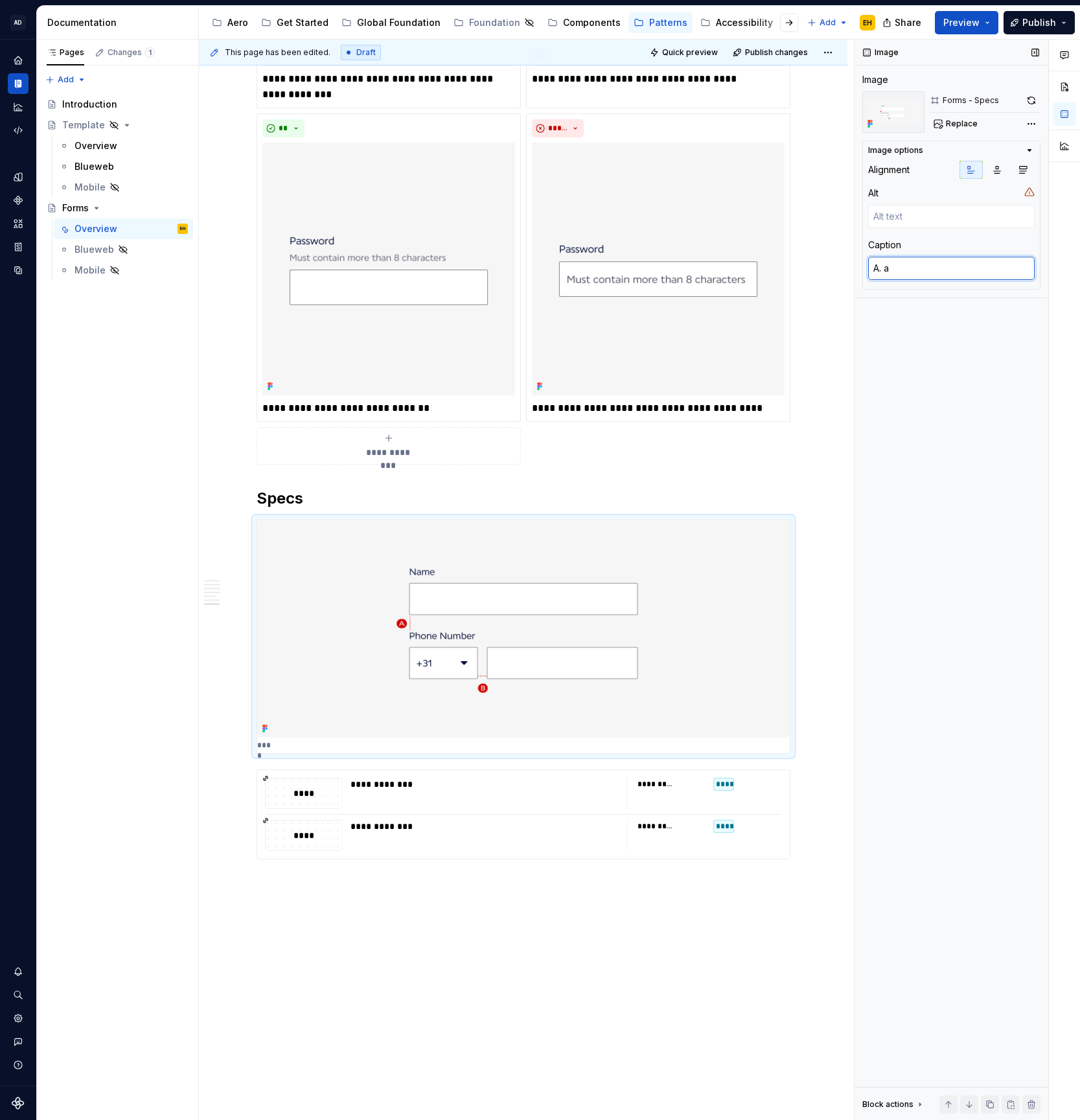
type textarea "A. ae"
type textarea "*"
type textarea "A. aer"
type textarea "*"
type textarea "A. aero"
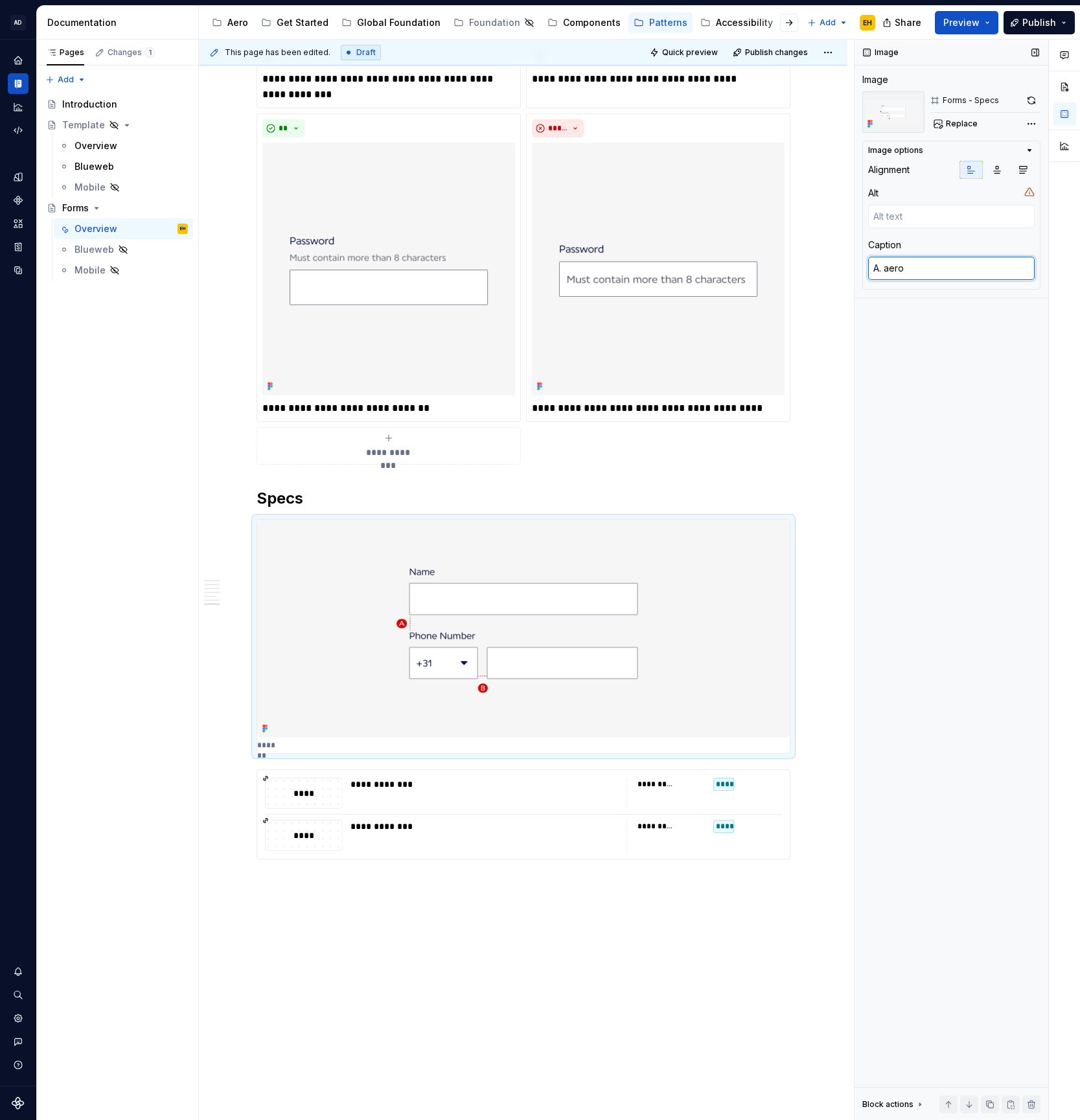
type textarea "*"
type textarea "A. aero-"
type textarea "*"
type textarea "A. aero-sp"
type textarea "*"
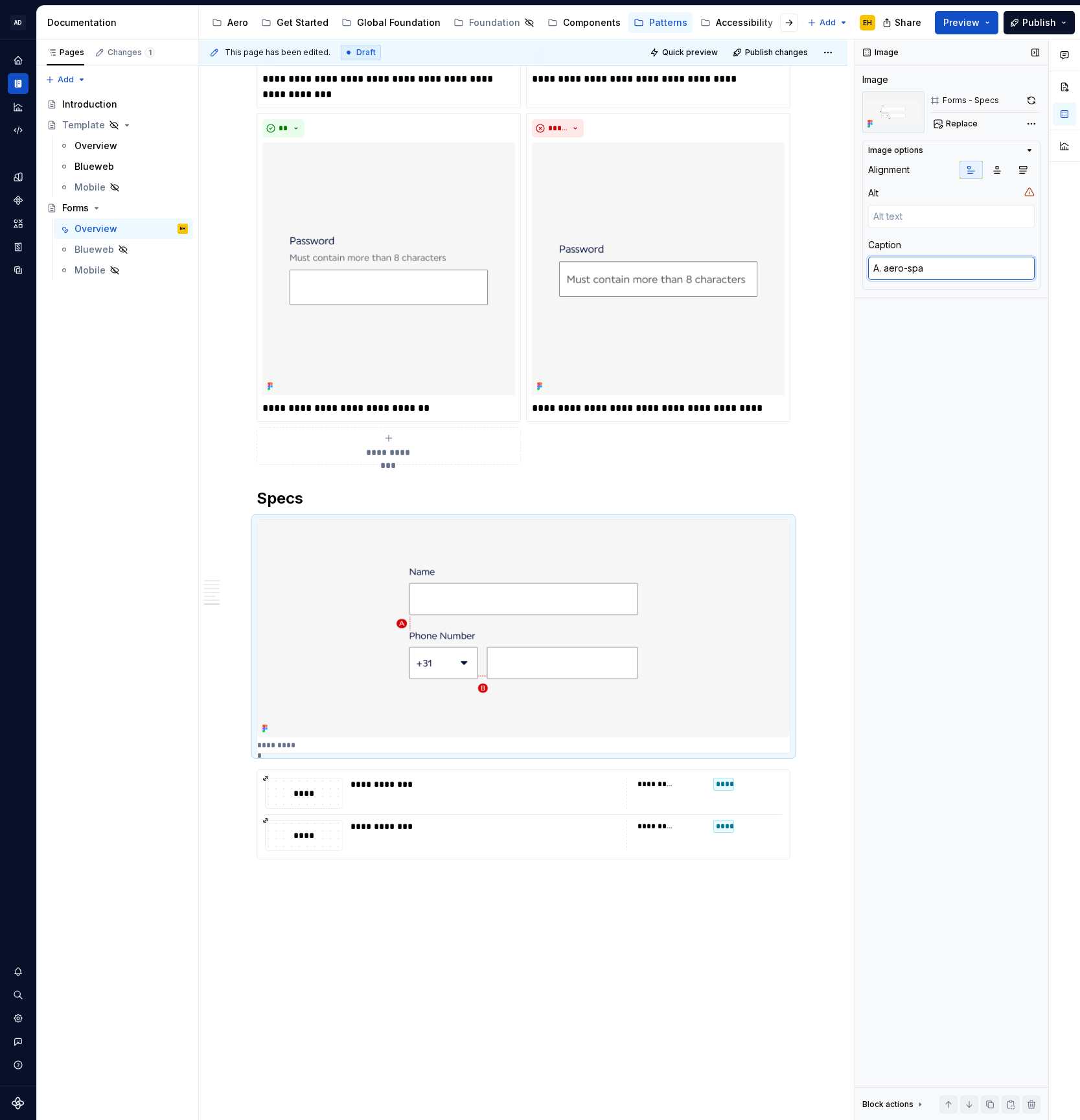
type textarea "A. aero-spac"
type textarea "*"
type textarea "A. aero-space"
type textarea "*"
type textarea "A. aero-space-"
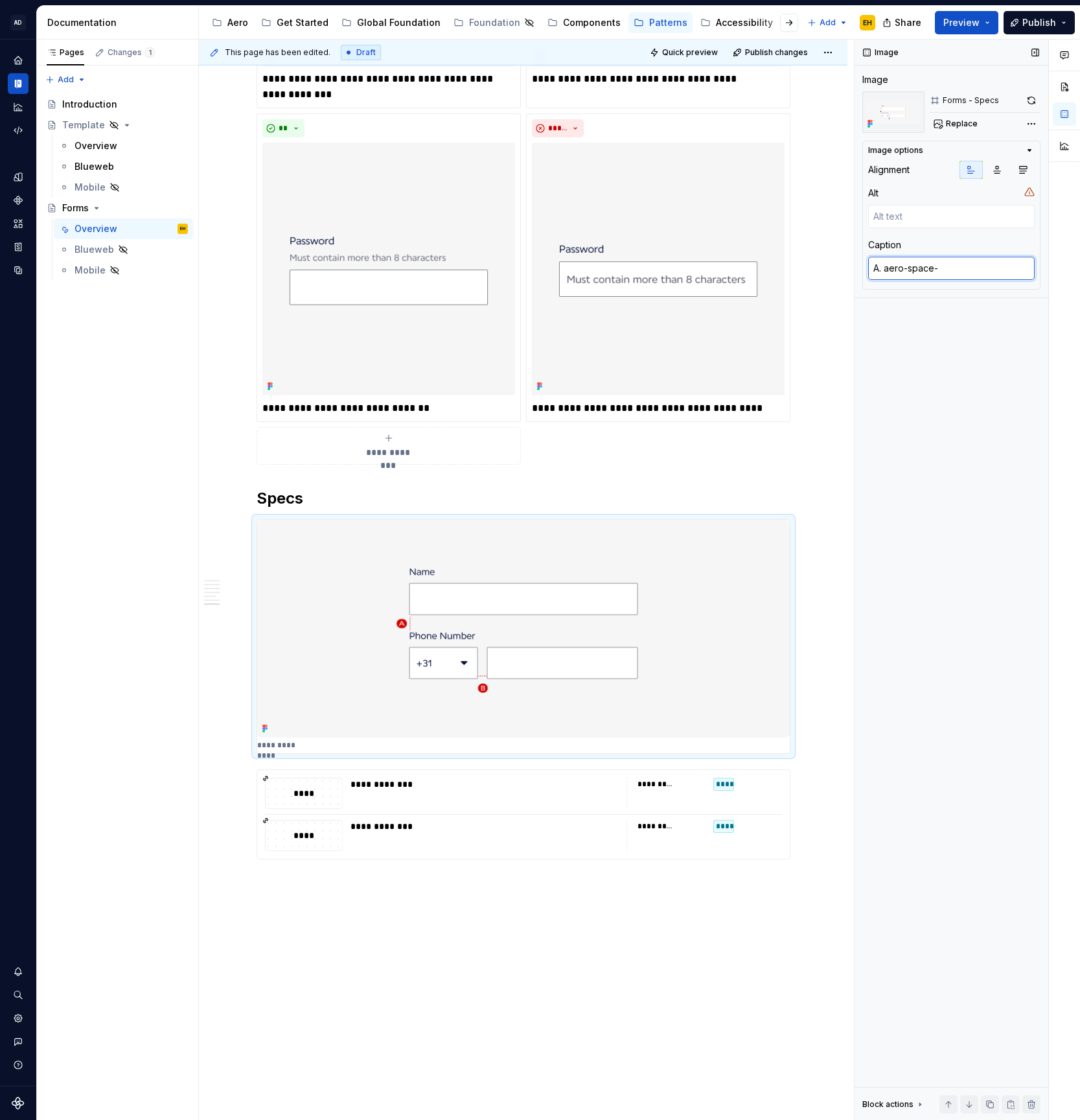
type textarea "*"
type textarea "A. aero-space-l"
type textarea "*"
type textarea "A. aero-space-lg"
type textarea "*"
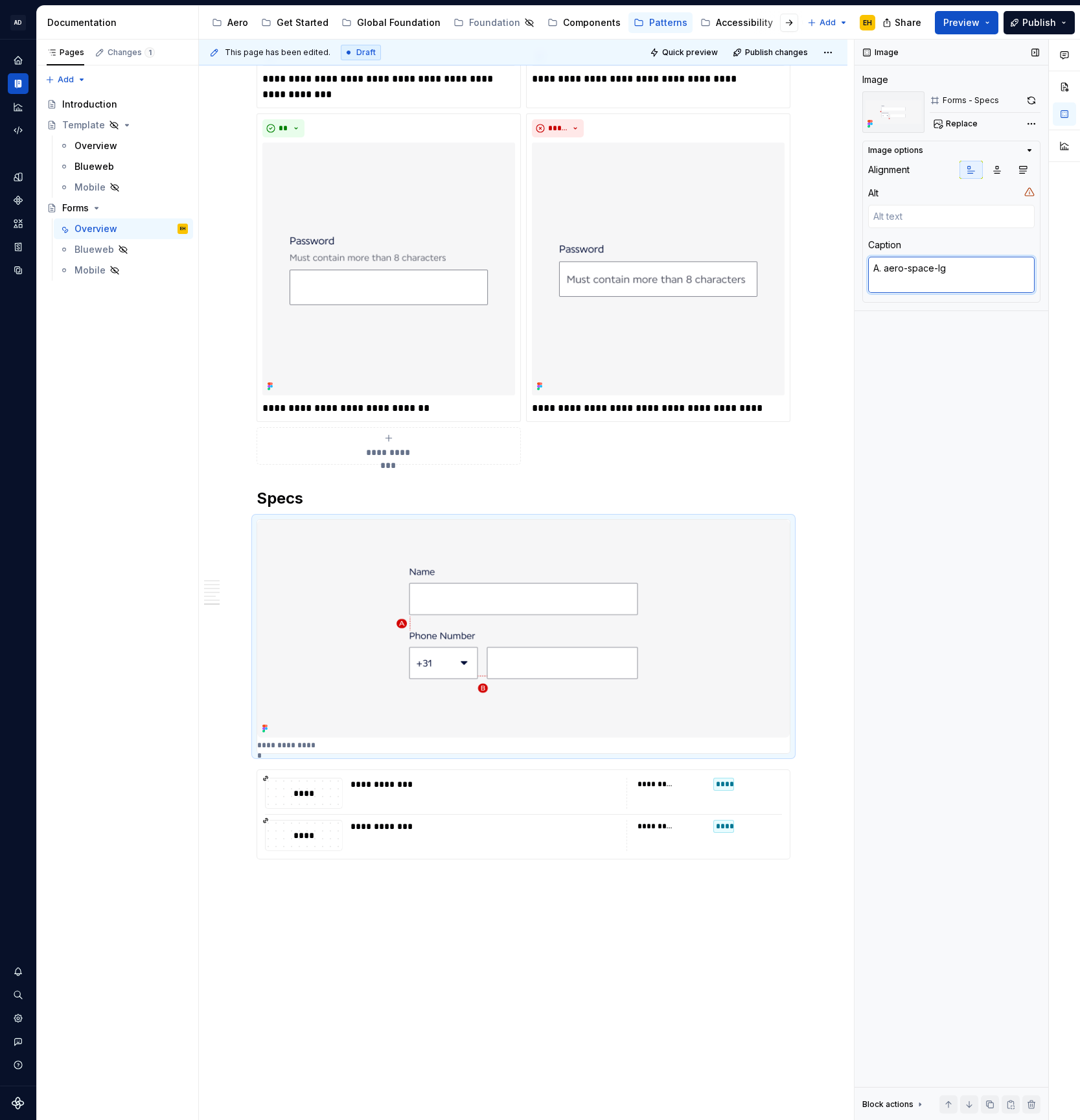
type textarea "A. aero-space-lg"
type textarea "*"
type textarea "A. aero-space-lg N"
type textarea "*"
type textarea "A. aero-space-lg N."
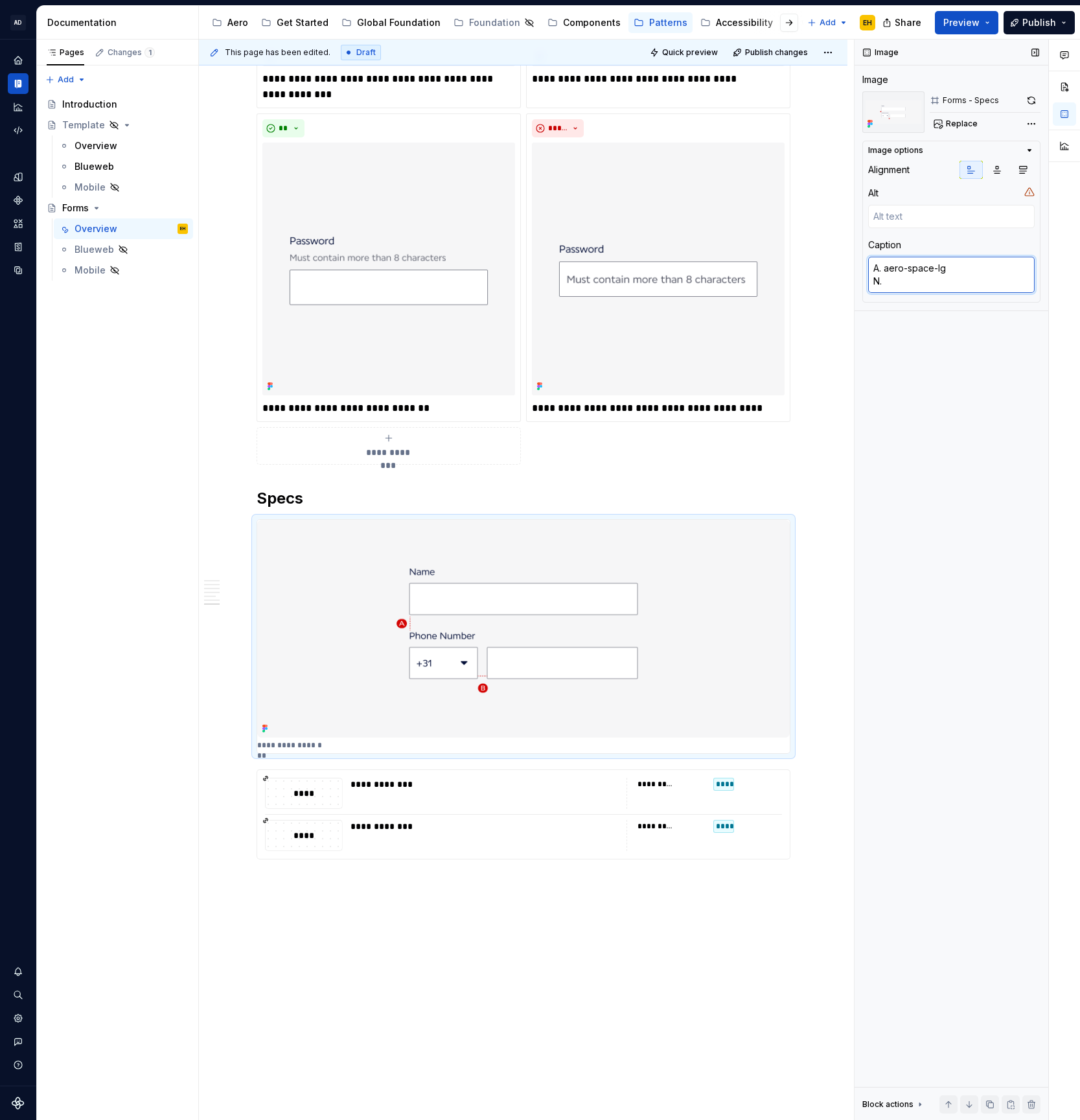
type textarea "*"
type textarea "A. aero-space-lg N"
type textarea "*"
type textarea "A. aero-space-lg"
type textarea "*"
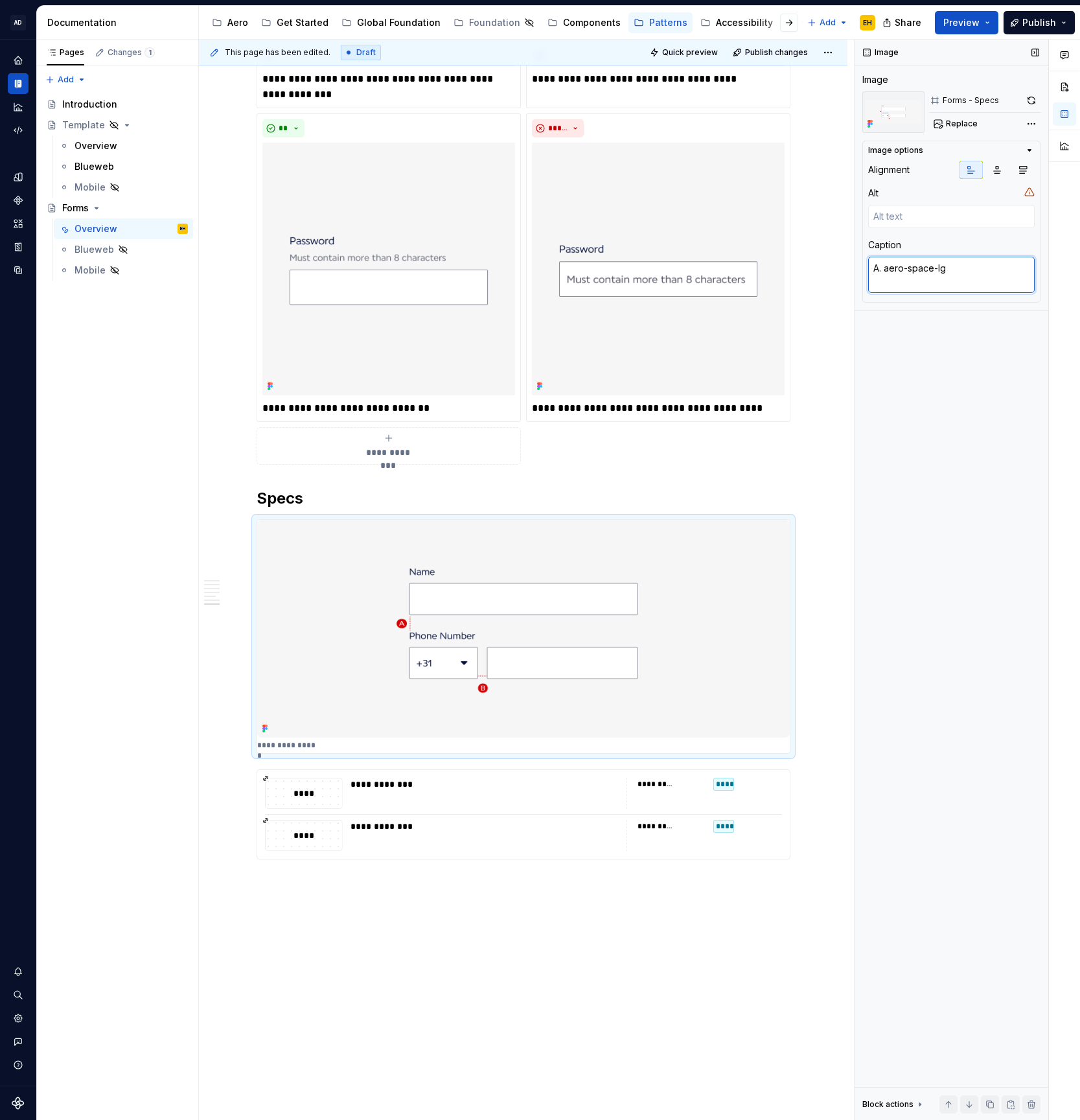
type textarea "A. aero-space-lg B"
type textarea "*"
type textarea "A. aero-space-lg B."
type textarea "*"
type textarea "A. aero-space-lg B."
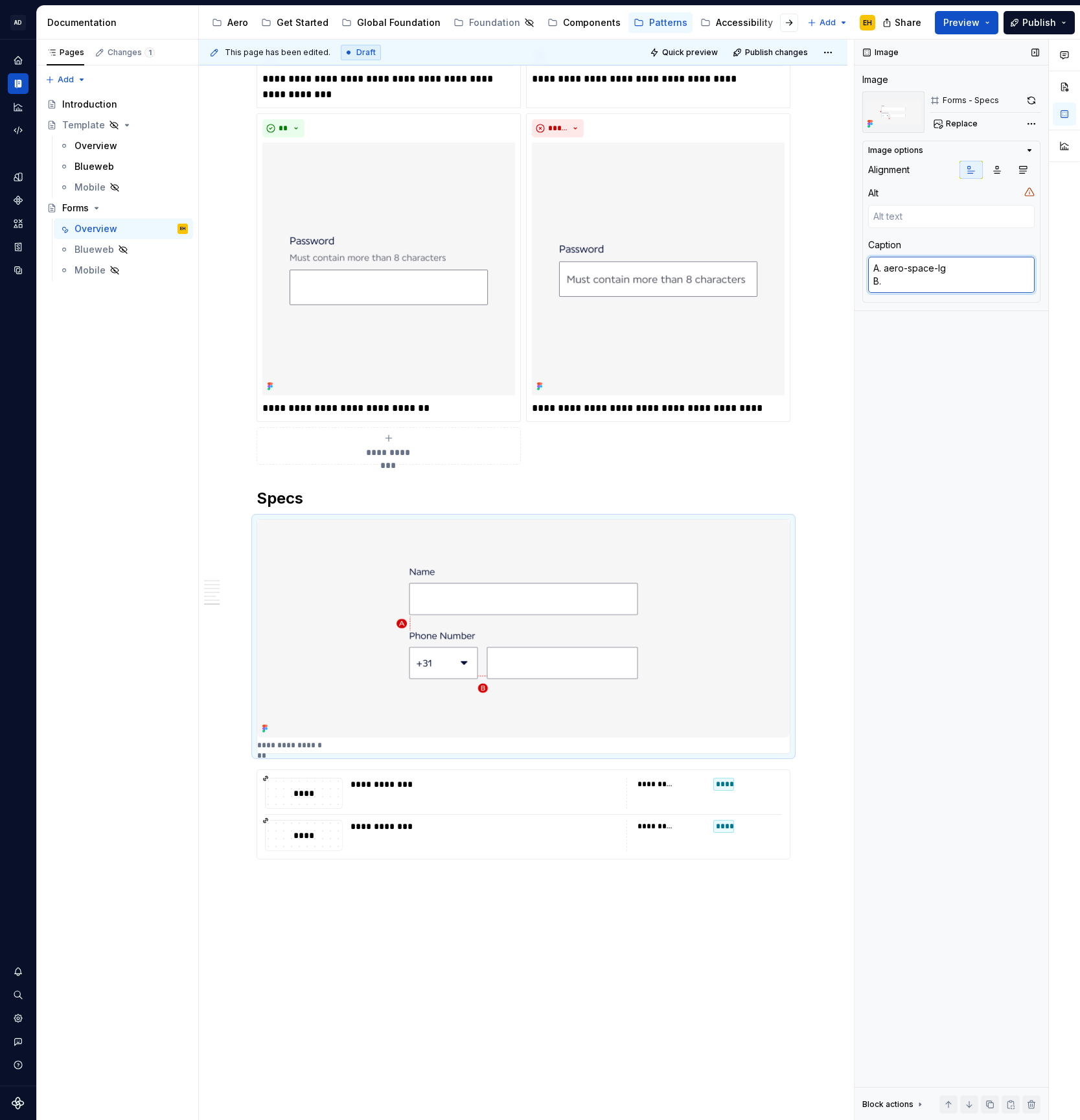
type textarea "*"
type textarea "A. aero-space-lg B. a"
type textarea "*"
type textarea "A. aero-space-lg B. ae"
type textarea "*"
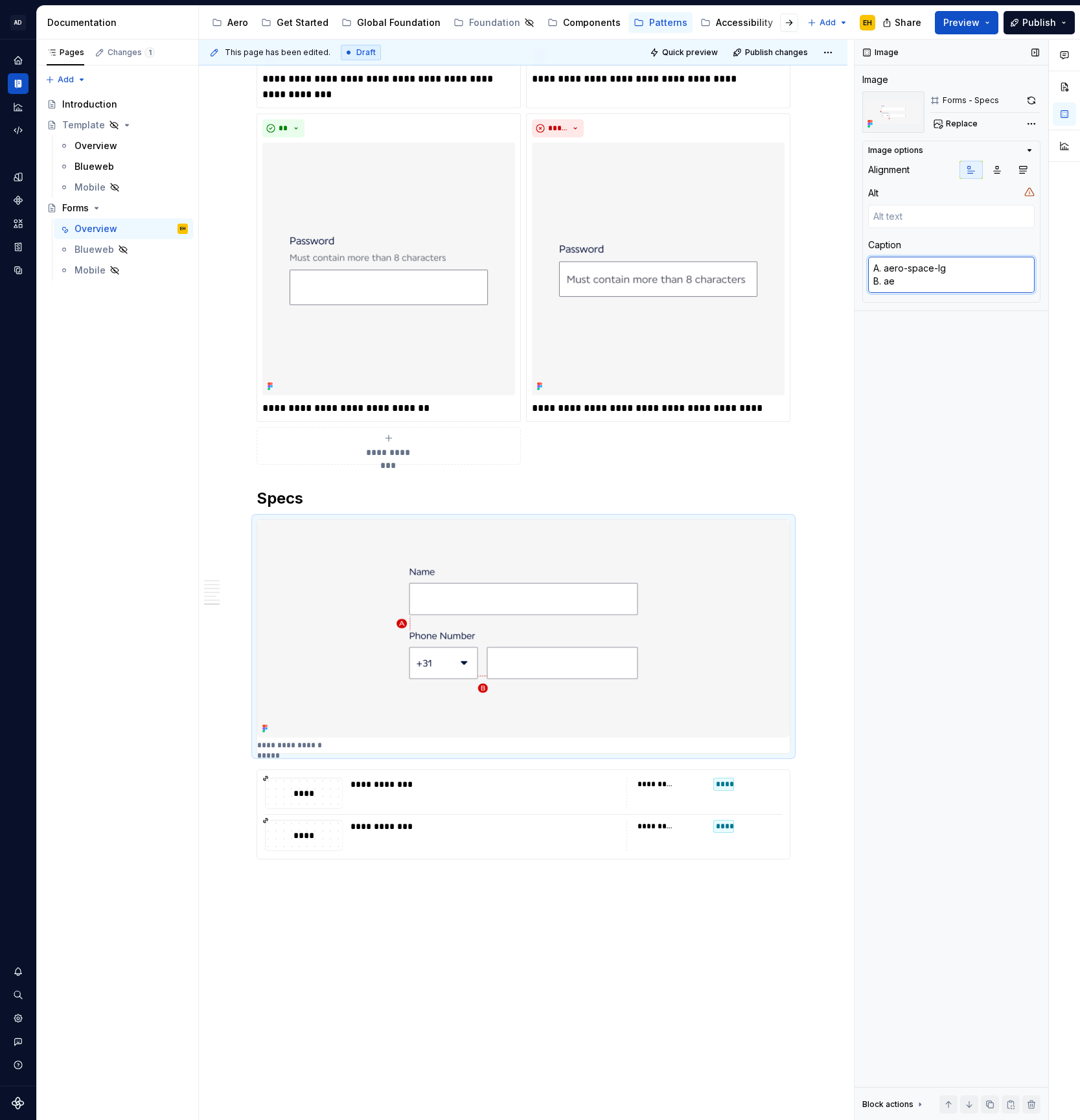
type textarea "A. aero-space-lg B. aer"
type textarea "*"
type textarea "A. aero-space-lg B. aero"
type textarea "*"
type textarea "A. aero-space-lg B. aero-"
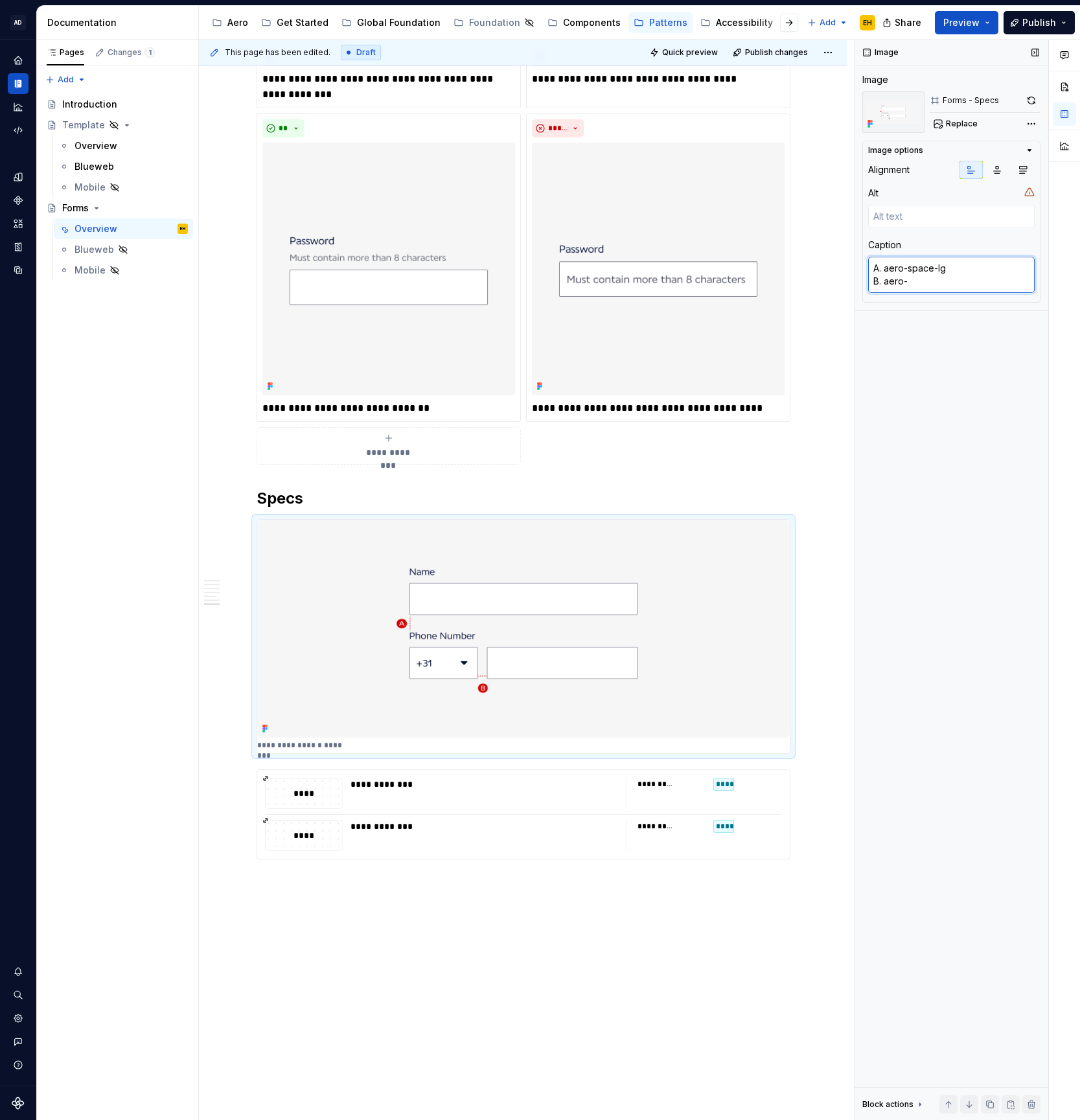
type textarea "*"
type textarea "A. aero-space-lg B. aero-s"
type textarea "*"
type textarea "A. aero-space-lg B. aero-sp"
type textarea "*"
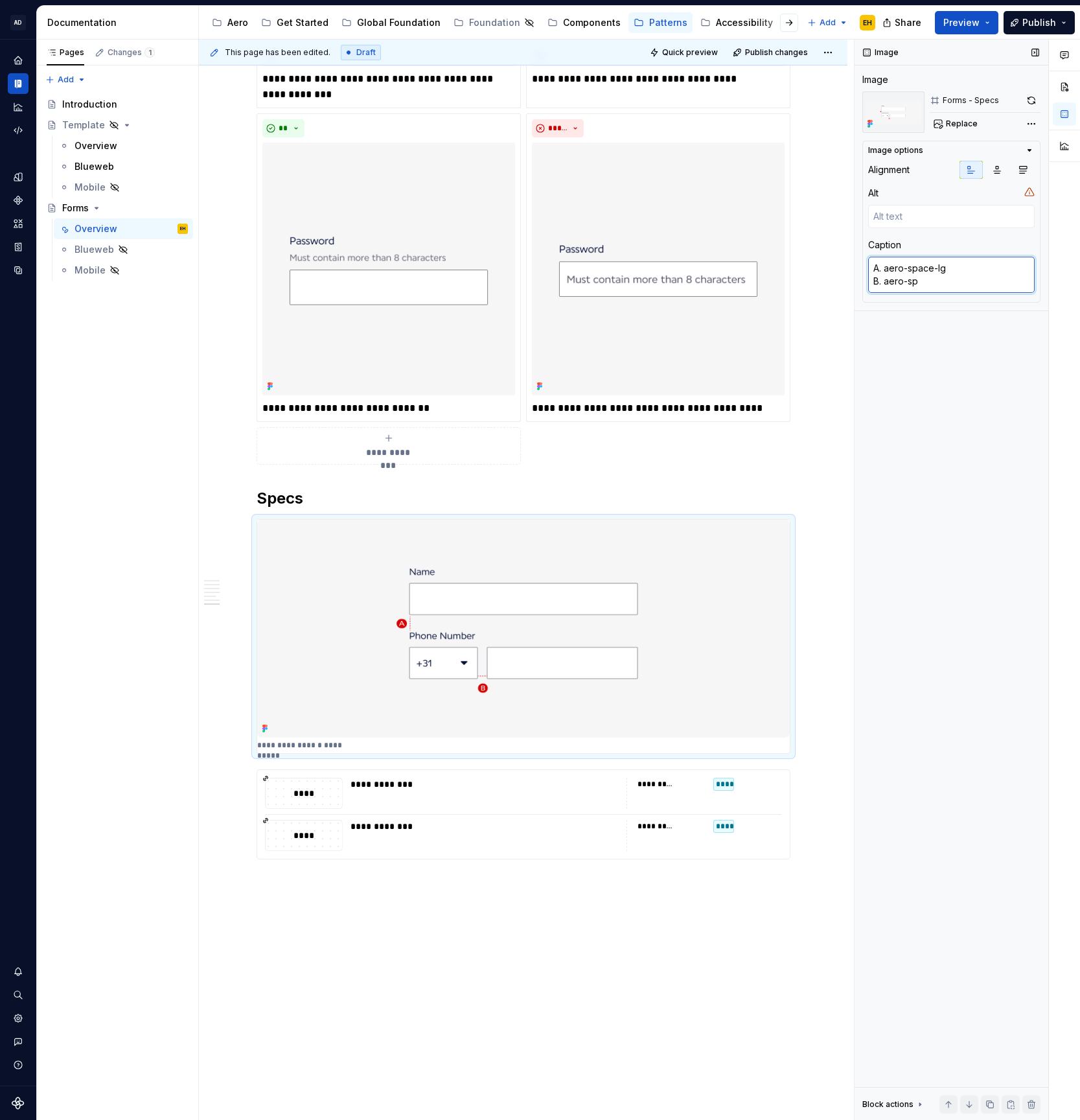
type textarea "A. aero-space-lg B. aero-spa"
type textarea "*"
type textarea "A. aero-space-lg B. aero-spac"
type textarea "*"
type textarea "A. aero-space-lg B. aero-space"
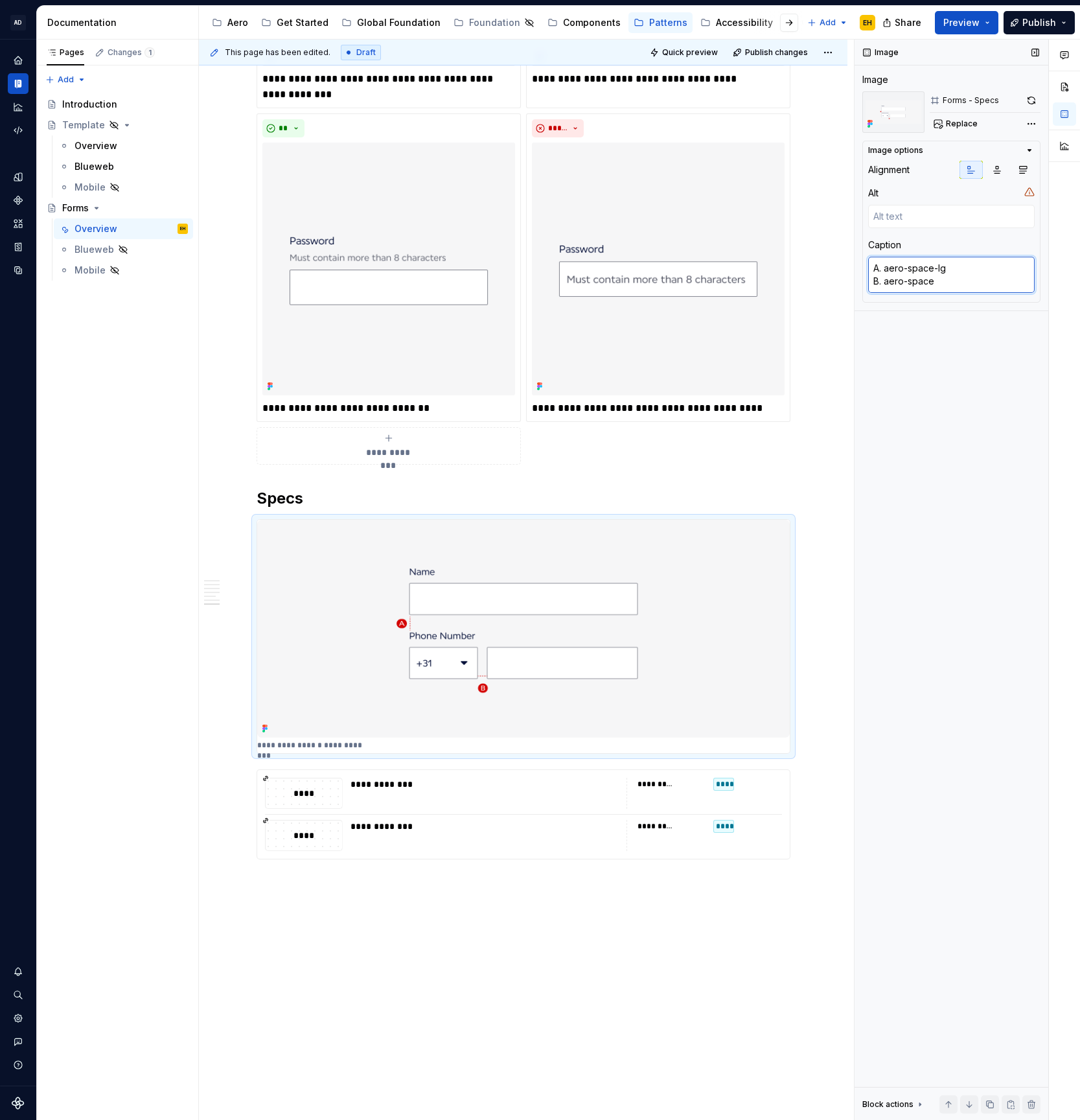
type textarea "*"
type textarea "A. aero-space-lg B. aero-space-m"
type textarea "*"
type textarea "A. aero-space-lg B. aero-space-md"
click at [878, 284] on textarea "A. aero-space-lg B. aero-space-md" at bounding box center [952, 274] width 167 height 37
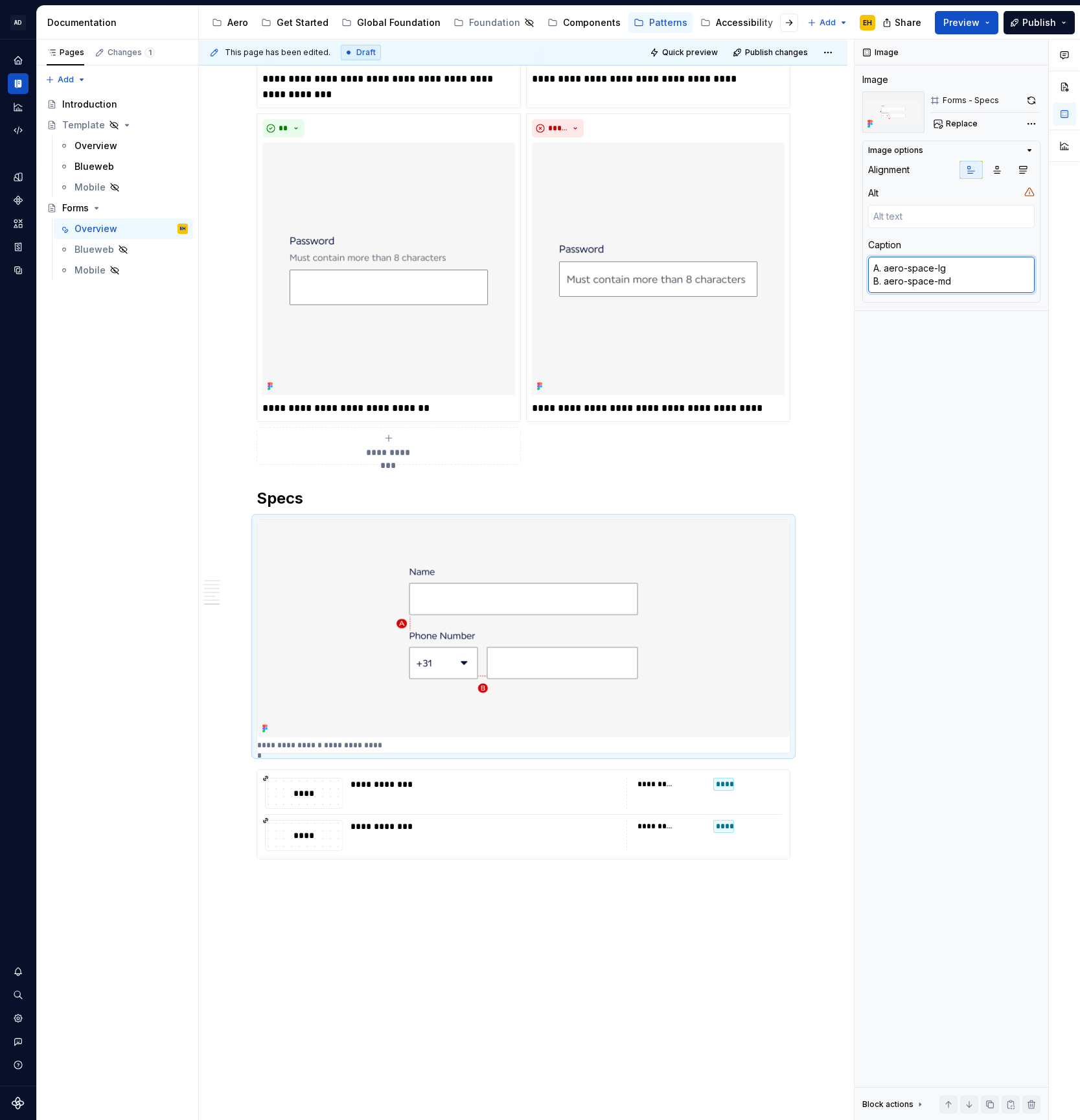
type textarea "*"
type textarea "A. aero-space-lgB. aero-space-md"
type textarea "*"
type textarea "A. aero-space-lg B. aero-space-md"
type textarea "*"
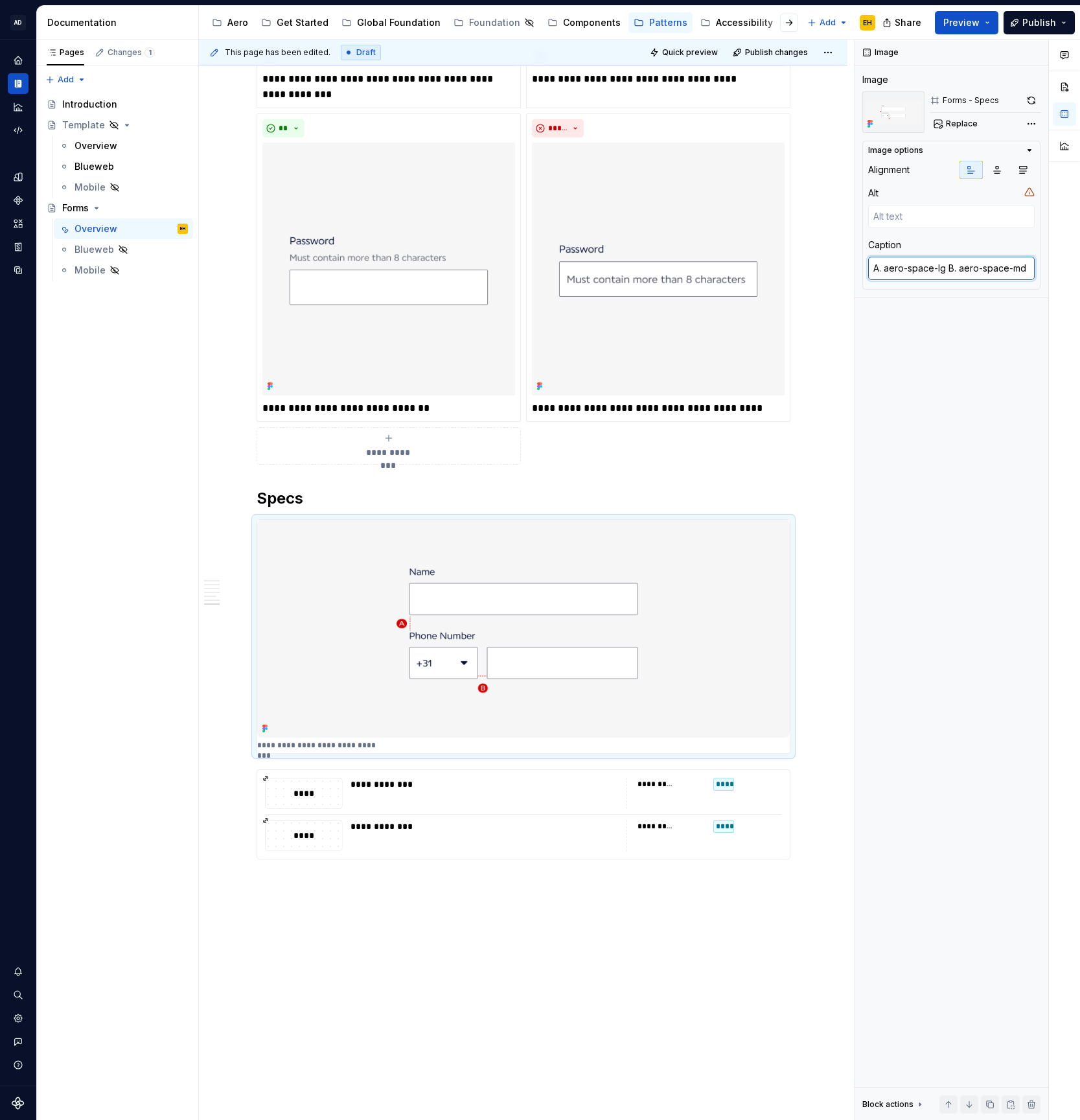
type textarea "A. aero-space-lg |B. aero-space-md"
type textarea "*"
type textarea "A. aero-space-lg | B. aero-space-md"
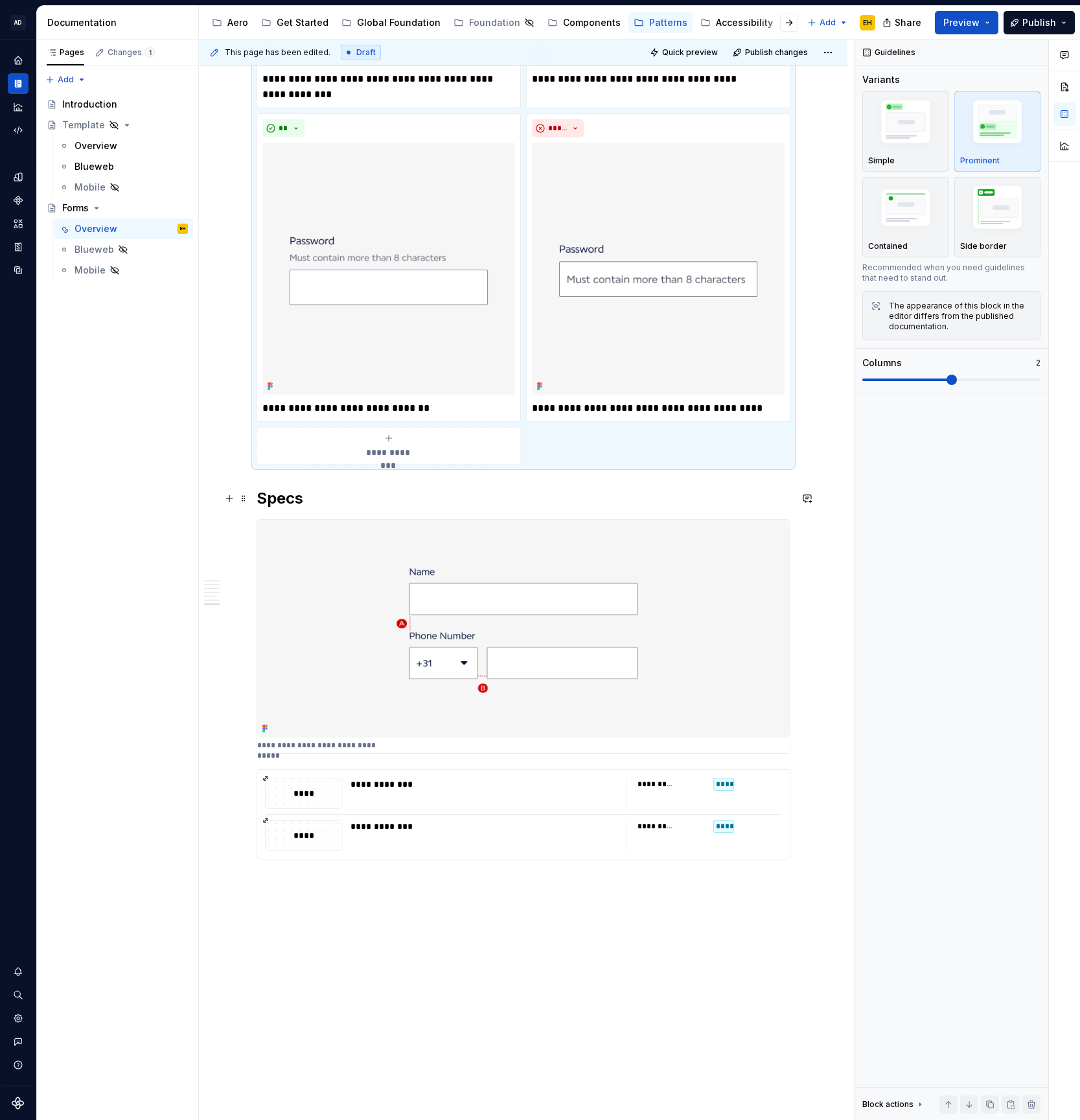
click at [307, 499] on h2 "Specs" at bounding box center [523, 498] width 534 height 20
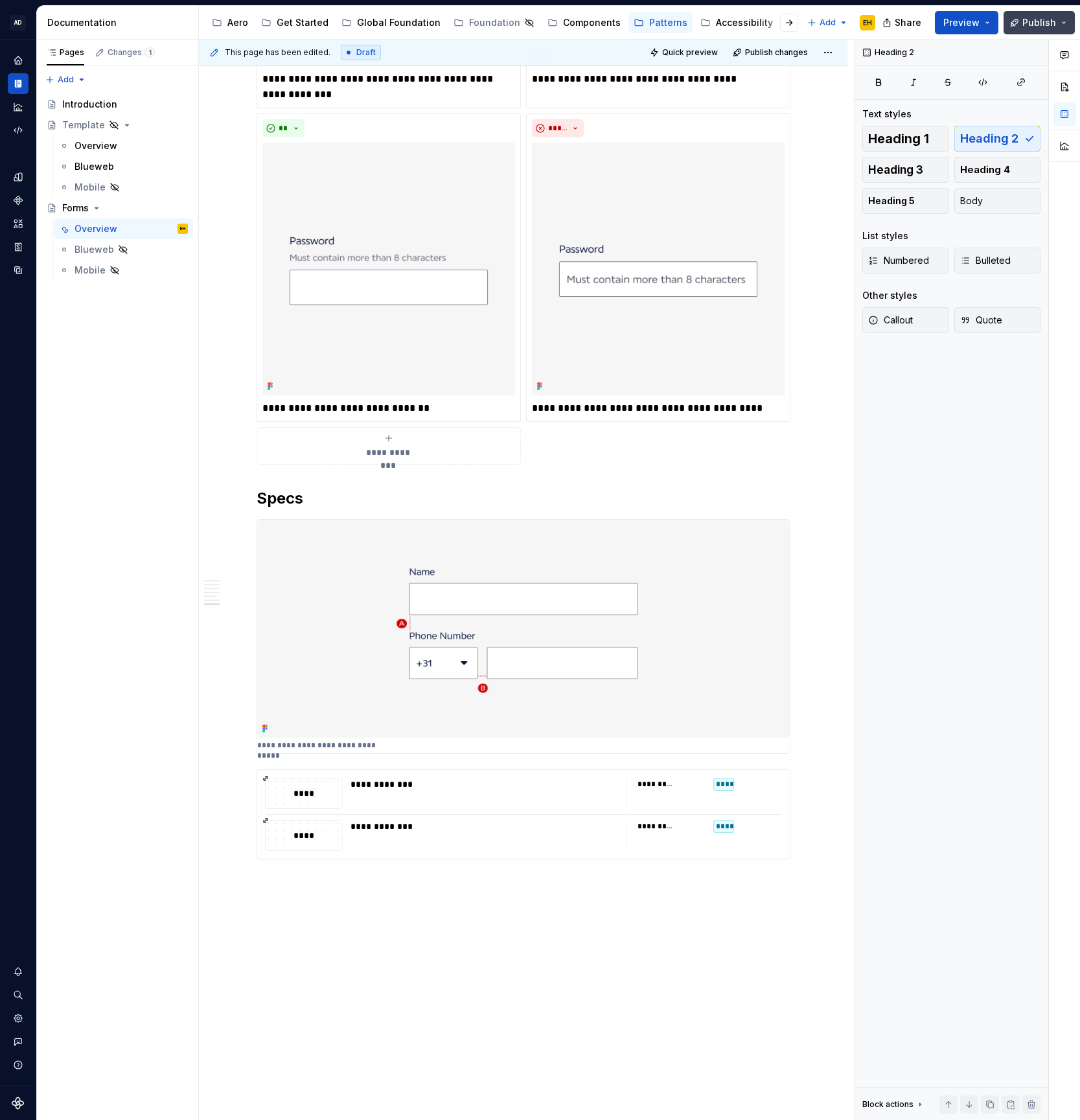
click at [1045, 20] on span "Publish" at bounding box center [1040, 22] width 34 height 13
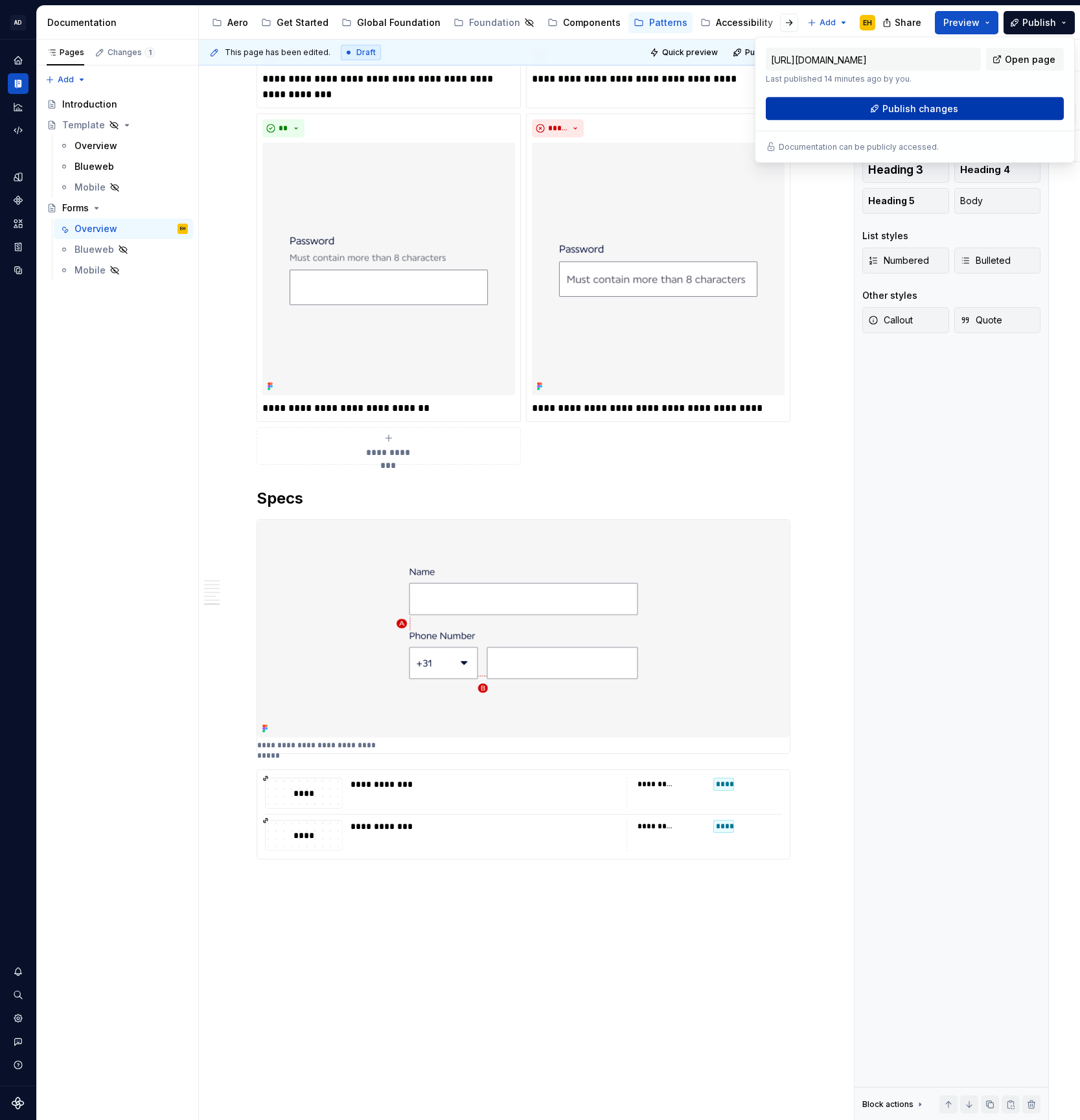
click at [912, 112] on span "Publish changes" at bounding box center [920, 109] width 76 height 13
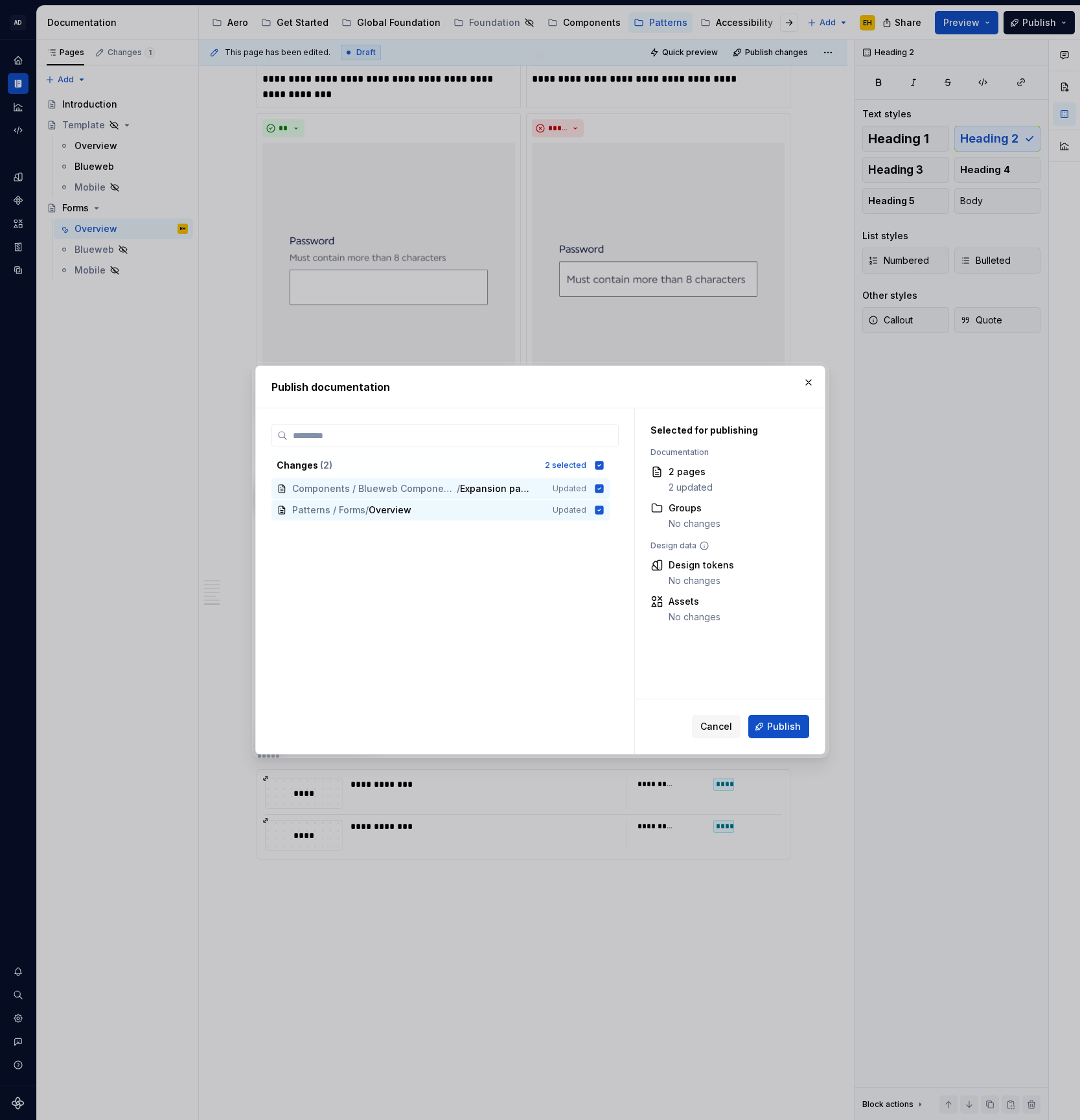
click at [807, 732] on button "Publish" at bounding box center [779, 726] width 61 height 23
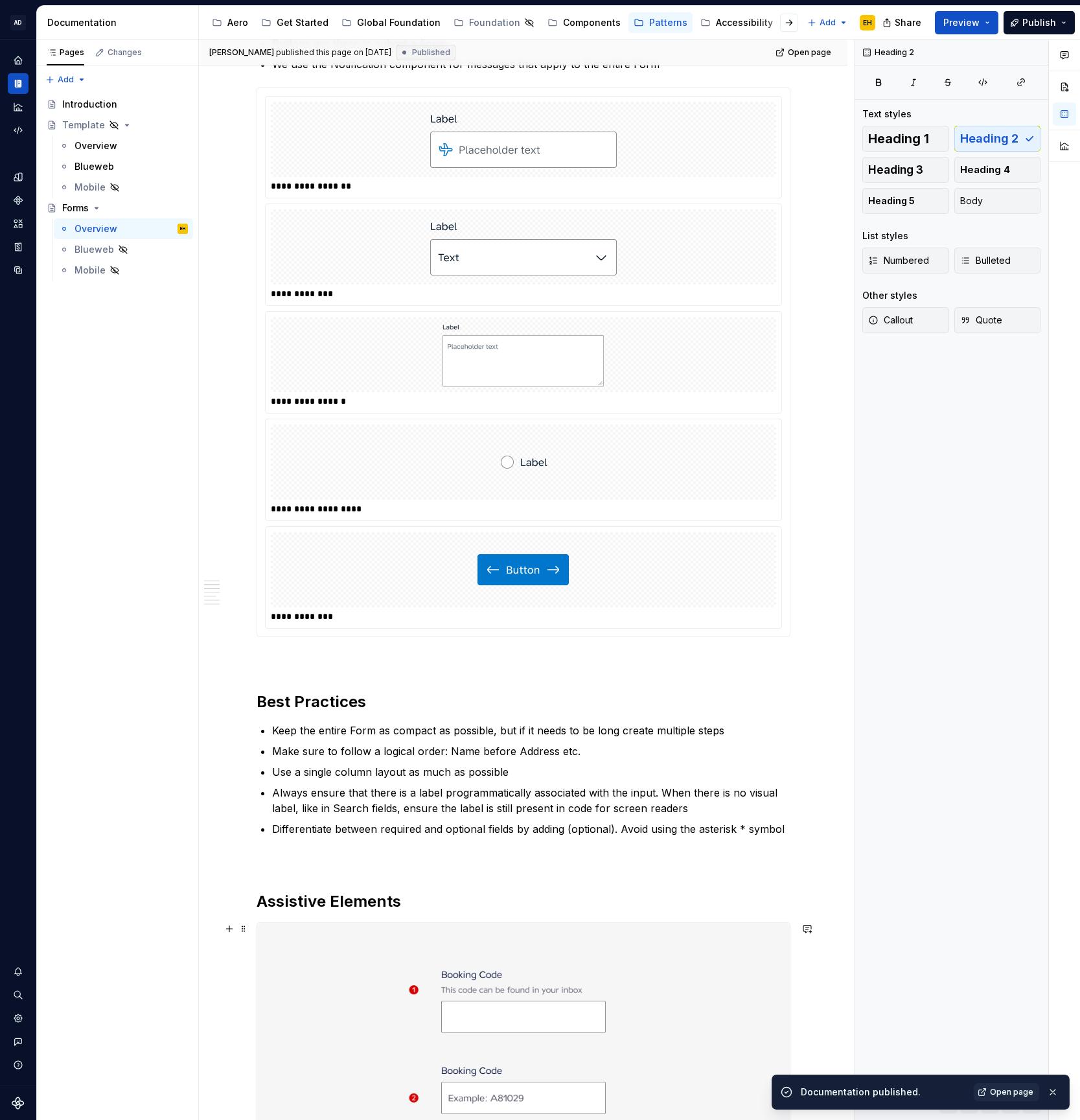
scroll to position [1181, 0]
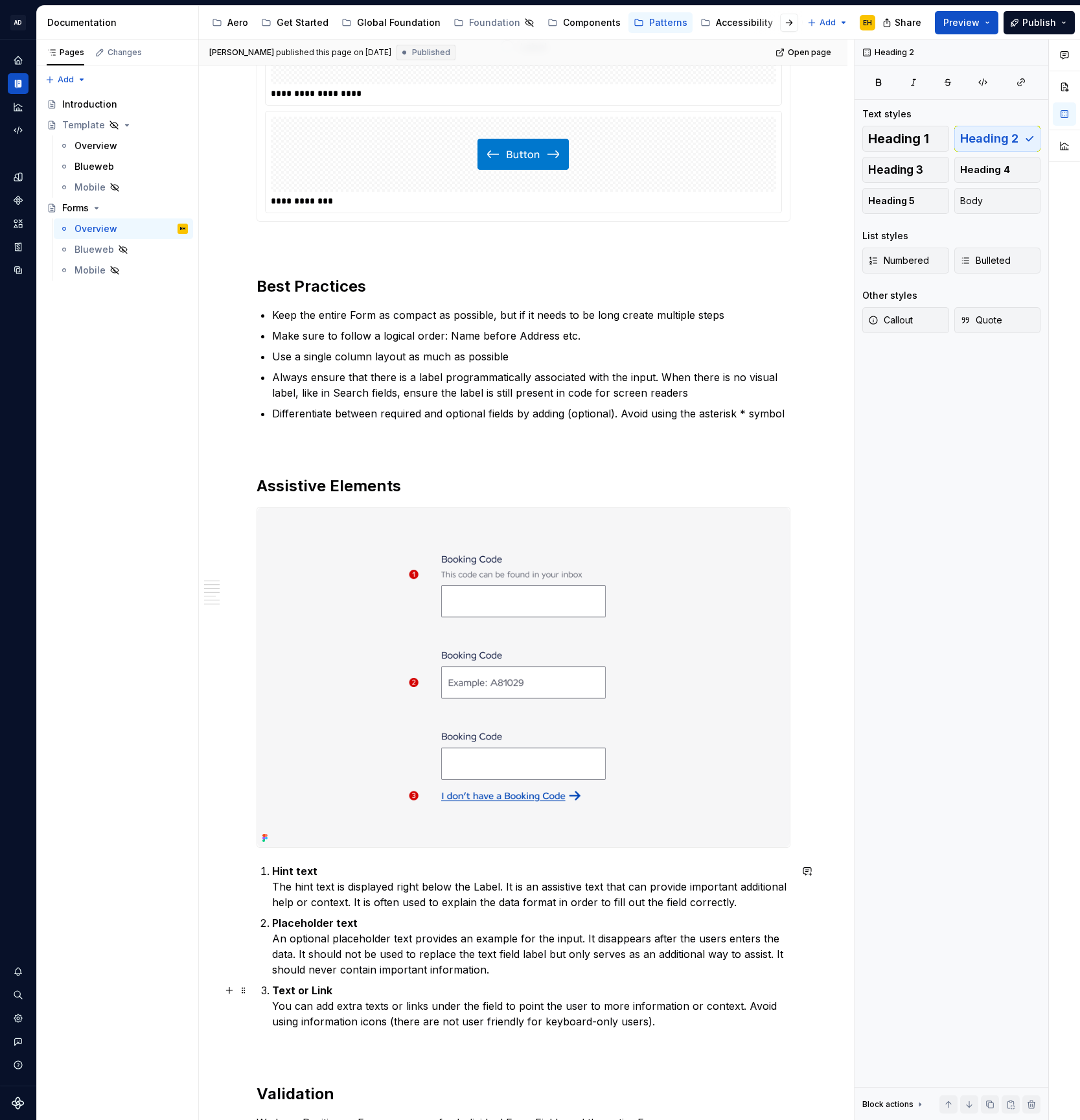
click at [417, 1023] on p "Text or Link You can add extra texts or links under the field to point the user…" at bounding box center [531, 1006] width 519 height 46
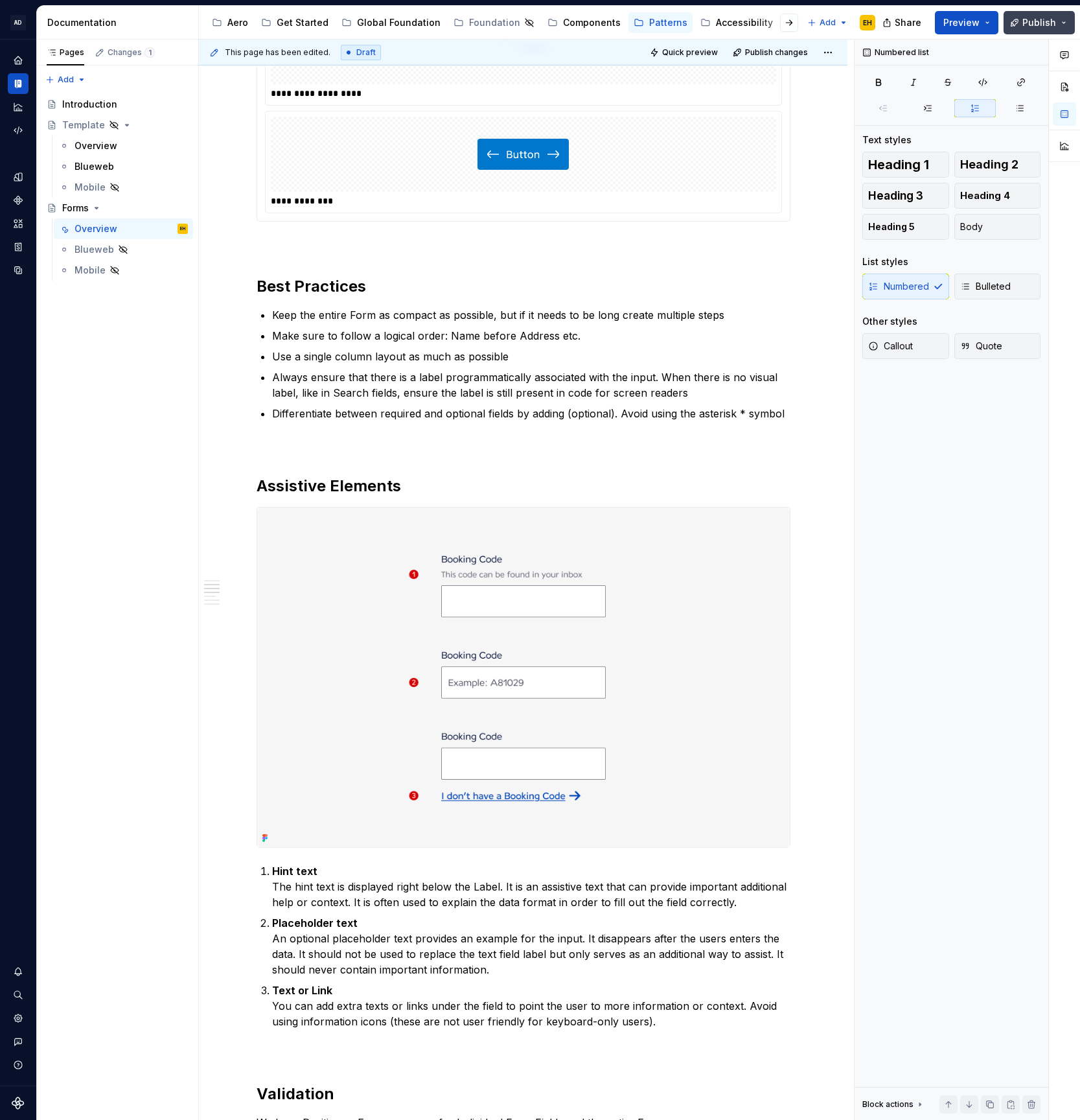
click at [1032, 25] on span "Publish" at bounding box center [1040, 22] width 34 height 13
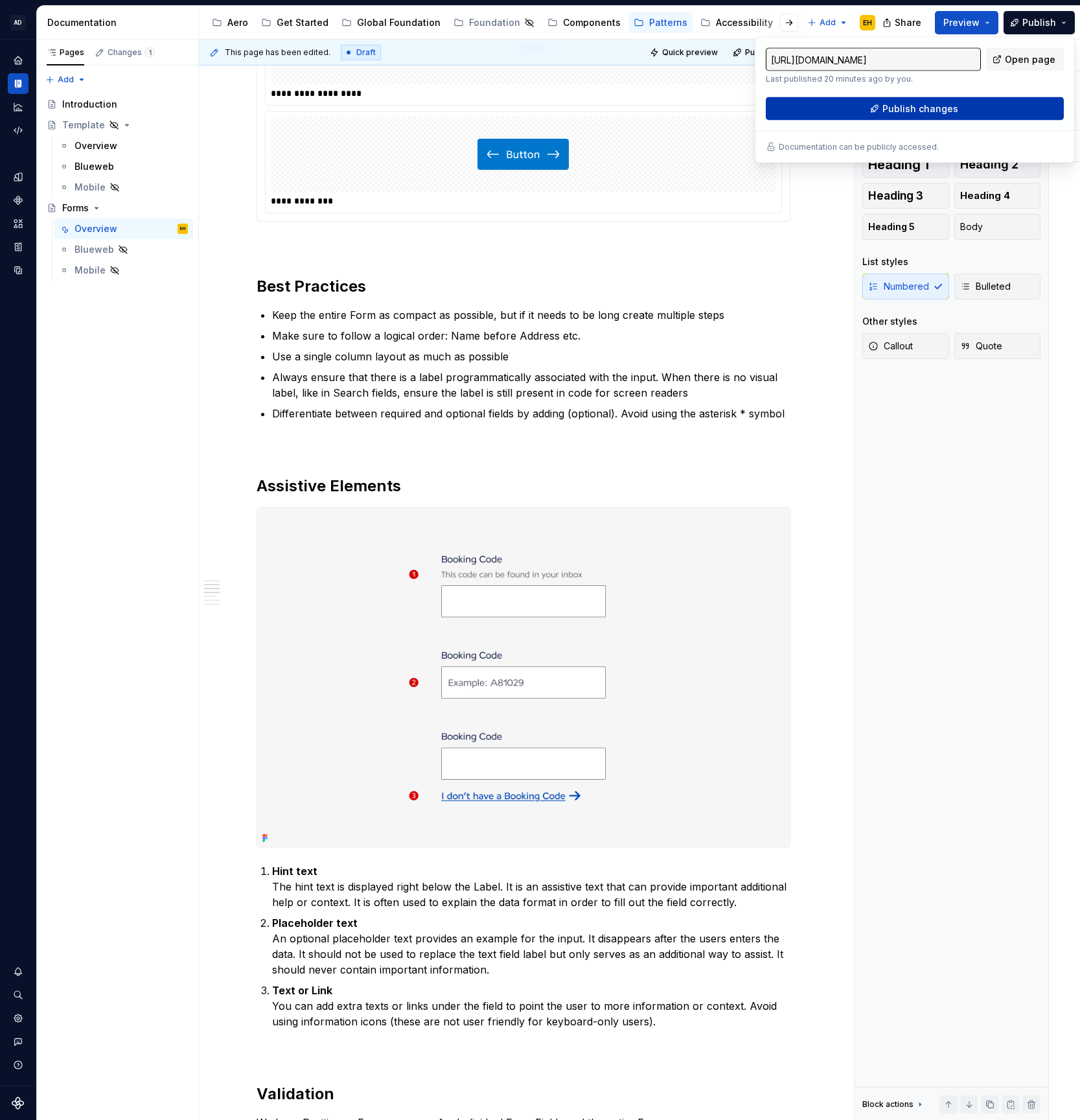
click at [957, 113] on button "Publish changes" at bounding box center [915, 109] width 299 height 23
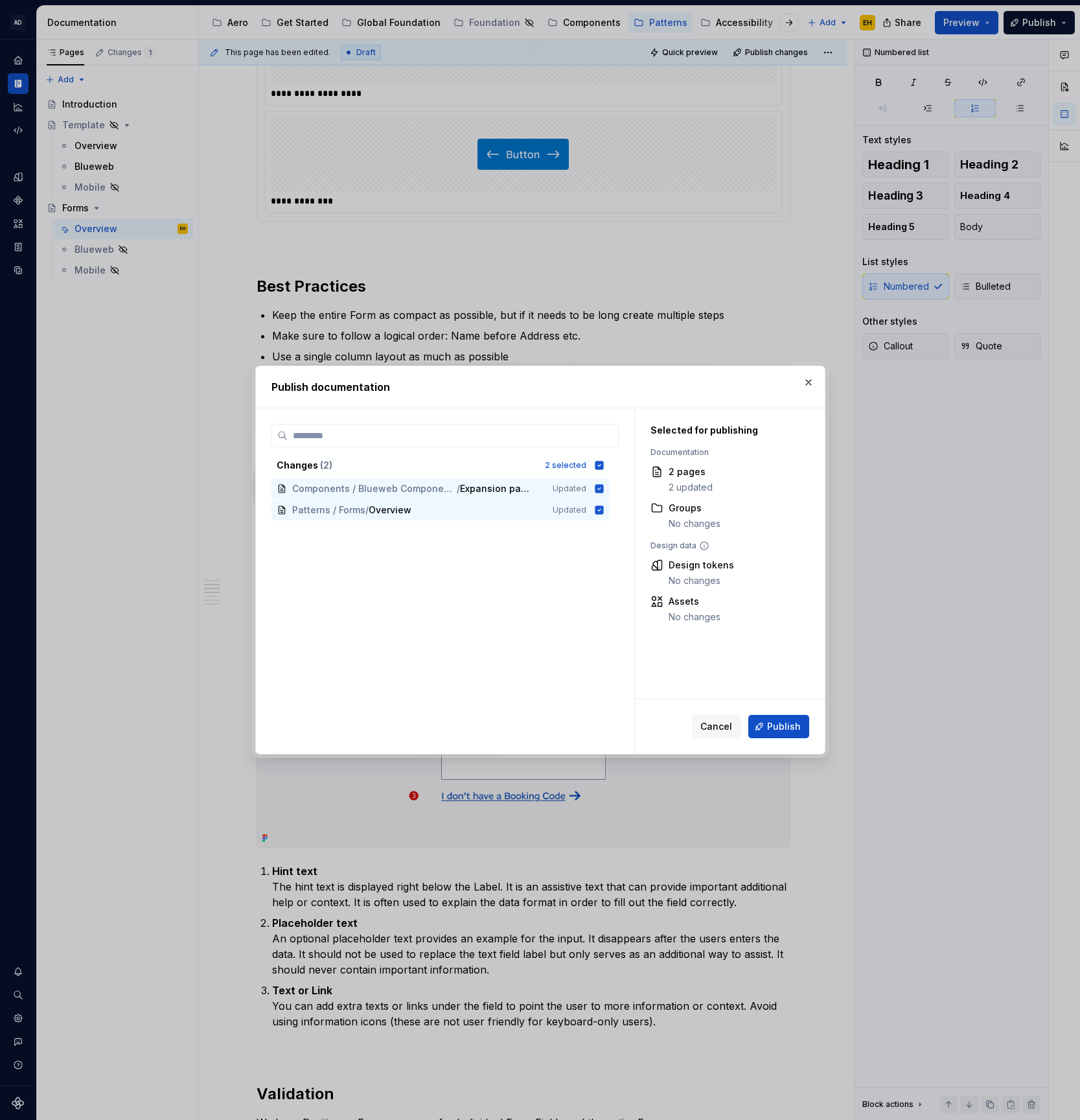
click at [768, 733] on button "Publish" at bounding box center [779, 726] width 61 height 23
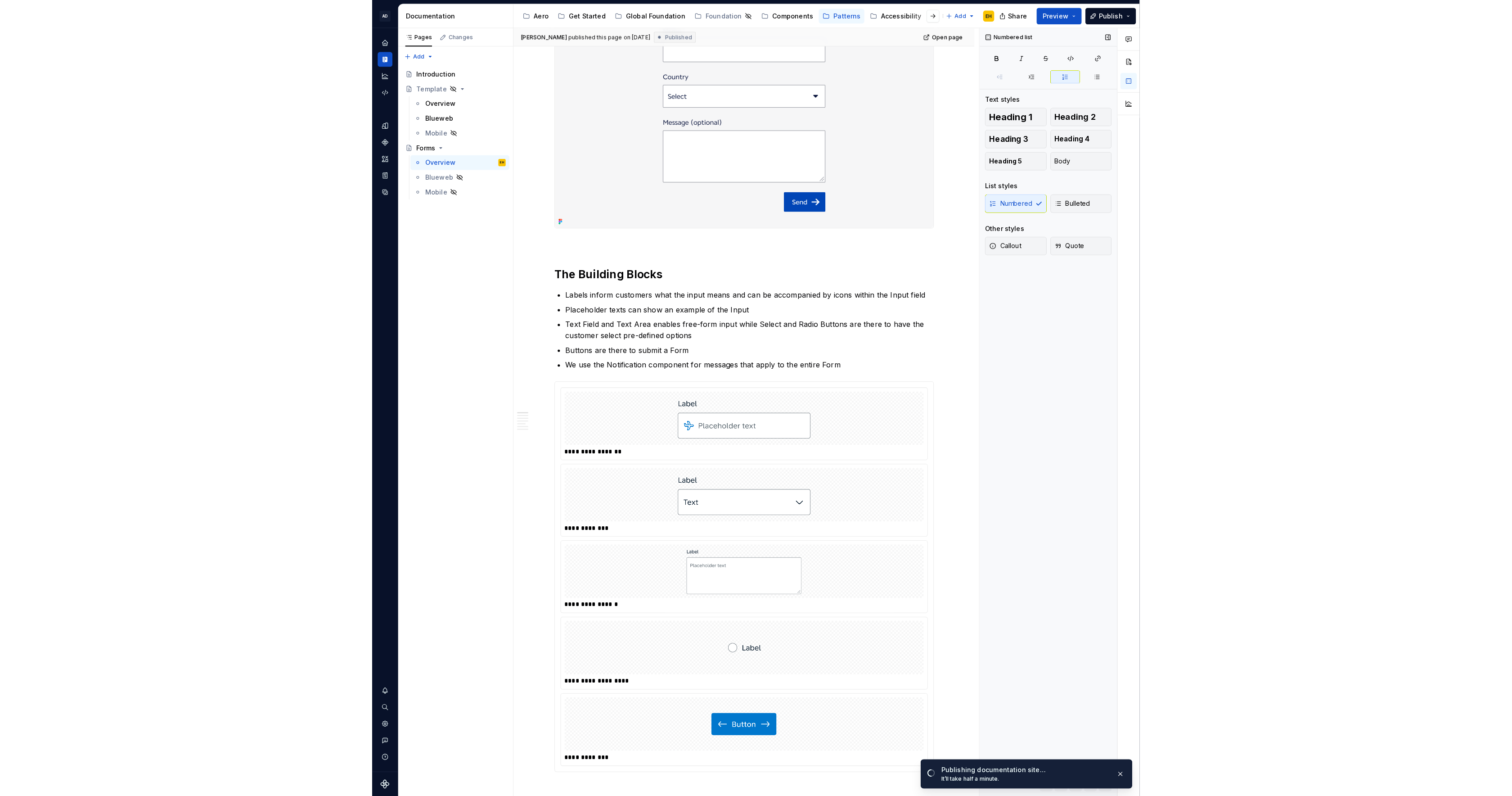
scroll to position [0, 0]
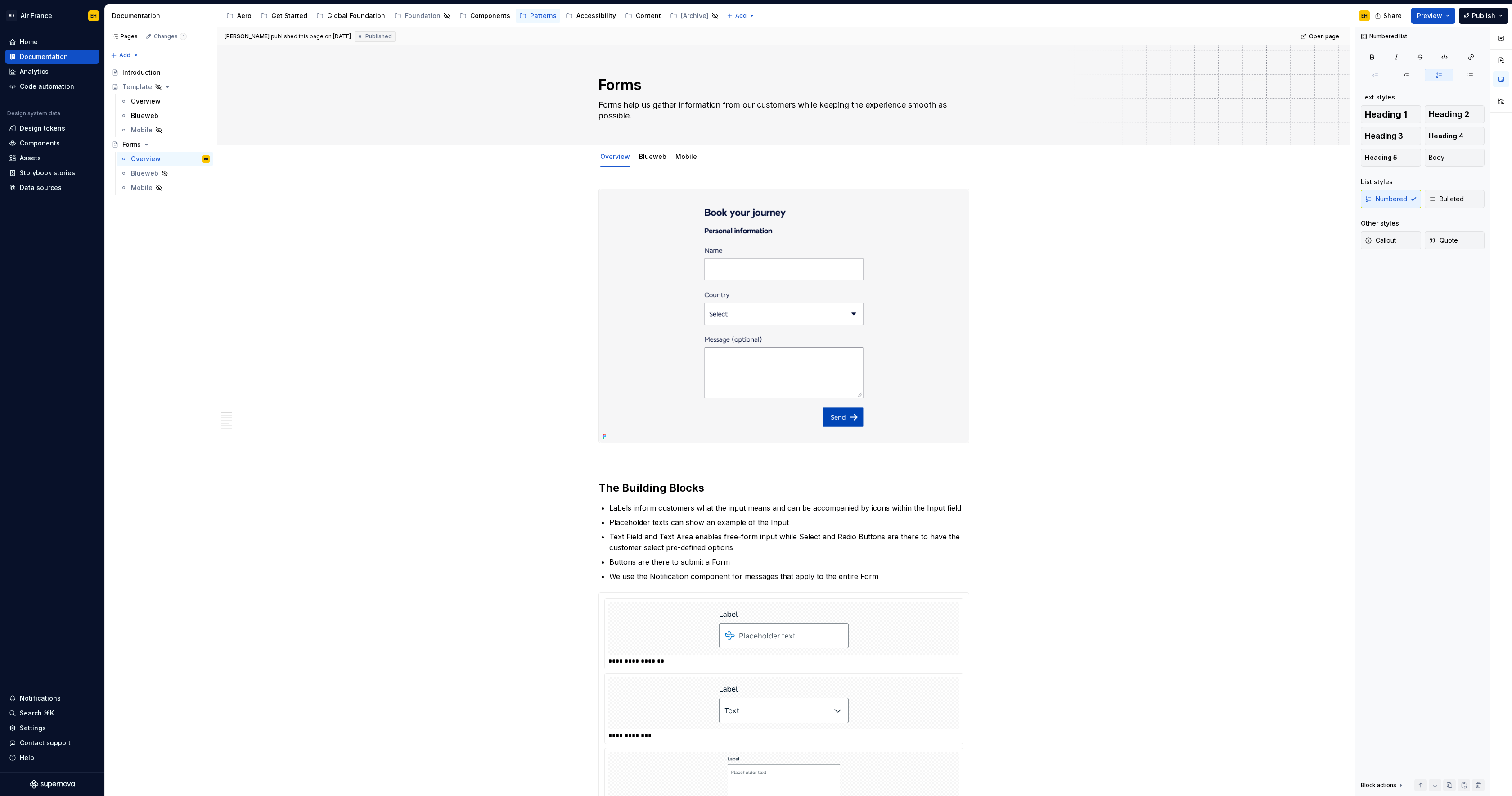
type textarea "*"
